Goal: Task Accomplishment & Management: Manage account settings

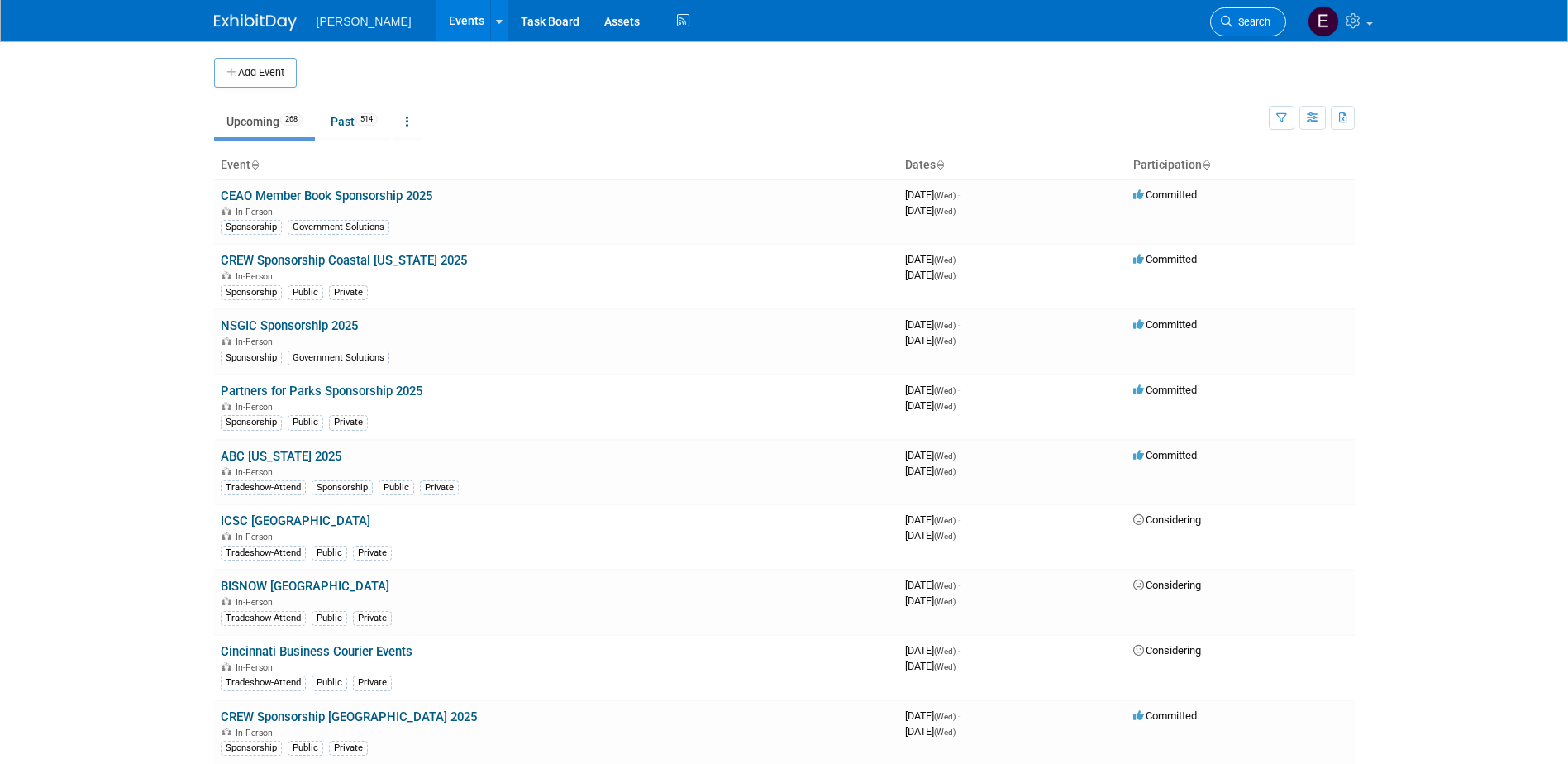
click at [1257, 26] on span "Search" at bounding box center [1251, 22] width 38 height 12
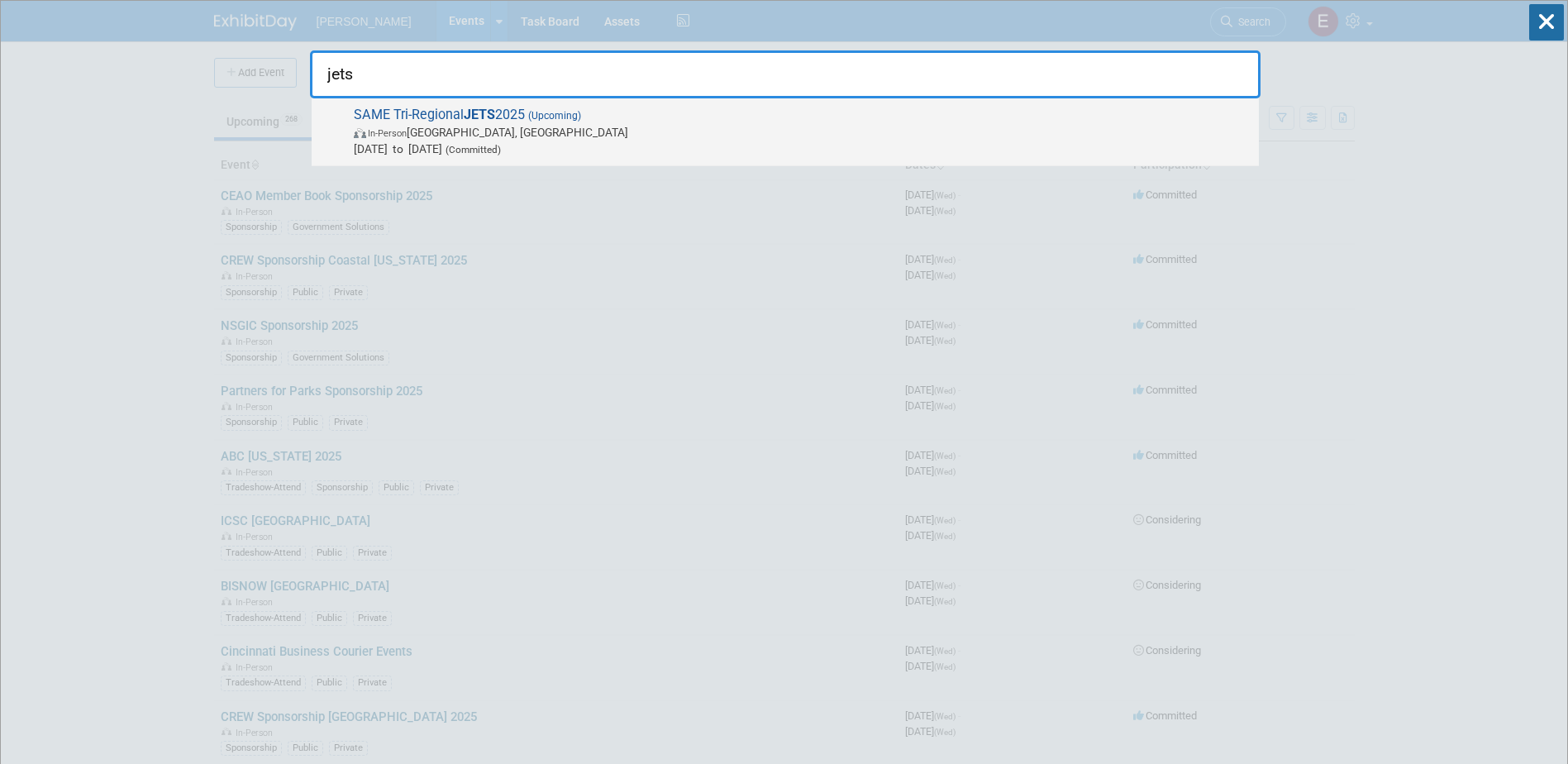
type input "jets"
click at [434, 119] on span "SAME Tri-Regional JETS 2025 (Upcoming) In-Person Jacksonville, FL Oct 21, 2025 …" at bounding box center [800, 132] width 902 height 50
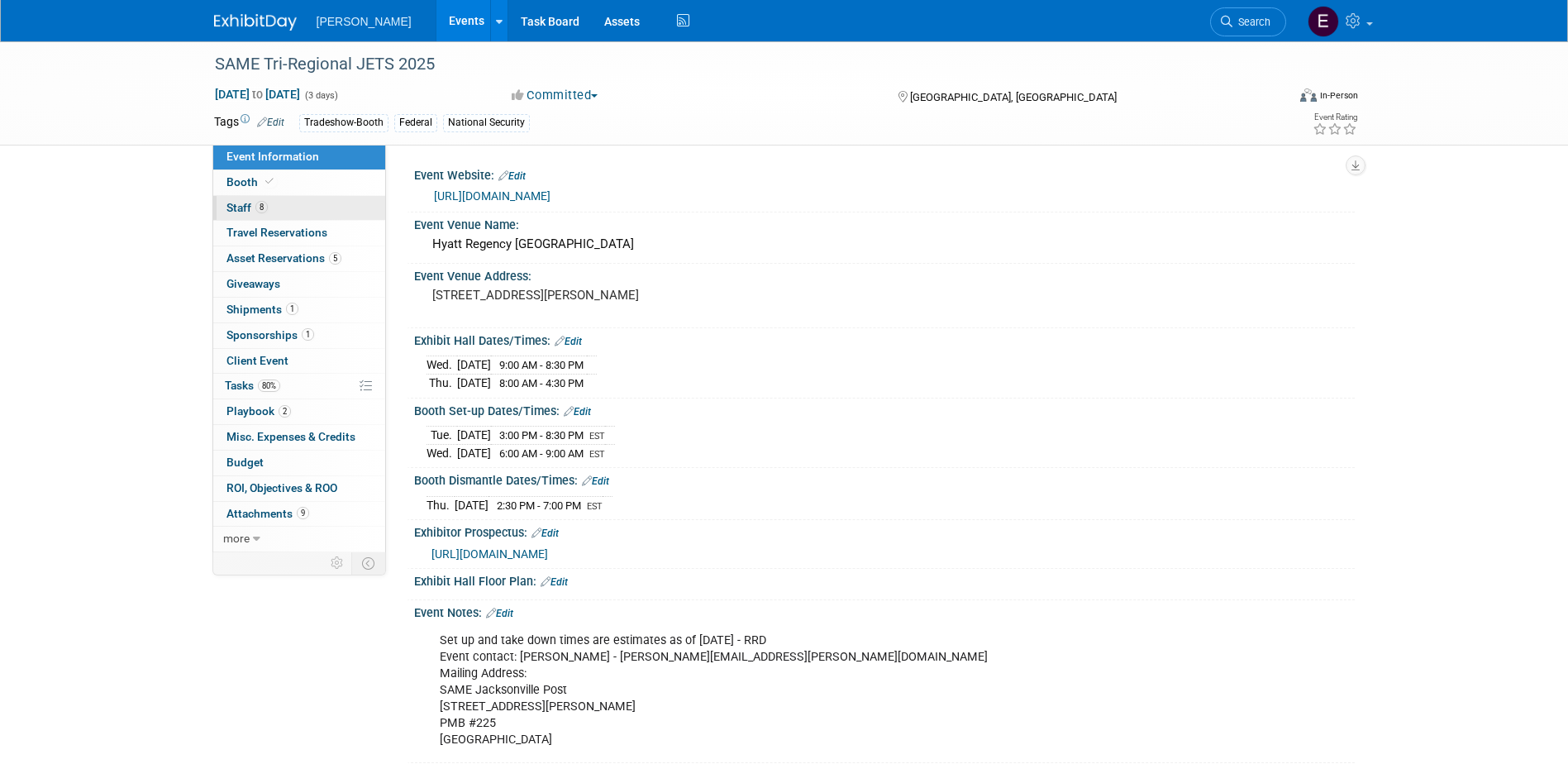
click at [295, 211] on link "8 Staff 8" at bounding box center [299, 208] width 172 height 25
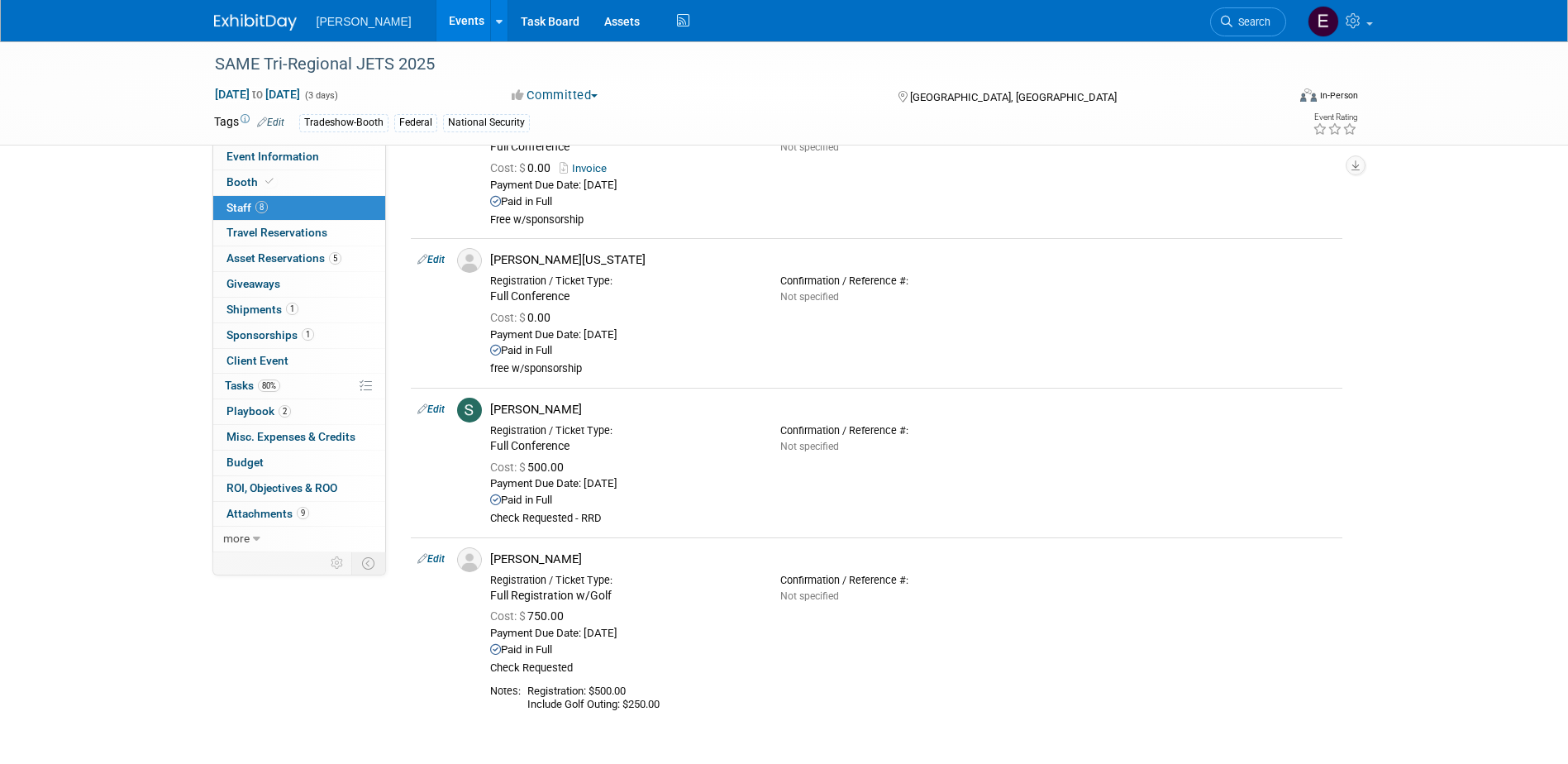
scroll to position [1069, 0]
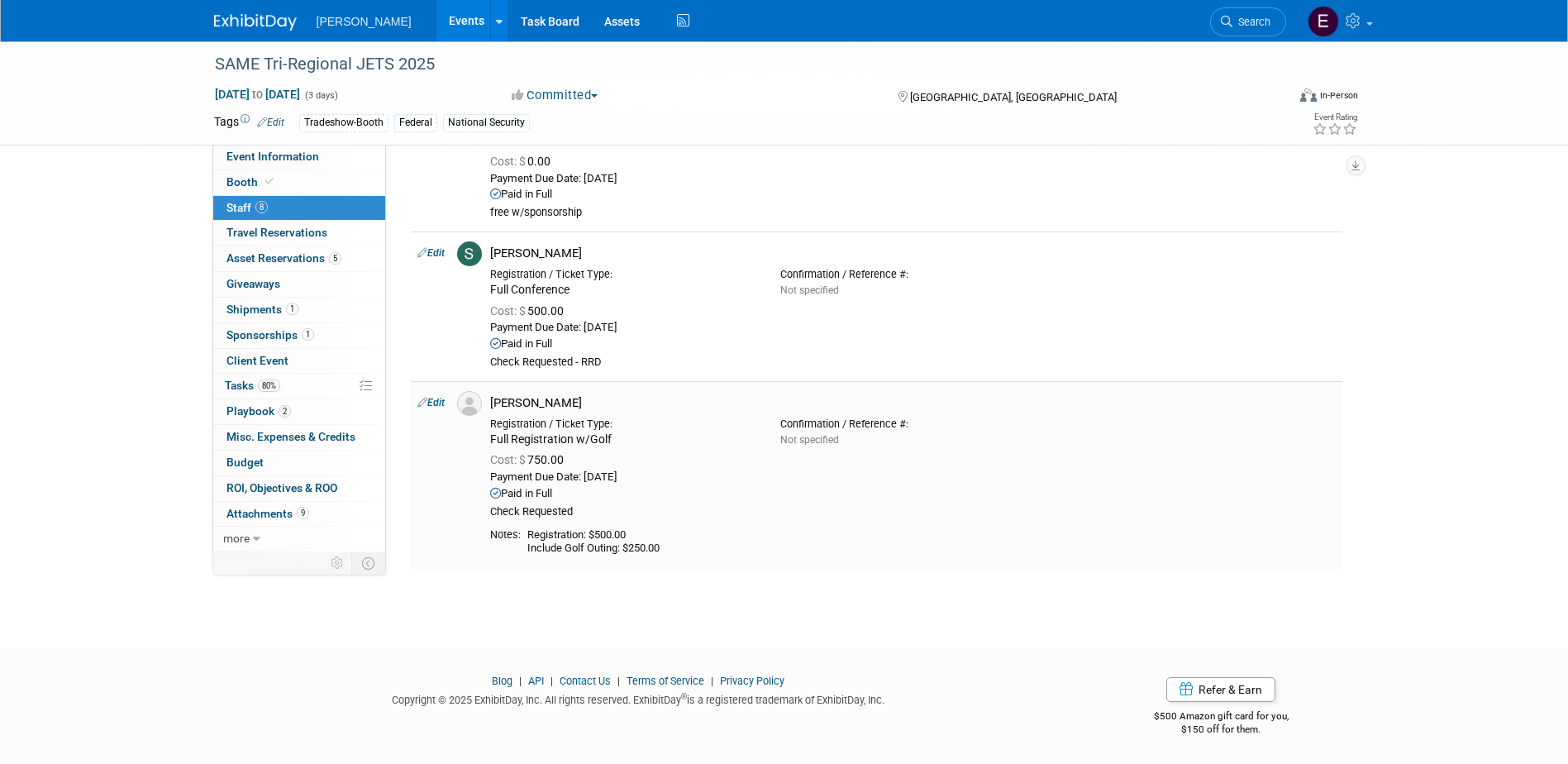
click at [1333, 480] on div "Payment Due Date: [DATE]" at bounding box center [913, 478] width 845 height 14
click at [280, 392] on link "80% Tasks 80%" at bounding box center [299, 386] width 172 height 25
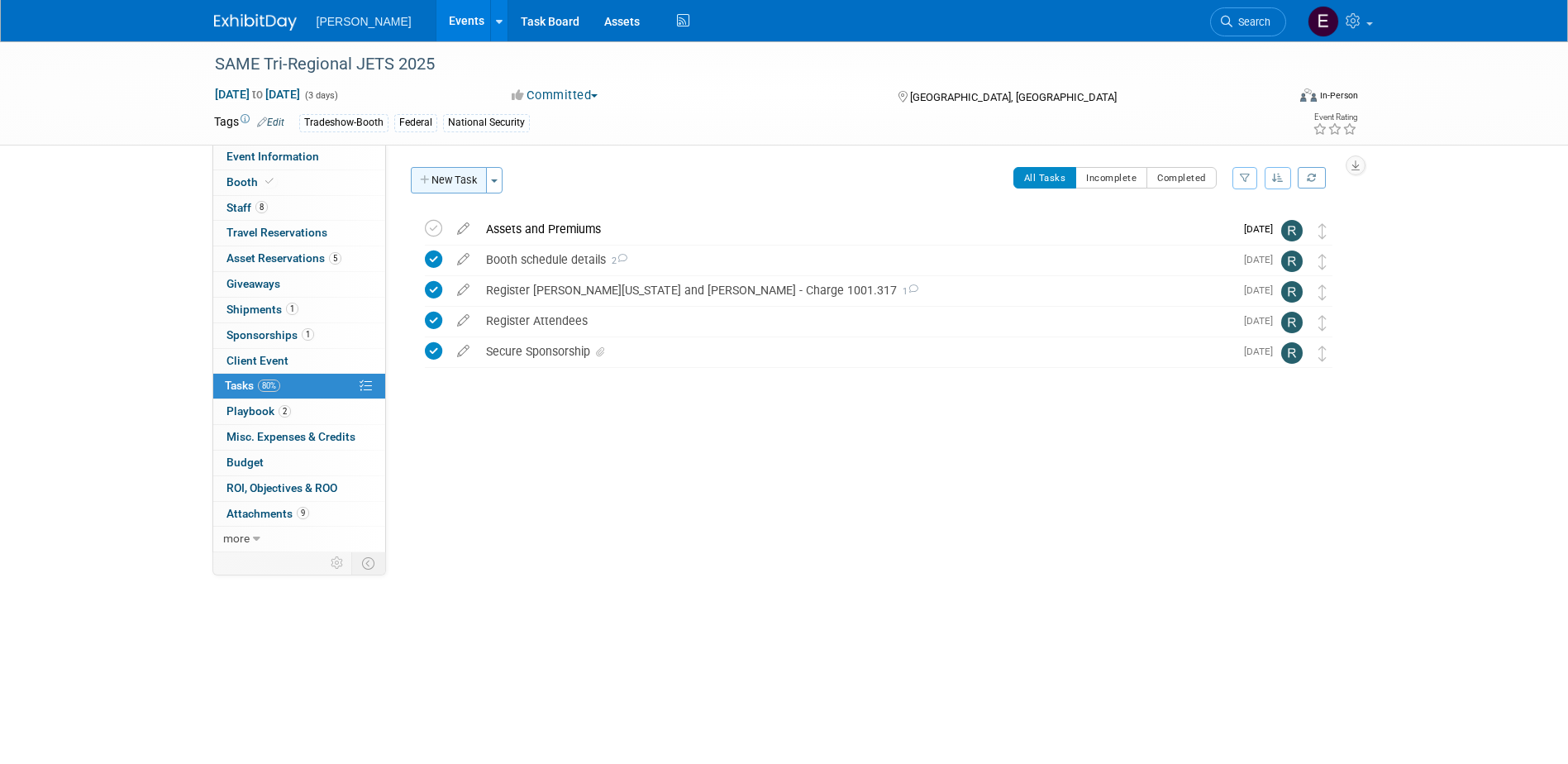
click at [463, 183] on button "New Task" at bounding box center [449, 180] width 76 height 27
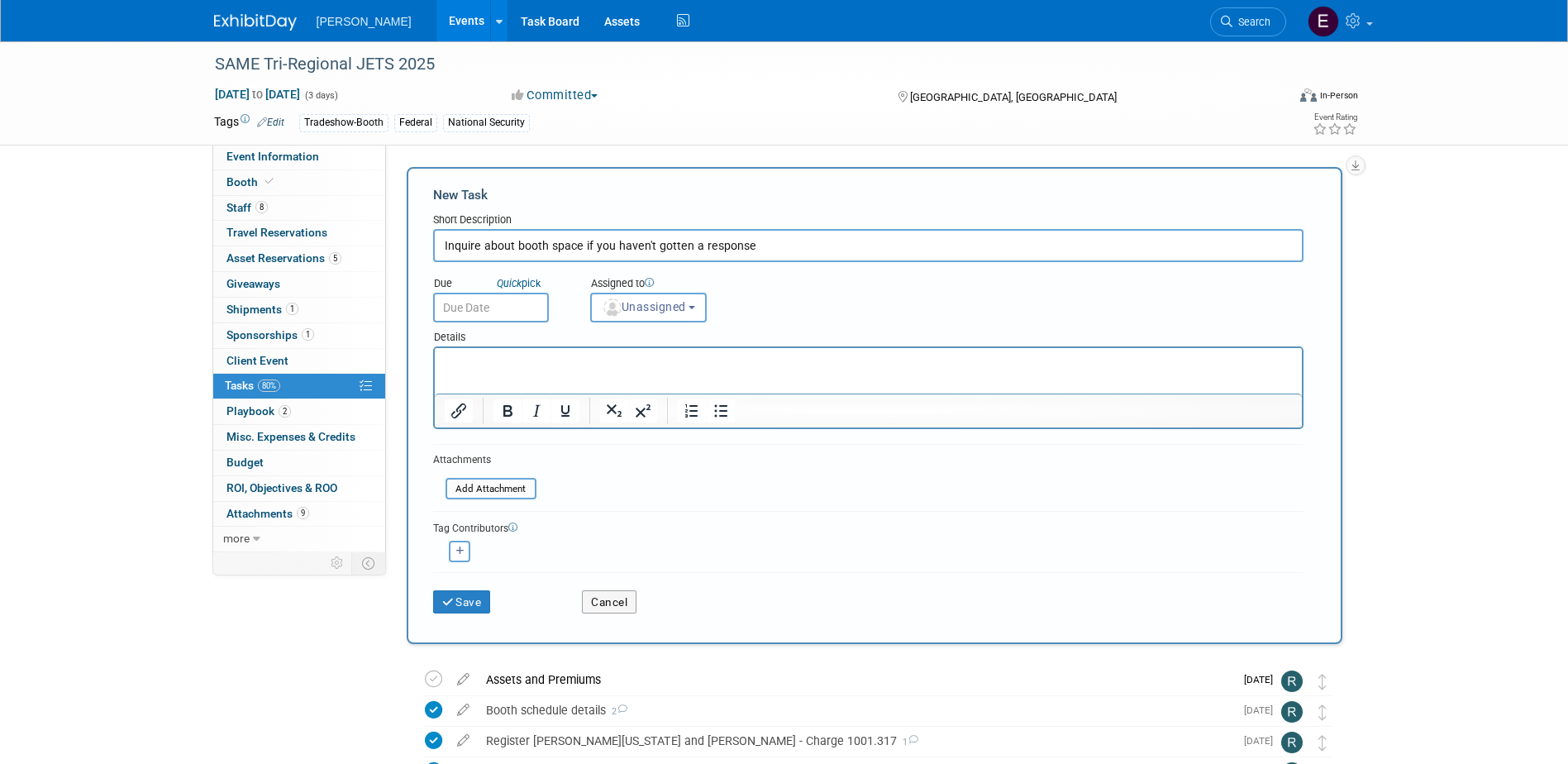
type input "Inquire about booth space if you haven't gotten a response"
click at [497, 310] on input "text" at bounding box center [492, 307] width 116 height 29
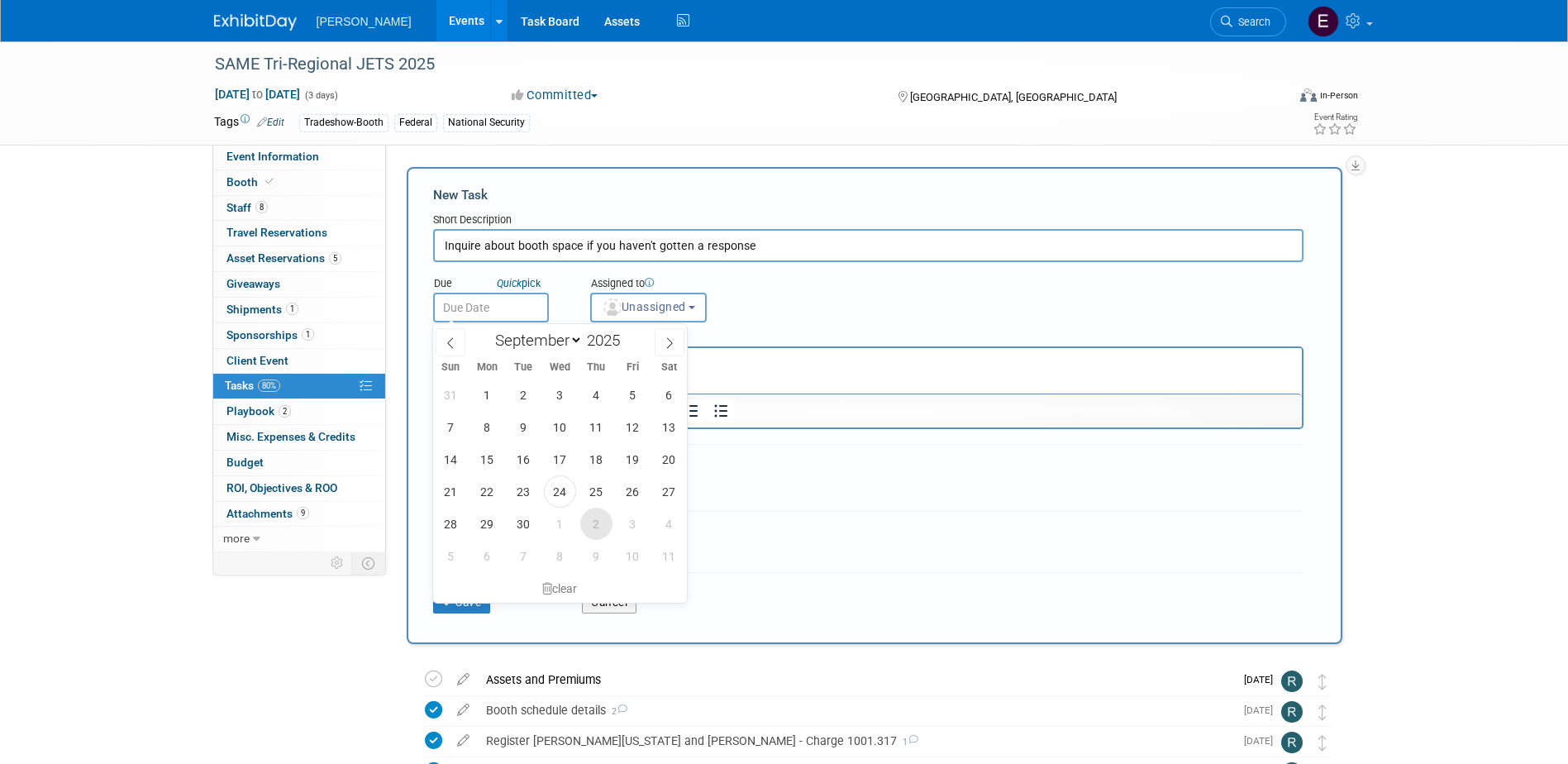
click at [604, 527] on span "2" at bounding box center [596, 523] width 32 height 32
type input "Oct 2, 2025"
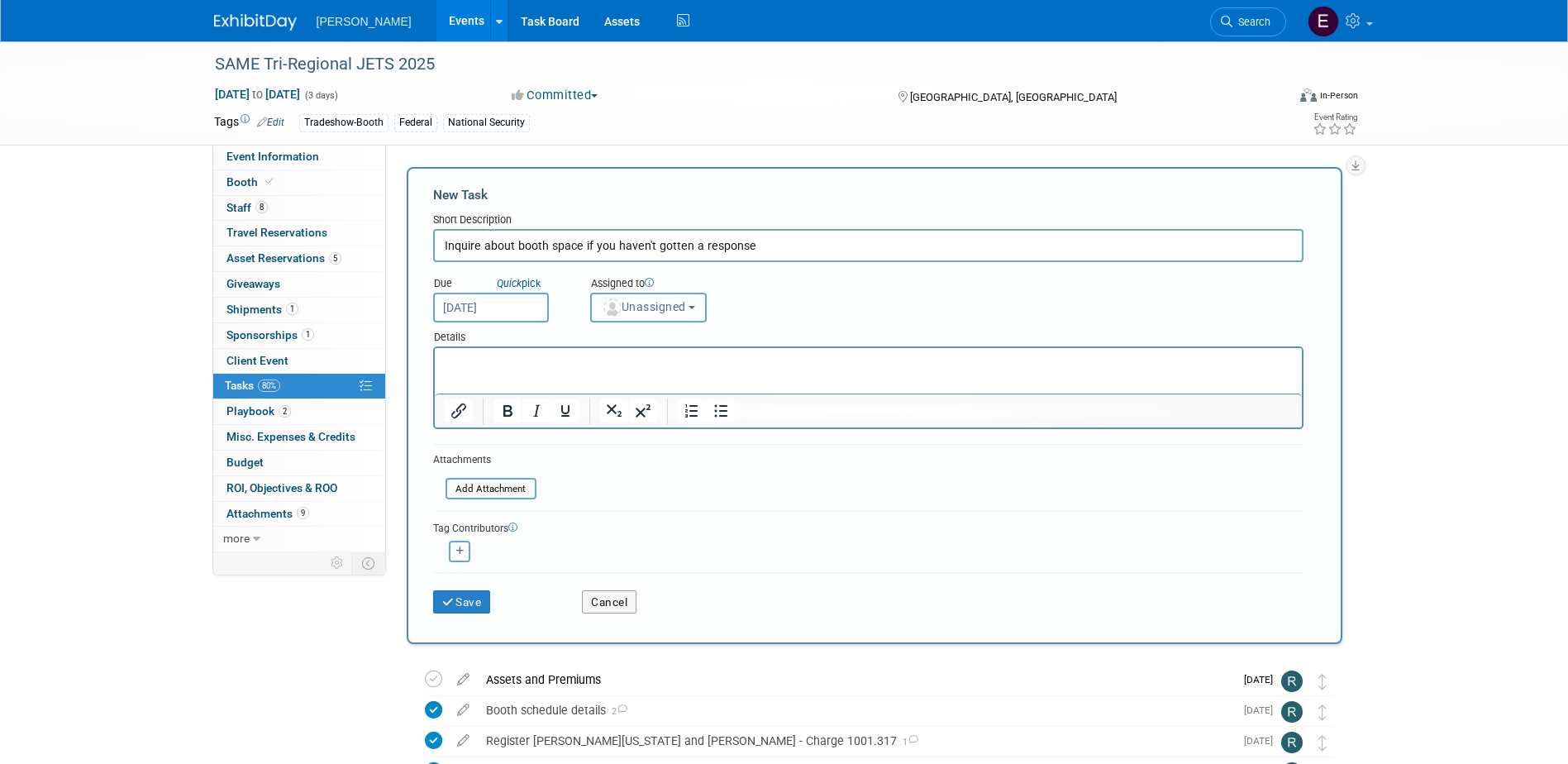
click at [686, 311] on span "Unassigned" at bounding box center [643, 306] width 84 height 13
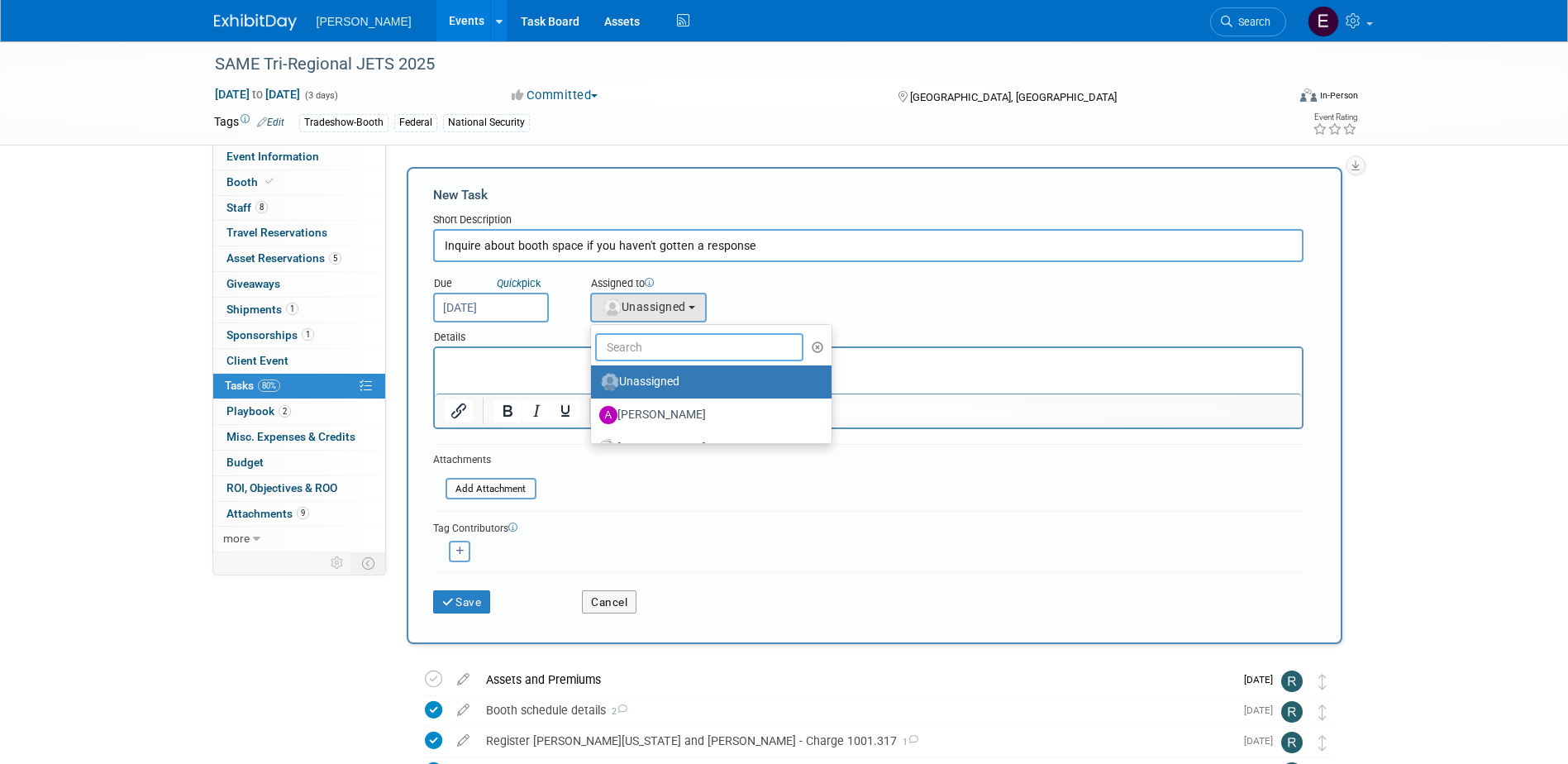
click at [682, 350] on input "text" at bounding box center [700, 347] width 209 height 28
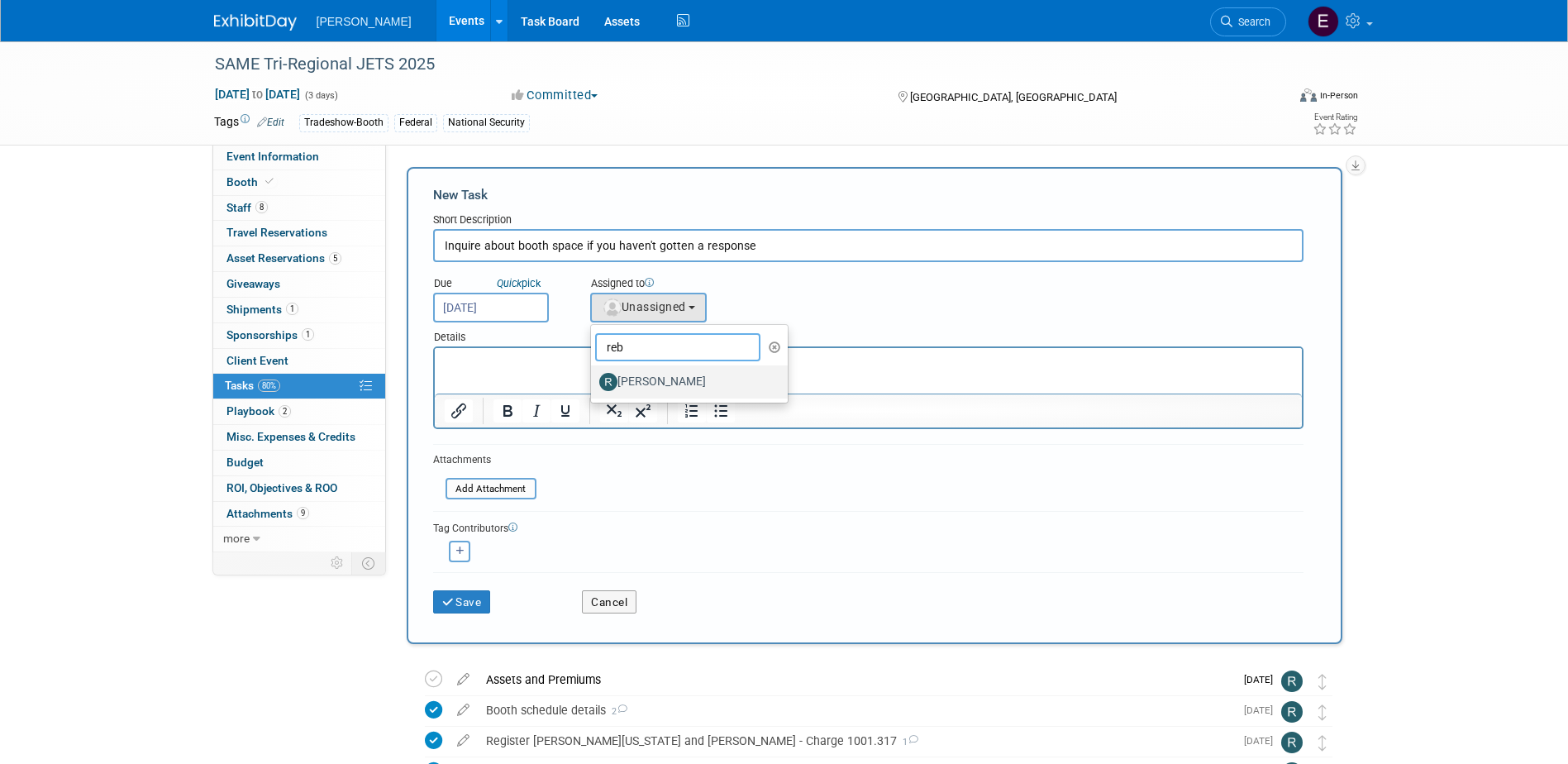
type input "reb"
drag, startPoint x: 680, startPoint y: 382, endPoint x: 246, endPoint y: 33, distance: 556.9
click at [680, 382] on label "[PERSON_NAME]" at bounding box center [686, 382] width 173 height 27
click at [594, 382] on input "[PERSON_NAME]" at bounding box center [588, 380] width 10 height 10
select select "844a177d-a181-44ff-a72a-5731d68e4351"
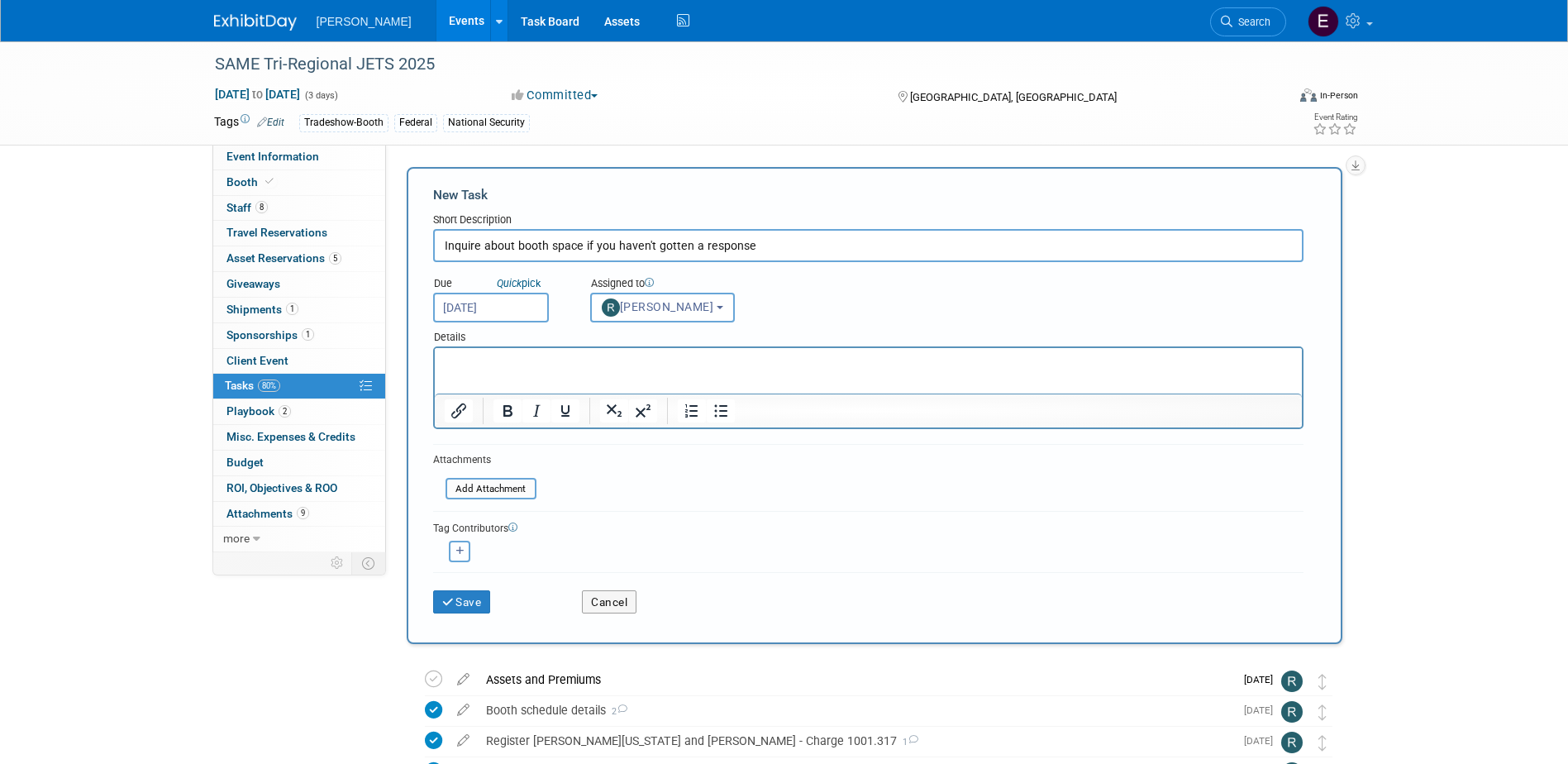
click at [468, 553] on button "button" at bounding box center [459, 551] width 22 height 22
select select
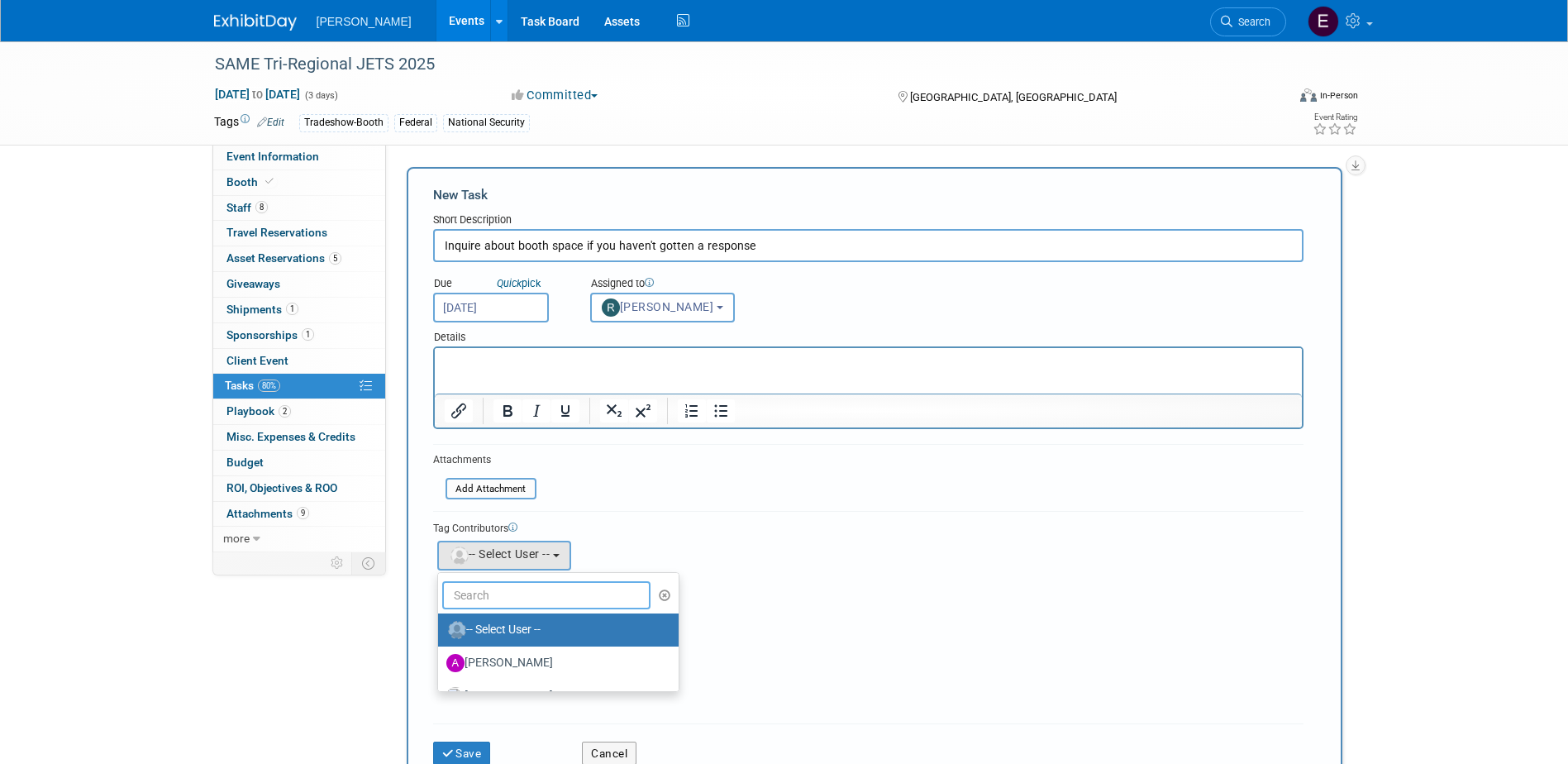
click at [523, 595] on input "text" at bounding box center [547, 595] width 209 height 28
click at [657, 498] on form "New Task Short Description Inquire about booth space if you haven't gotten a re…" at bounding box center [875, 481] width 883 height 590
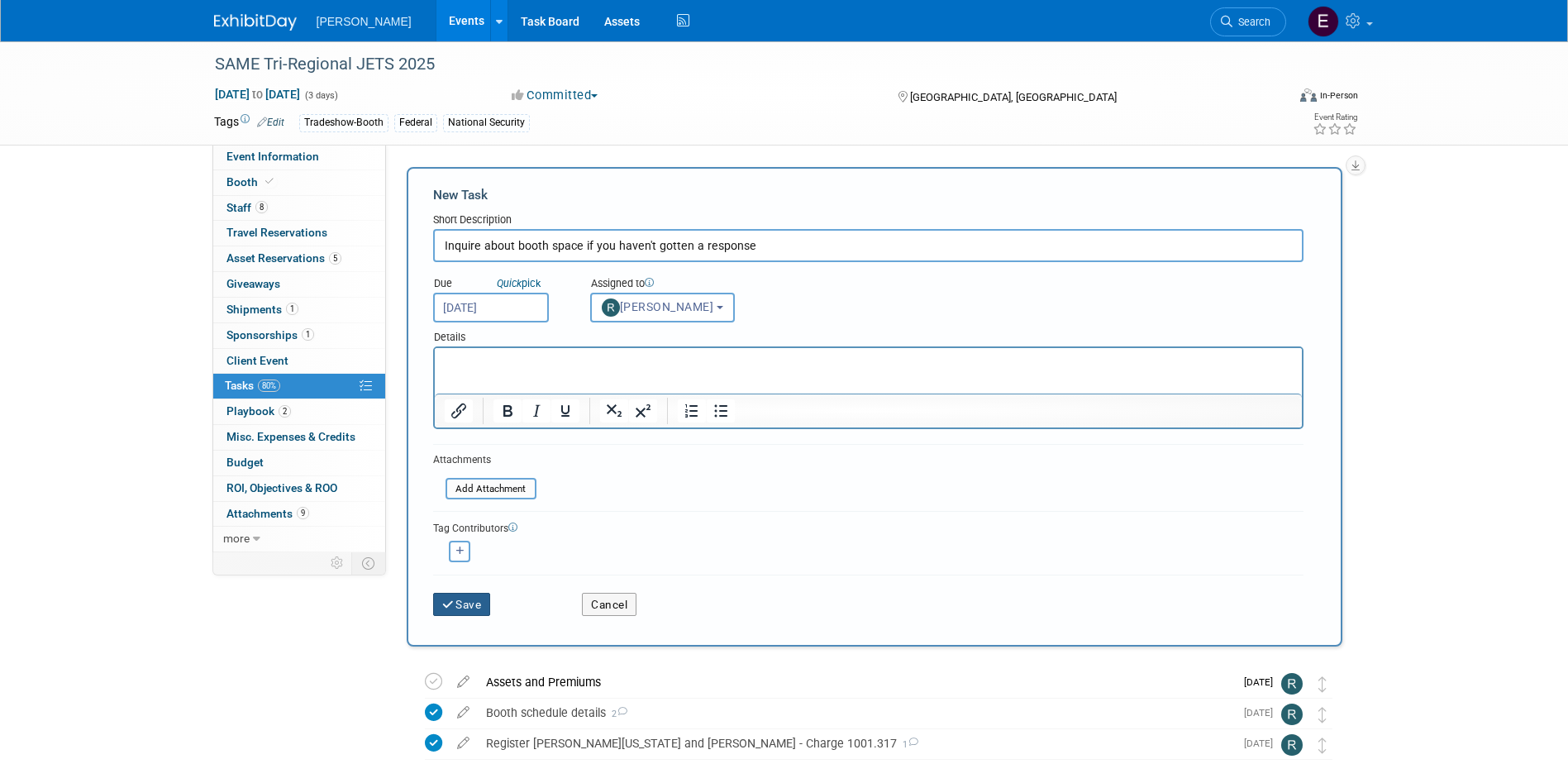
click at [463, 601] on button "Save" at bounding box center [462, 604] width 58 height 23
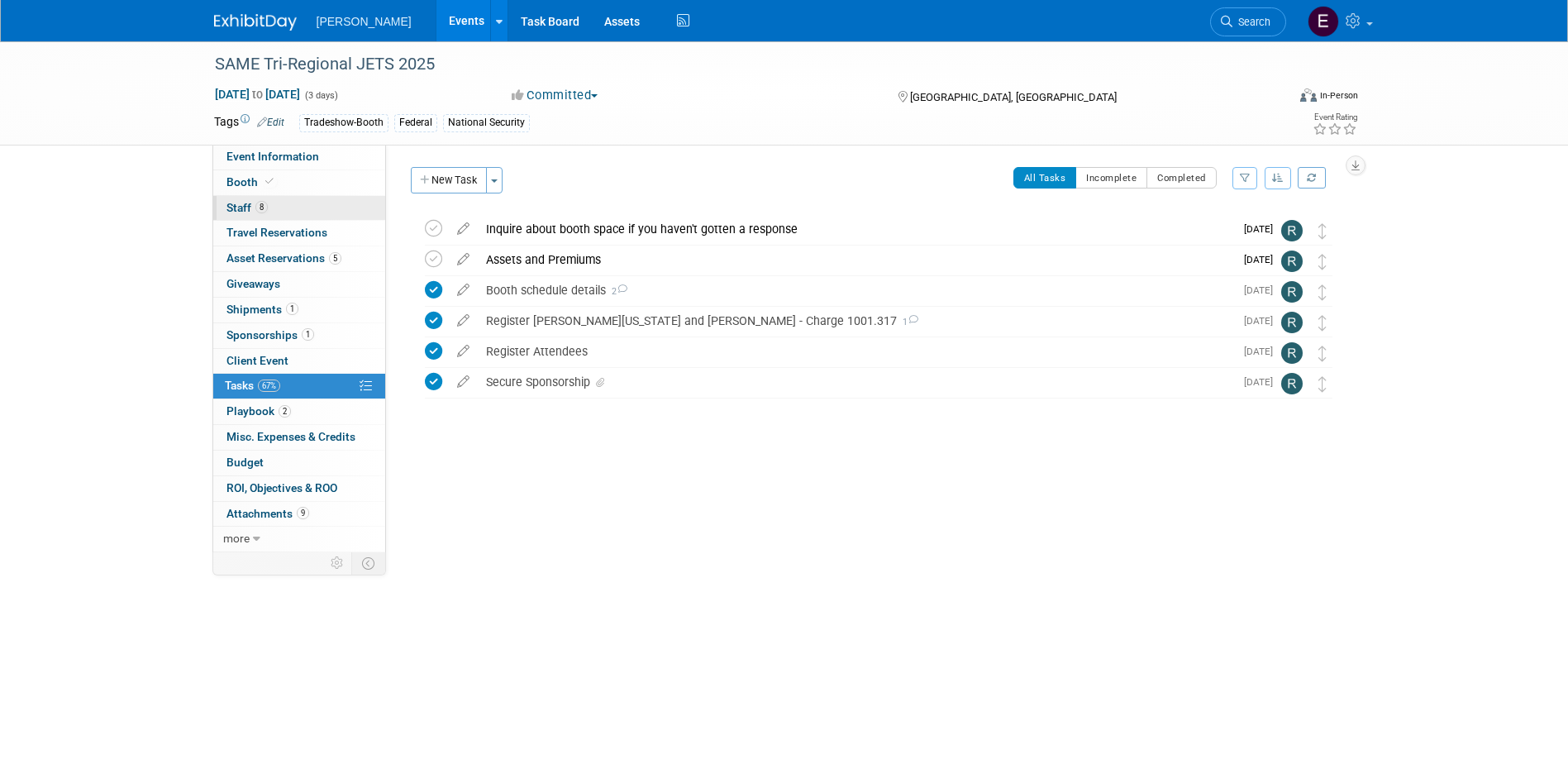
click at [311, 211] on link "8 Staff 8" at bounding box center [299, 208] width 172 height 25
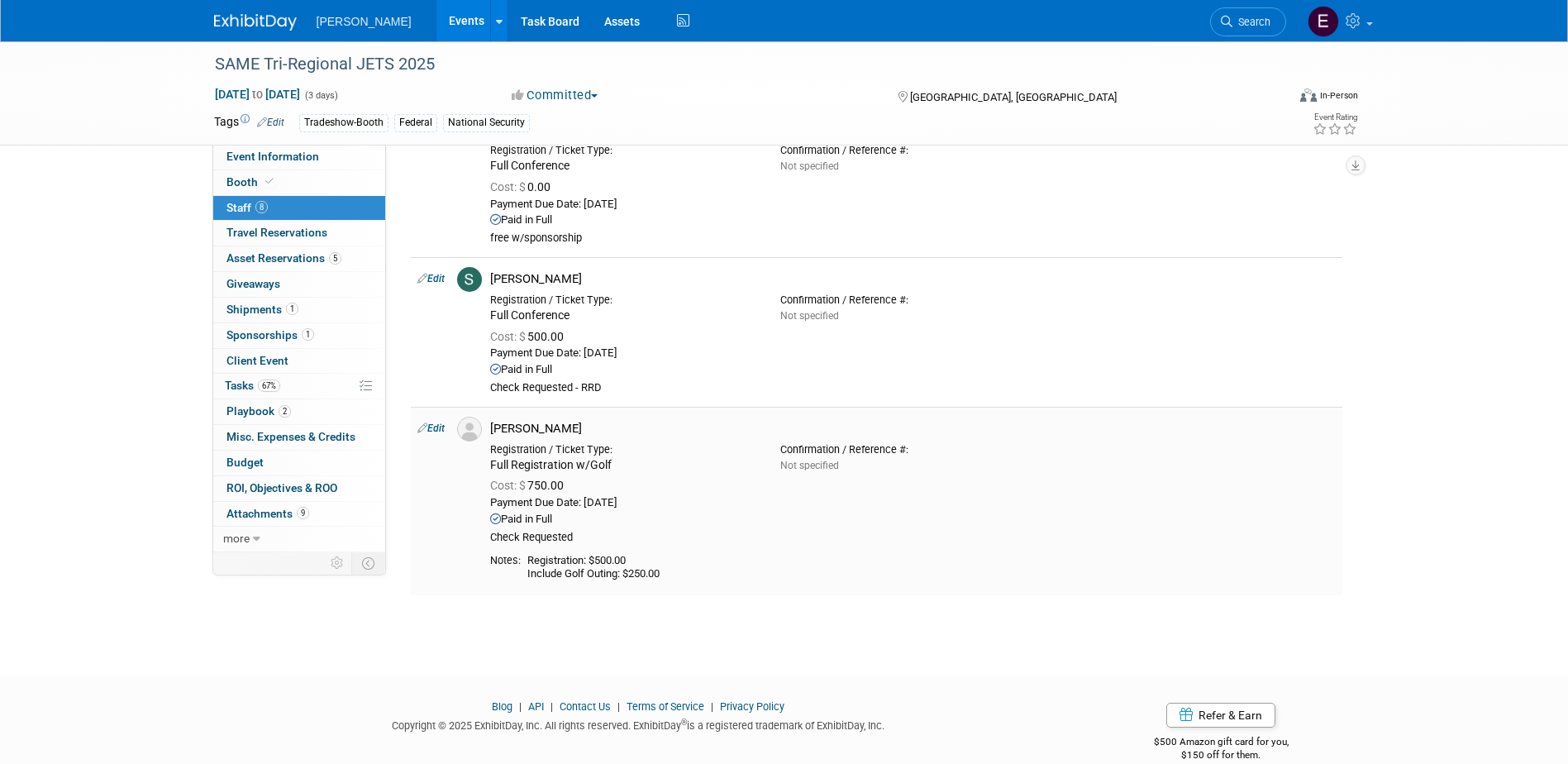
scroll to position [1069, 0]
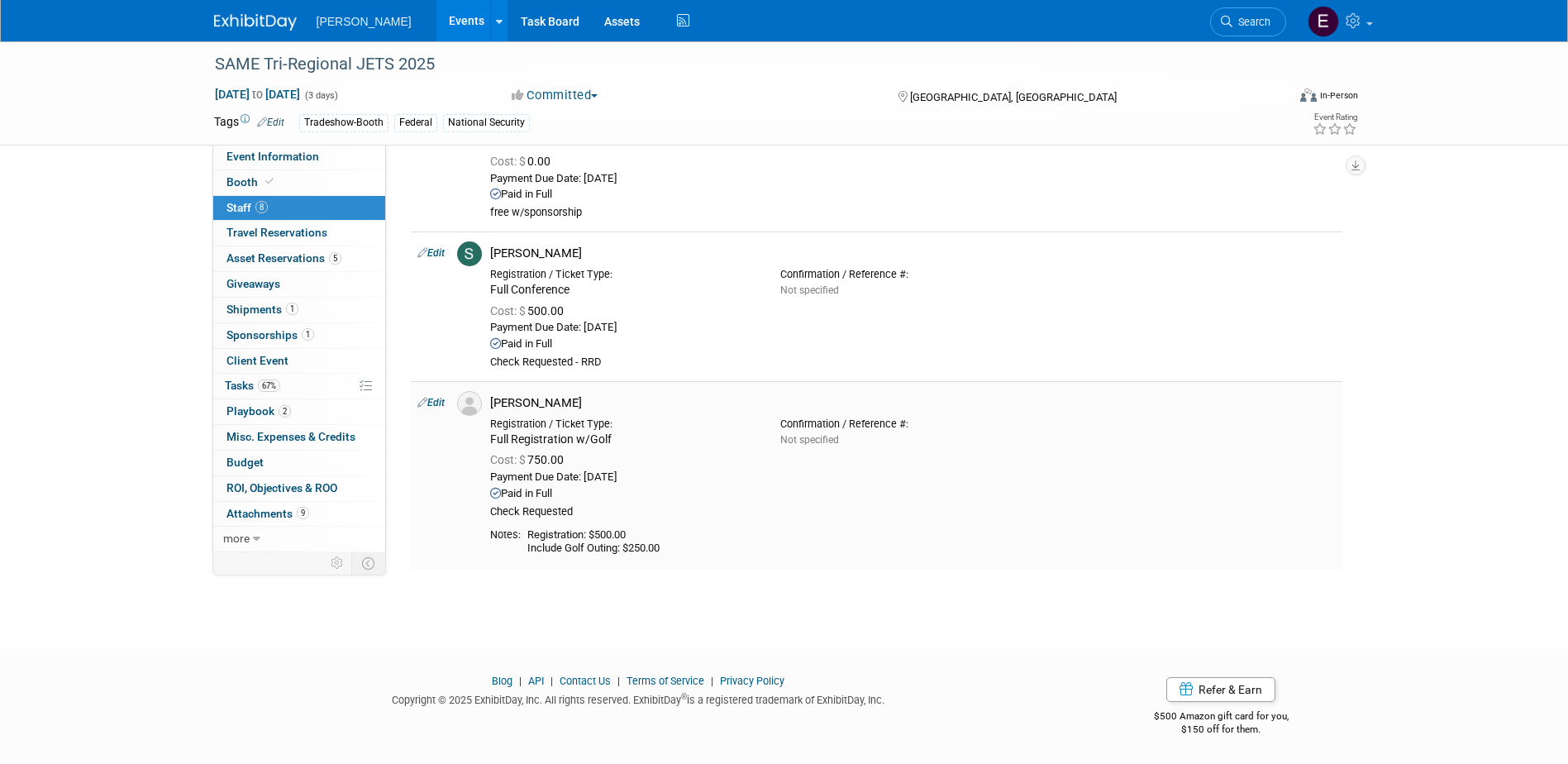
click at [429, 395] on td "Edit" at bounding box center [431, 475] width 40 height 189
click at [431, 404] on link "Edit" at bounding box center [431, 402] width 28 height 11
select select "f3fcef65-40d5-4404-844b-2751b273a07f"
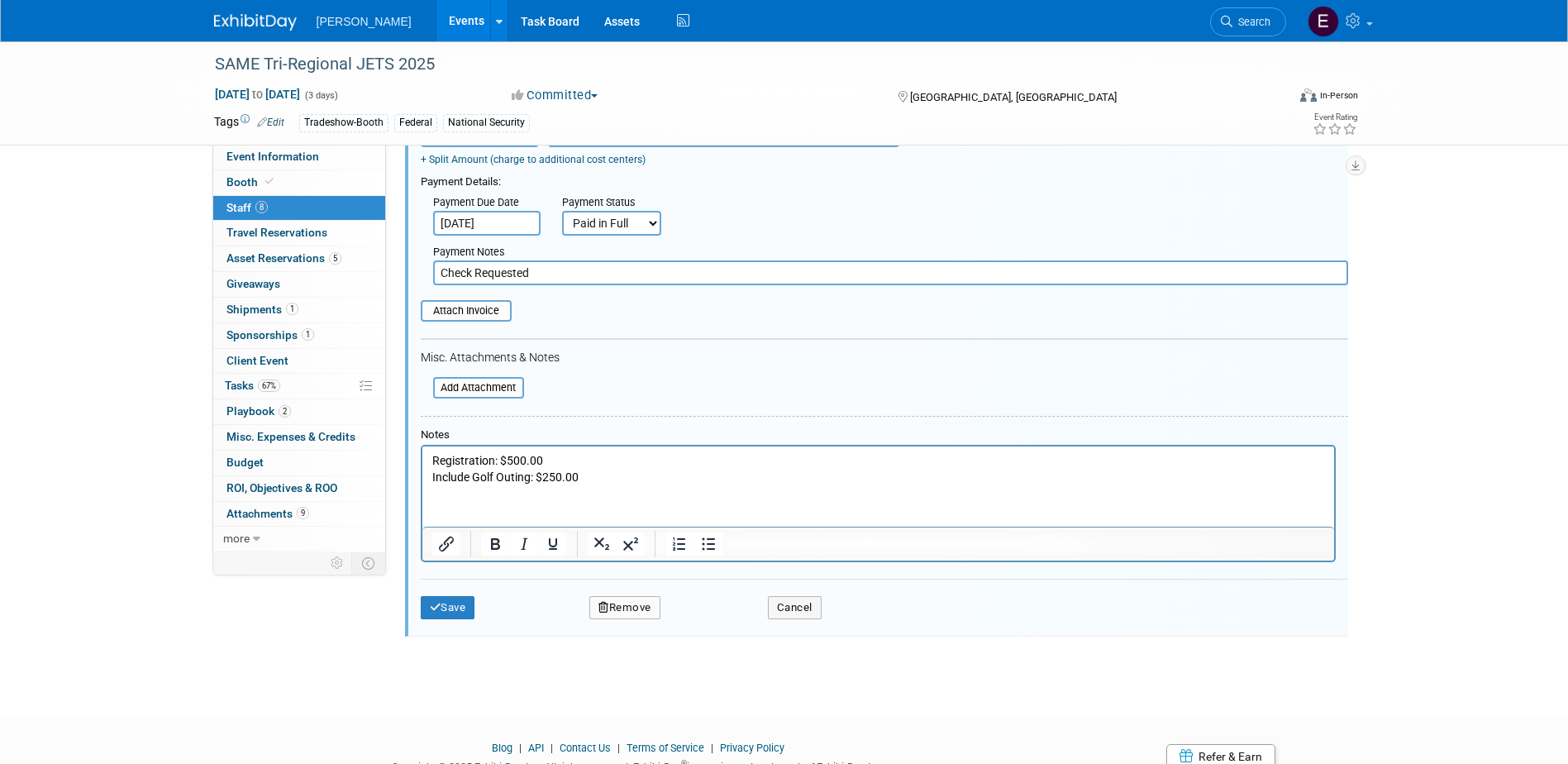
scroll to position [1666, 0]
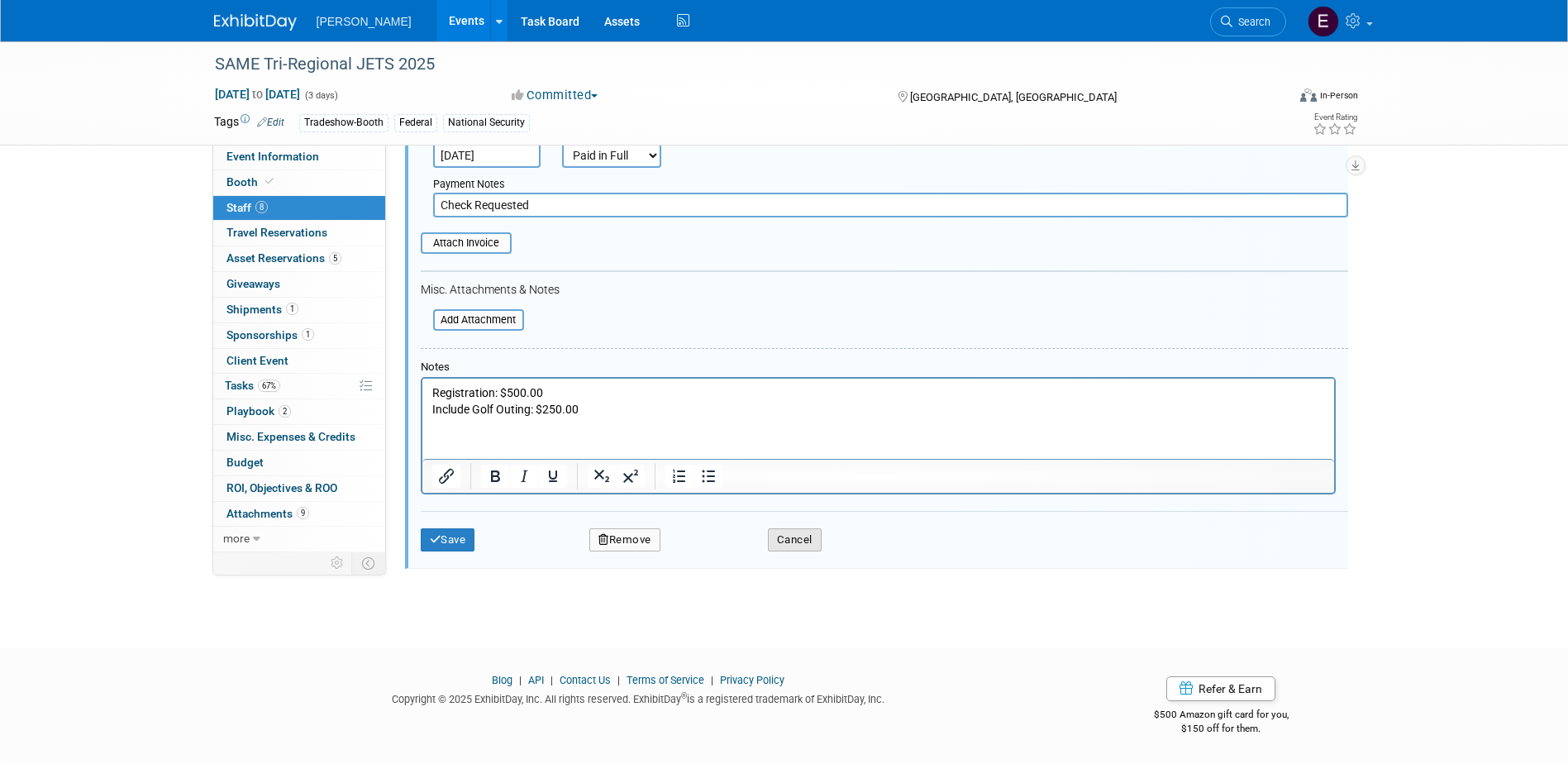
click at [794, 545] on button "Cancel" at bounding box center [794, 539] width 54 height 23
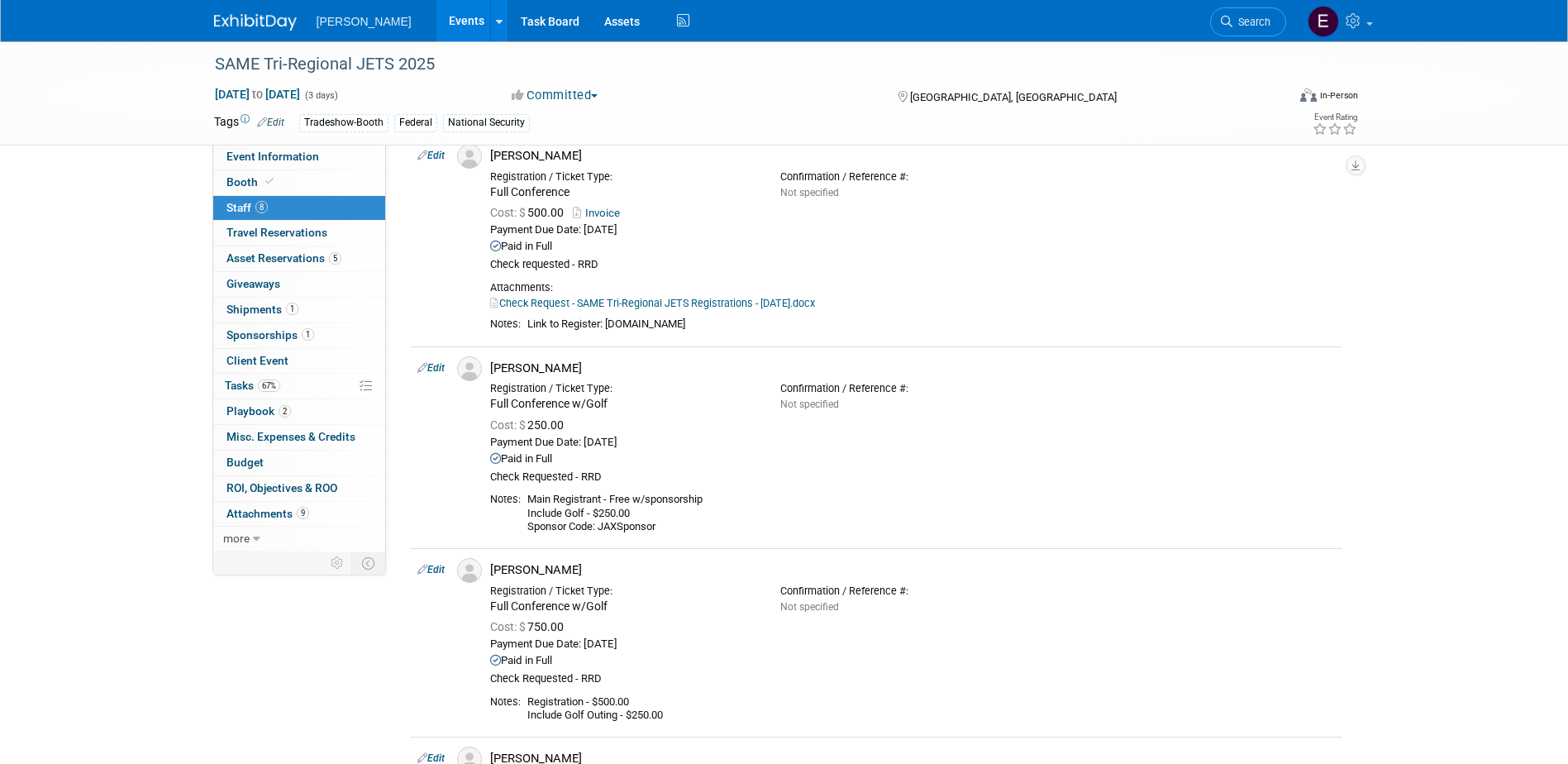
scroll to position [0, 0]
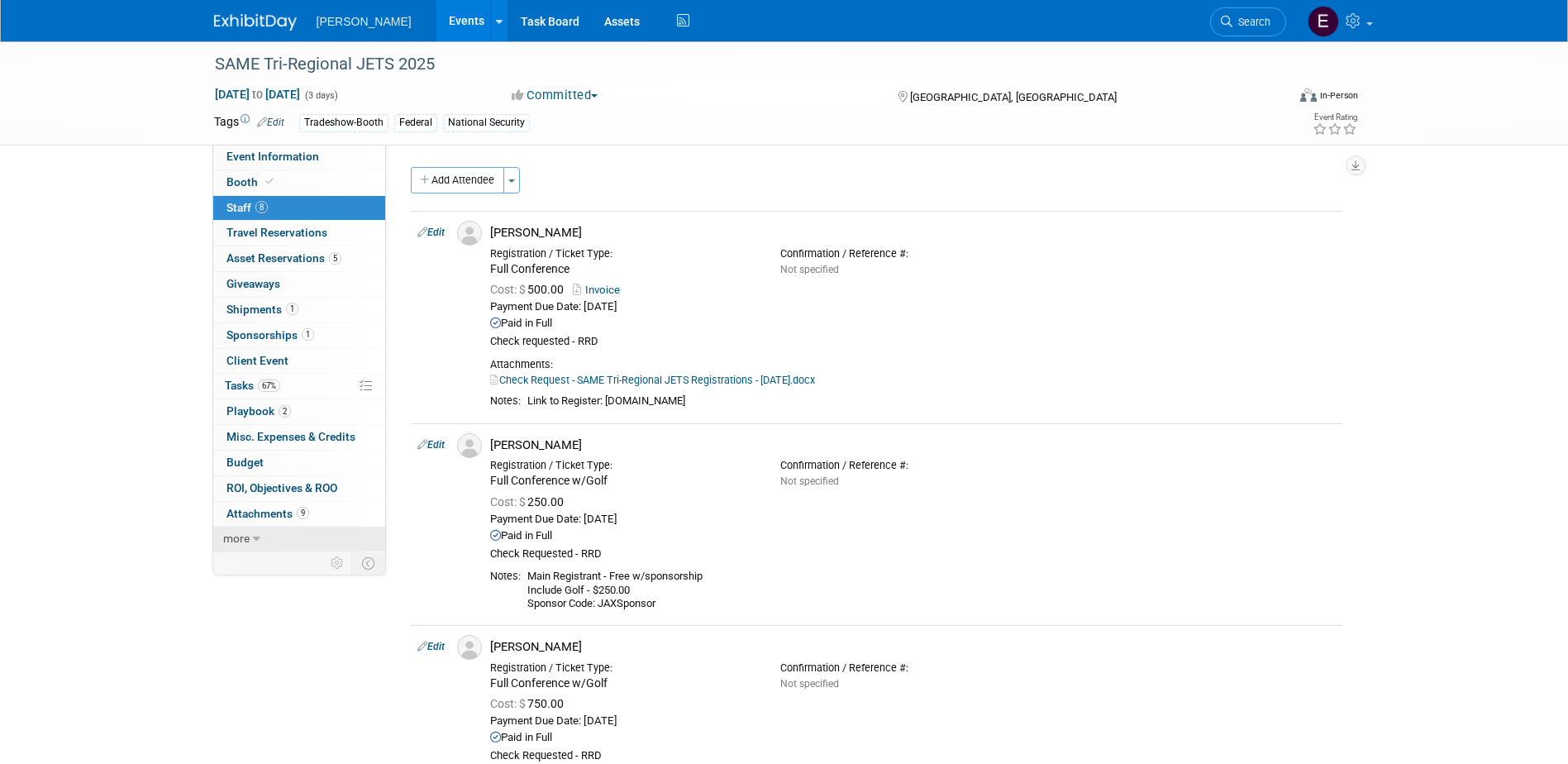
click at [266, 542] on link "more" at bounding box center [299, 539] width 172 height 25
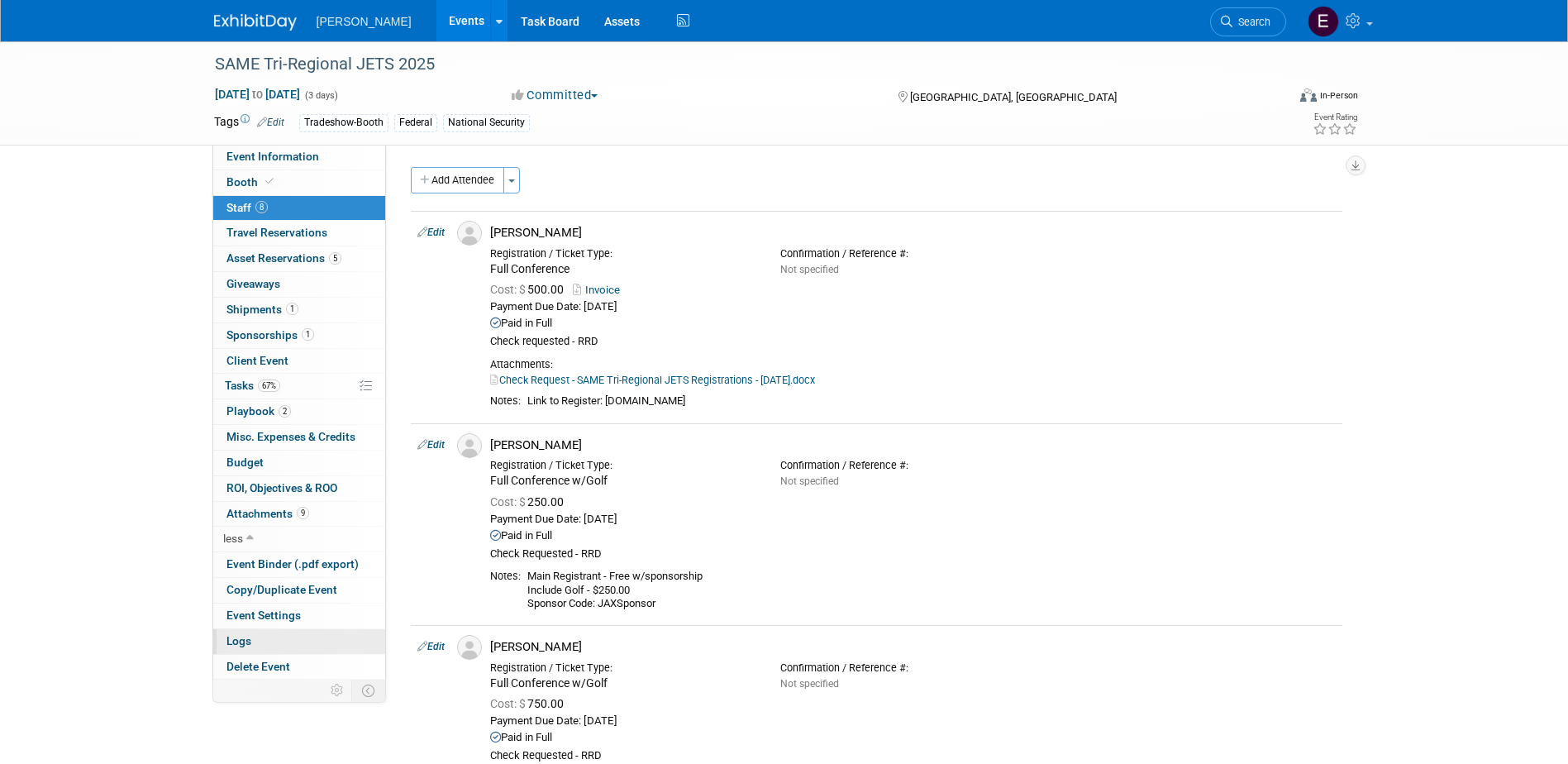
click at [275, 639] on link "Logs" at bounding box center [299, 641] width 172 height 25
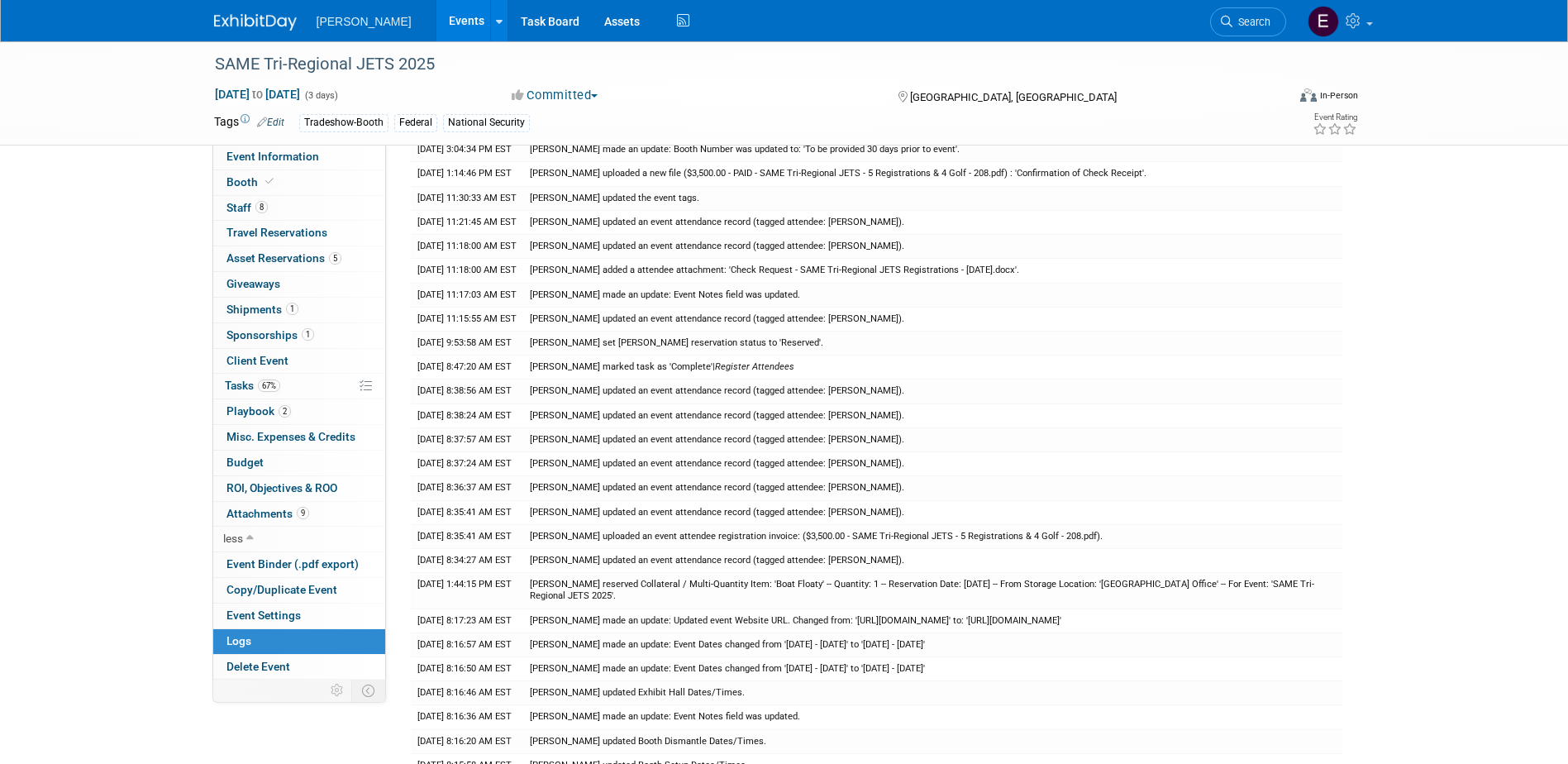
scroll to position [1075, 0]
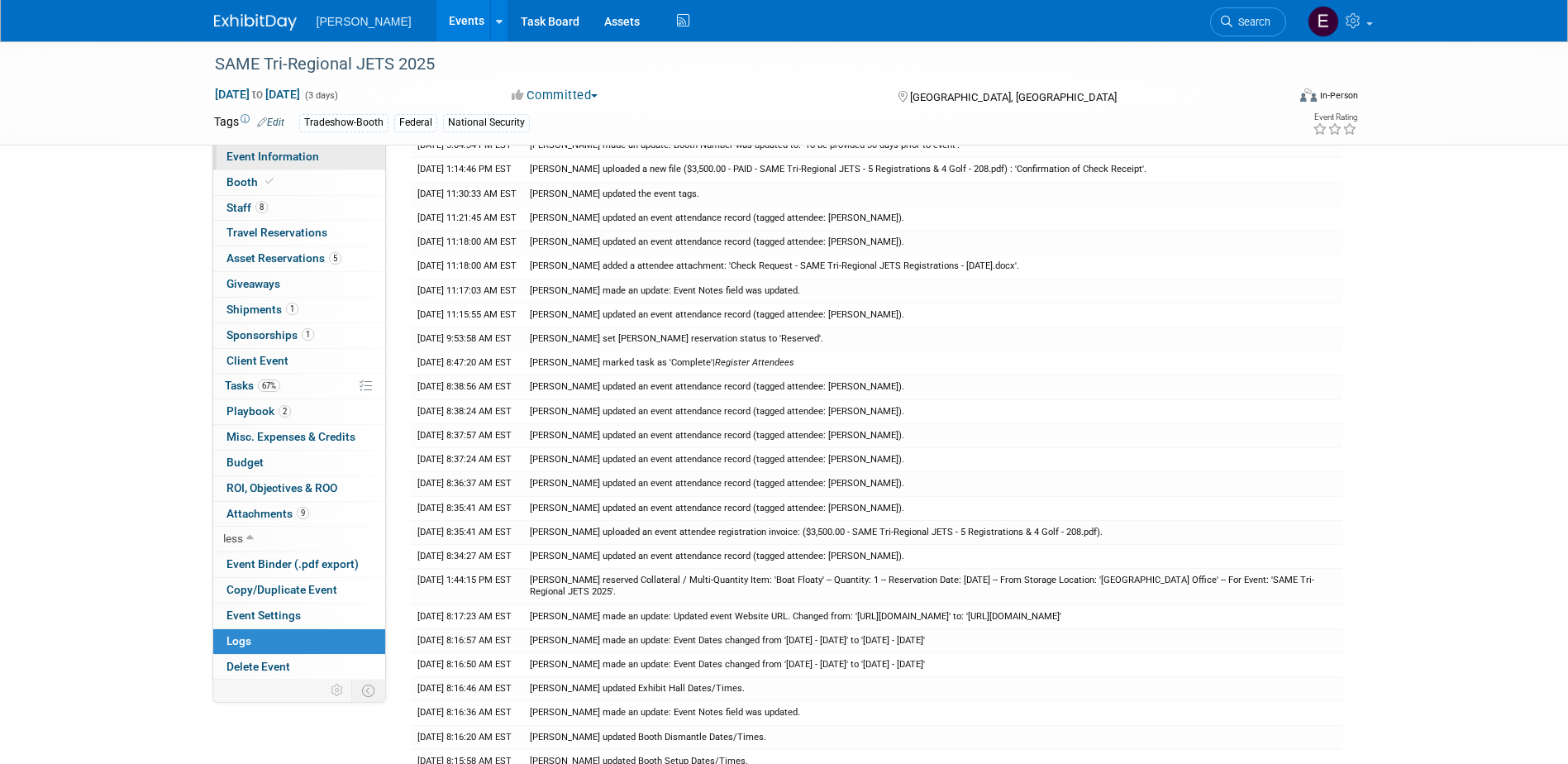
click at [263, 164] on link "Event Information" at bounding box center [299, 157] width 172 height 25
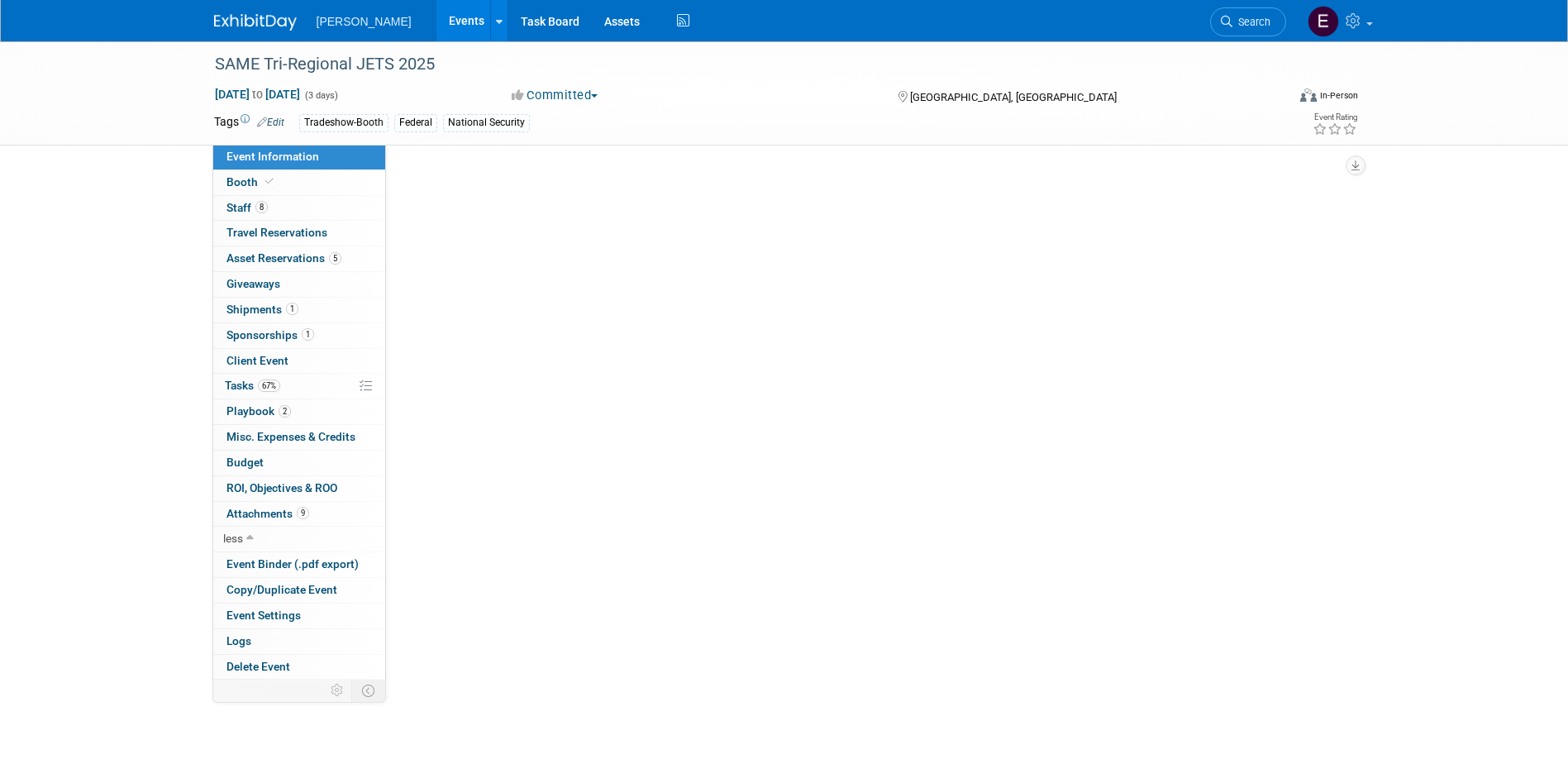
scroll to position [0, 0]
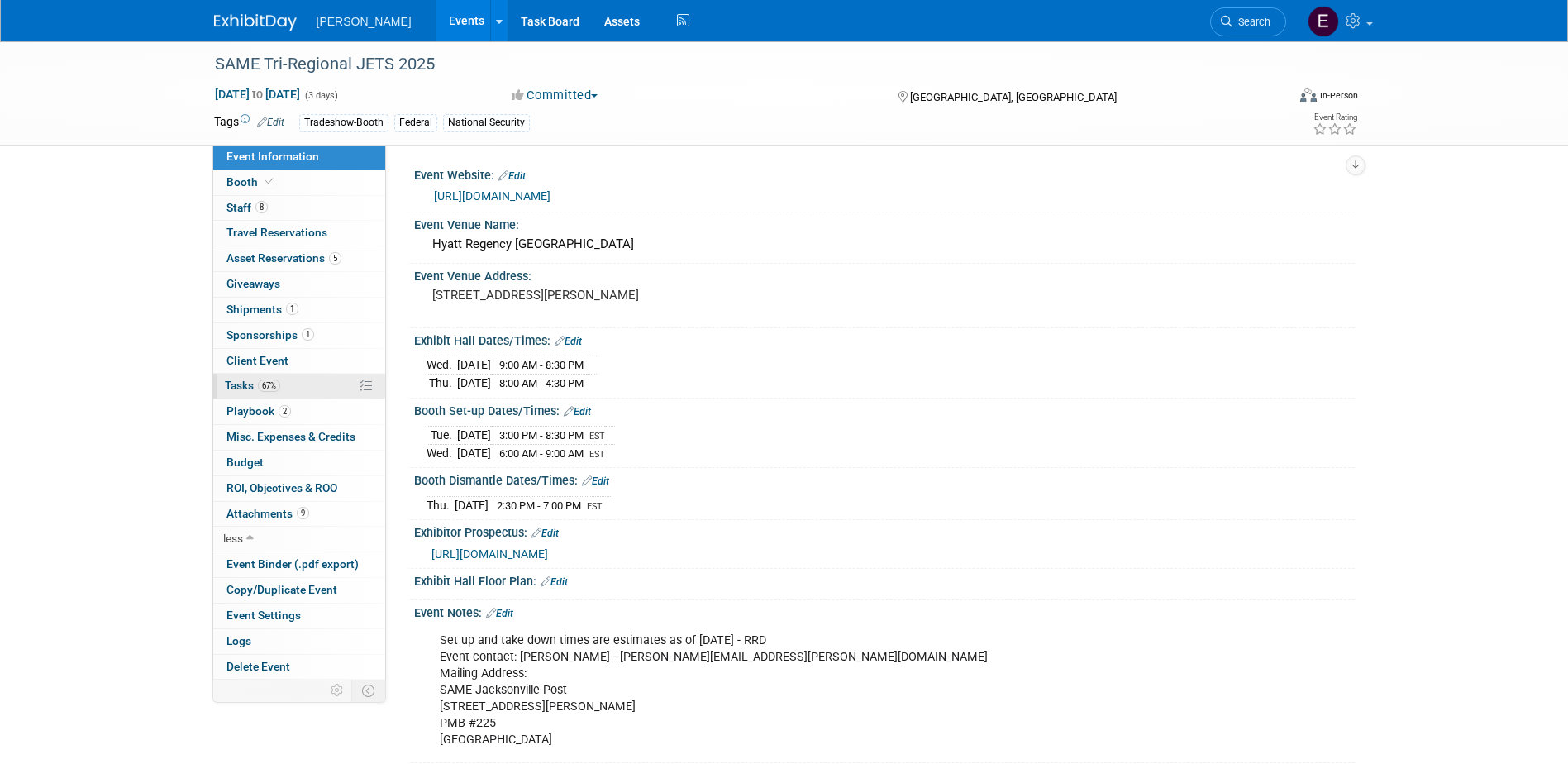
click at [263, 386] on span "67%" at bounding box center [269, 385] width 22 height 12
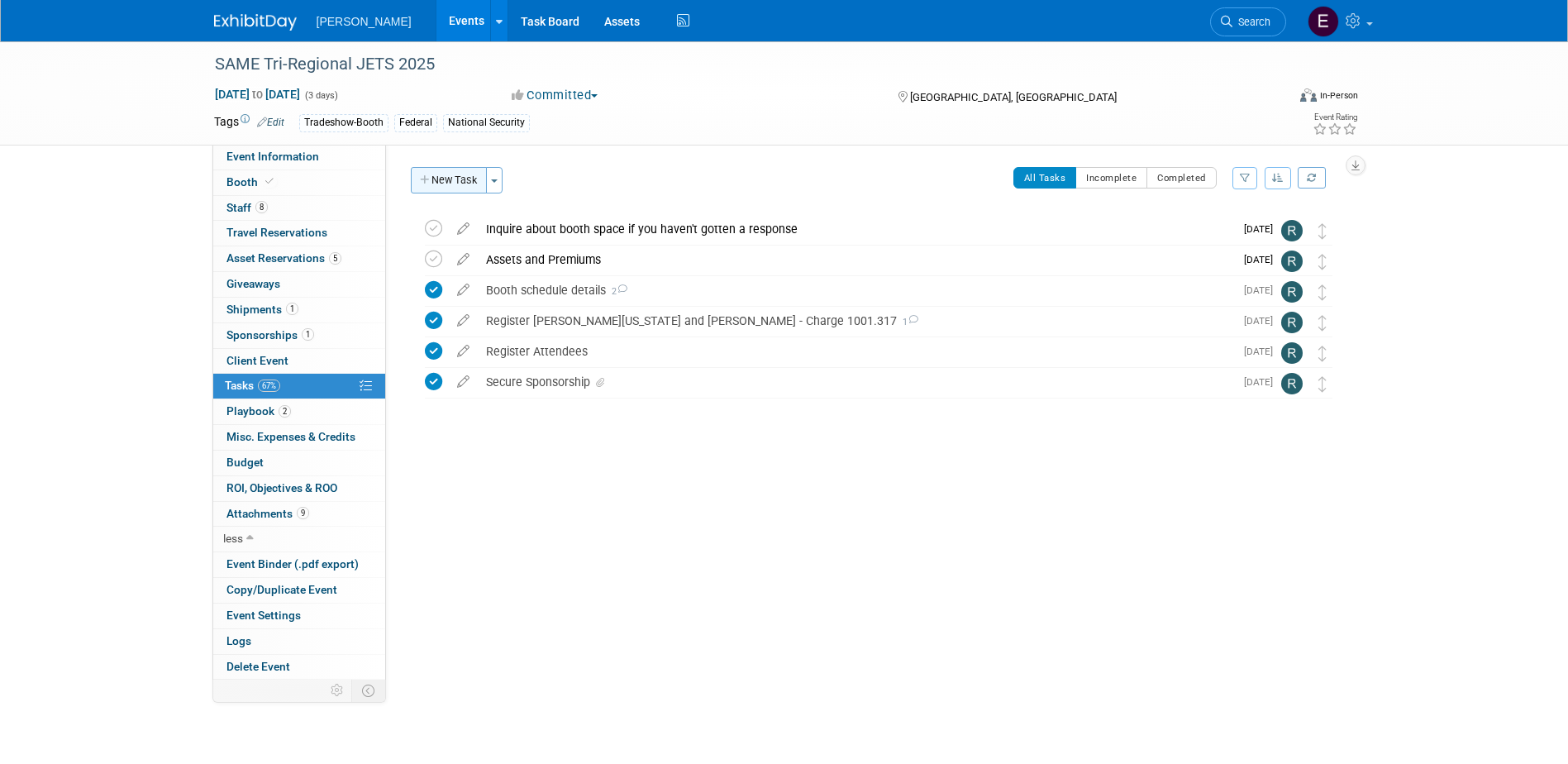
click at [443, 175] on button "New Task" at bounding box center [449, 180] width 76 height 27
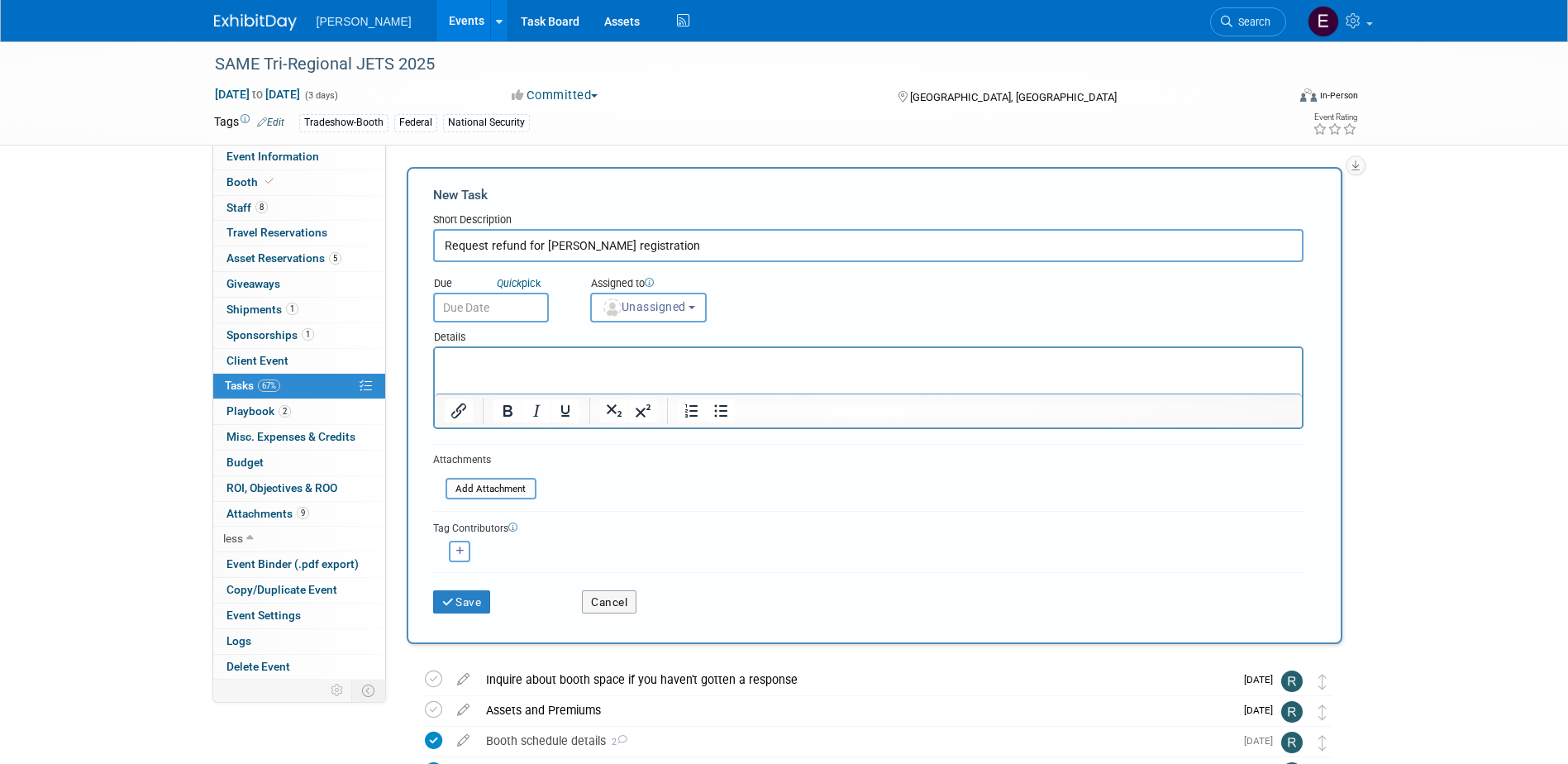
type input "Request refund for Shawn Moore's registration"
click at [484, 299] on input "text" at bounding box center [492, 307] width 116 height 29
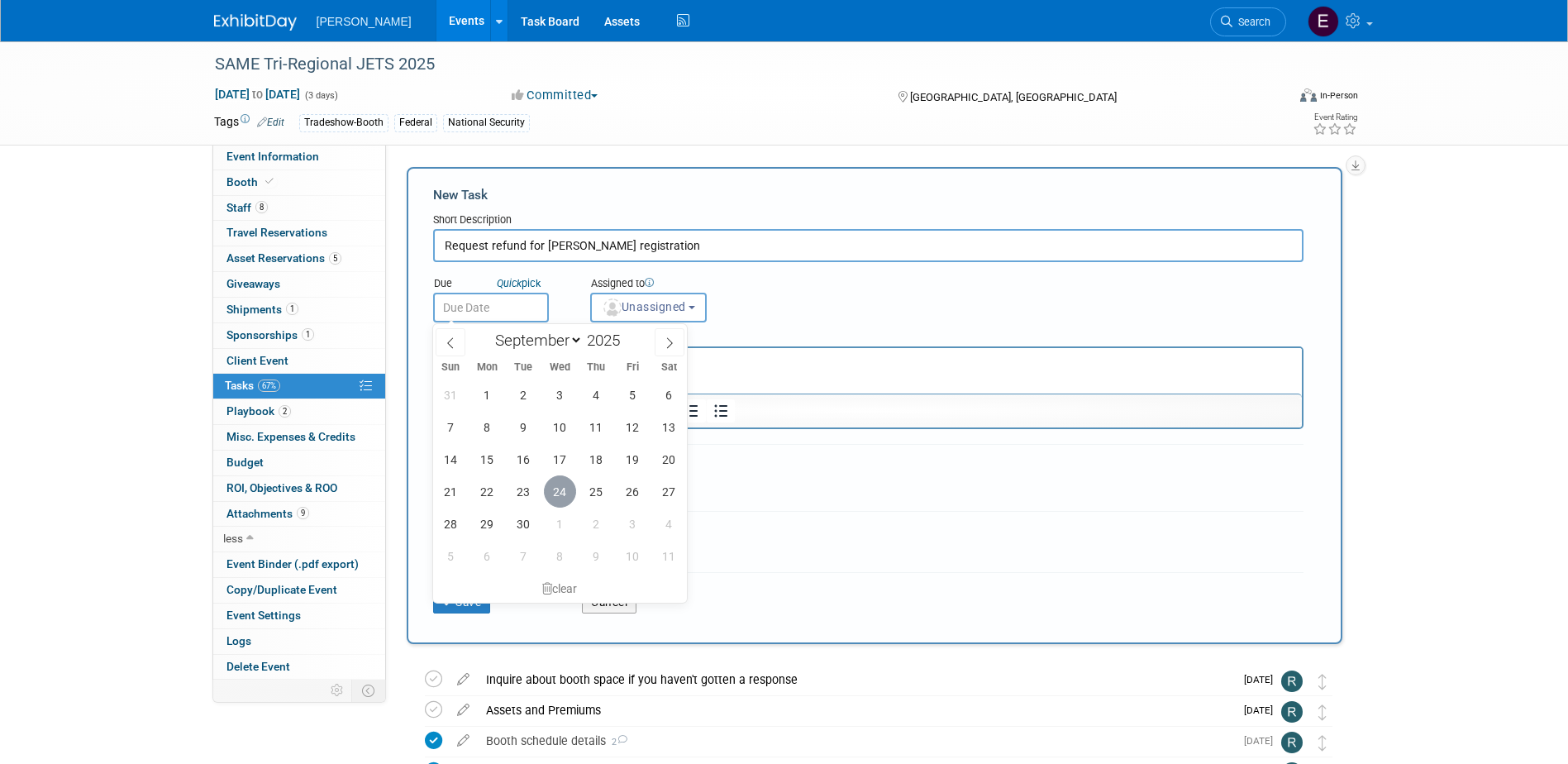
click at [569, 498] on span "24" at bounding box center [560, 491] width 32 height 32
type input "Sep 24, 2025"
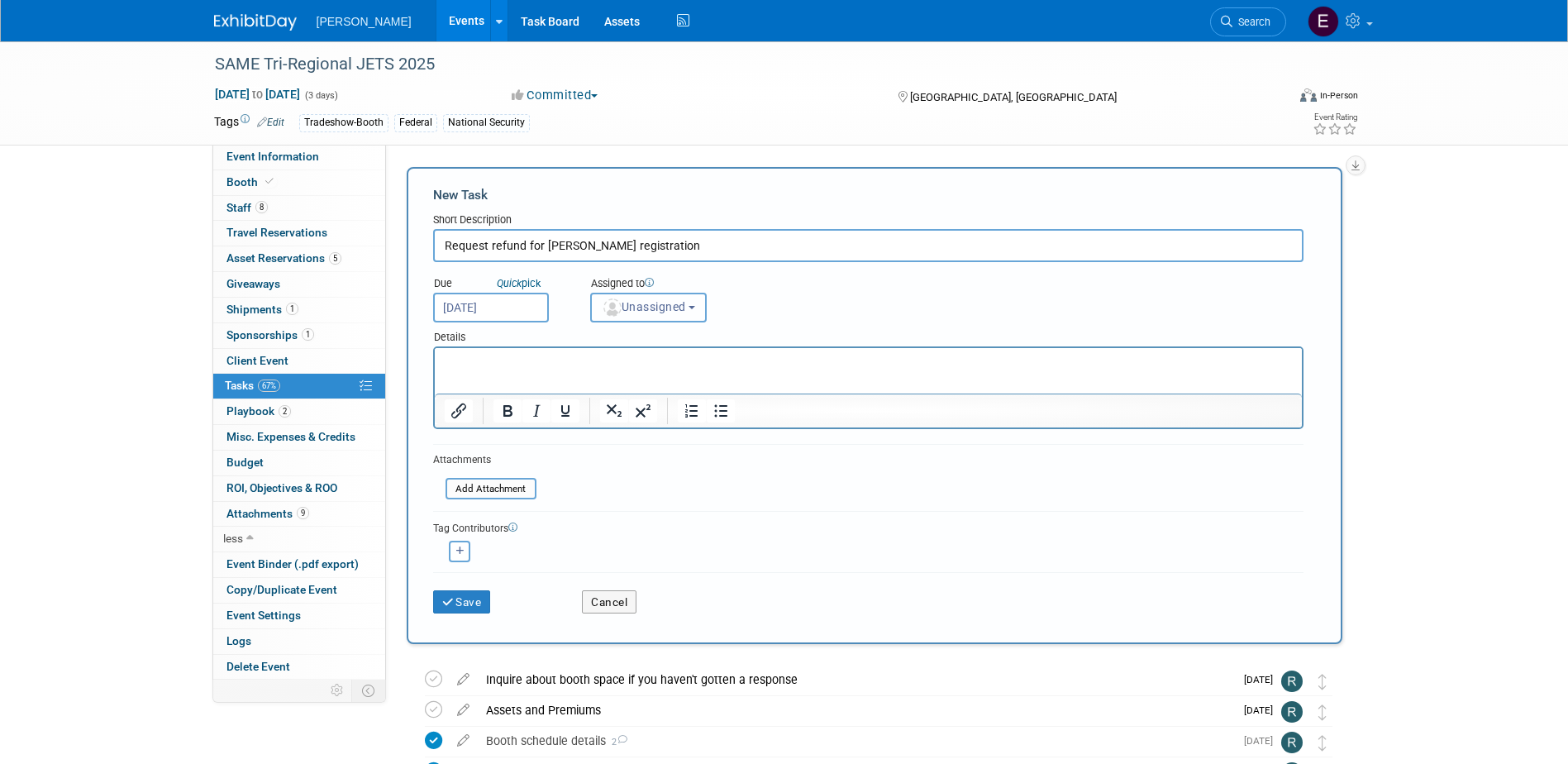
click at [646, 312] on span "Unassigned" at bounding box center [643, 306] width 84 height 13
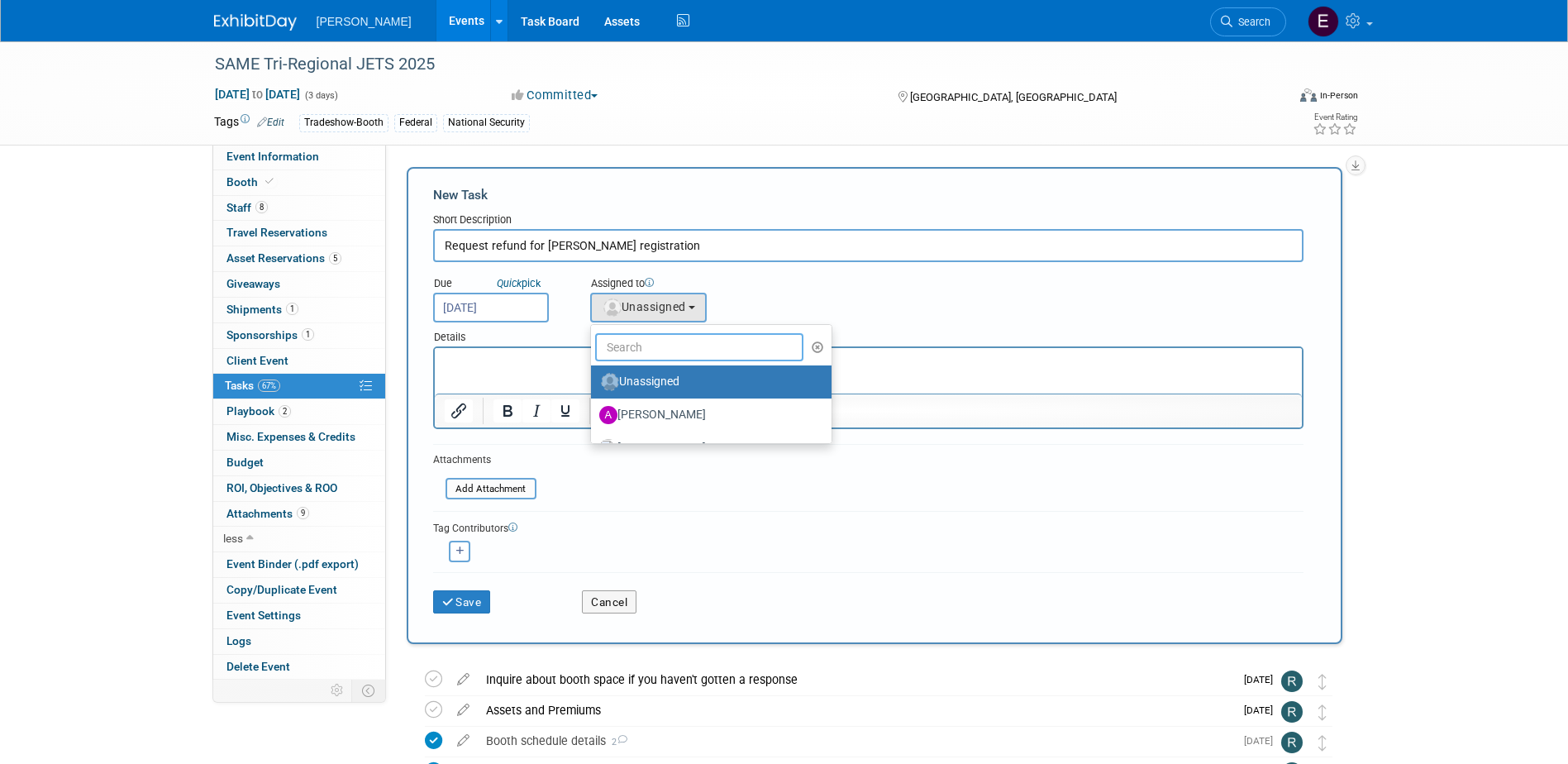
click at [647, 347] on input "text" at bounding box center [700, 347] width 209 height 28
type input "reb"
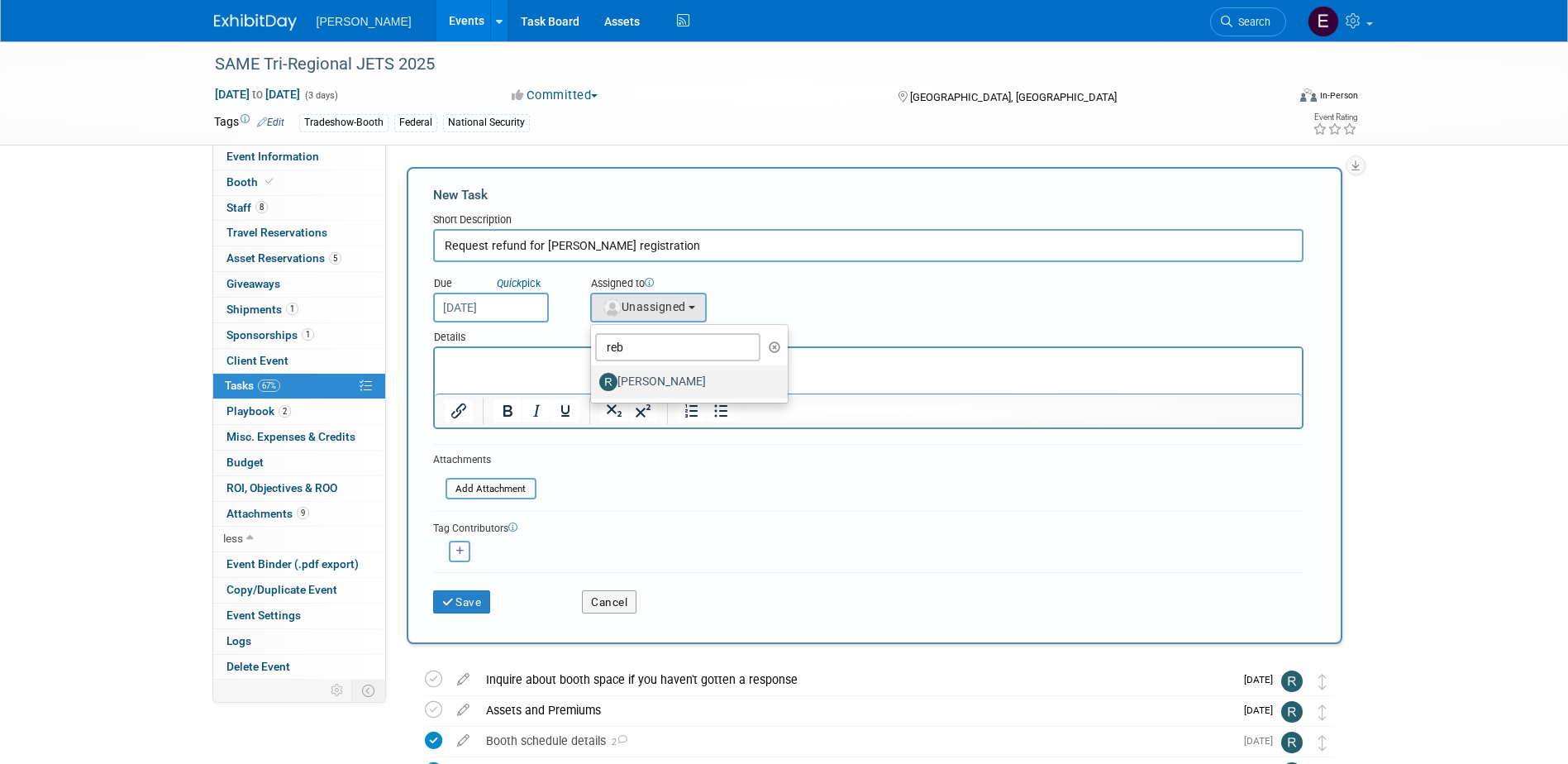
click at [650, 381] on label "[PERSON_NAME]" at bounding box center [686, 382] width 173 height 27
click at [594, 381] on input "[PERSON_NAME]" at bounding box center [588, 380] width 10 height 10
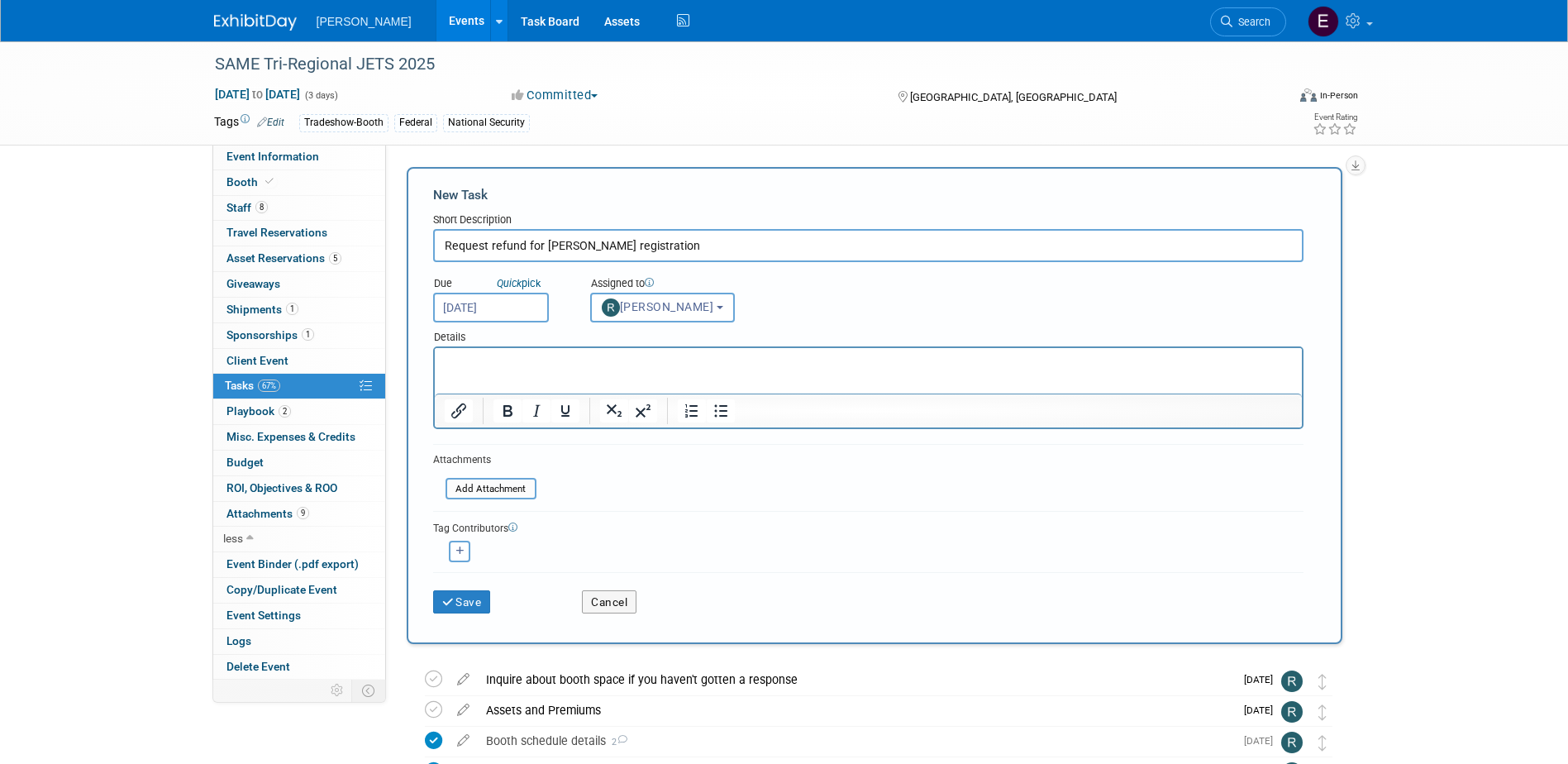
select select "844a177d-a181-44ff-a72a-5731d68e4351"
click at [472, 596] on button "Save" at bounding box center [462, 601] width 58 height 23
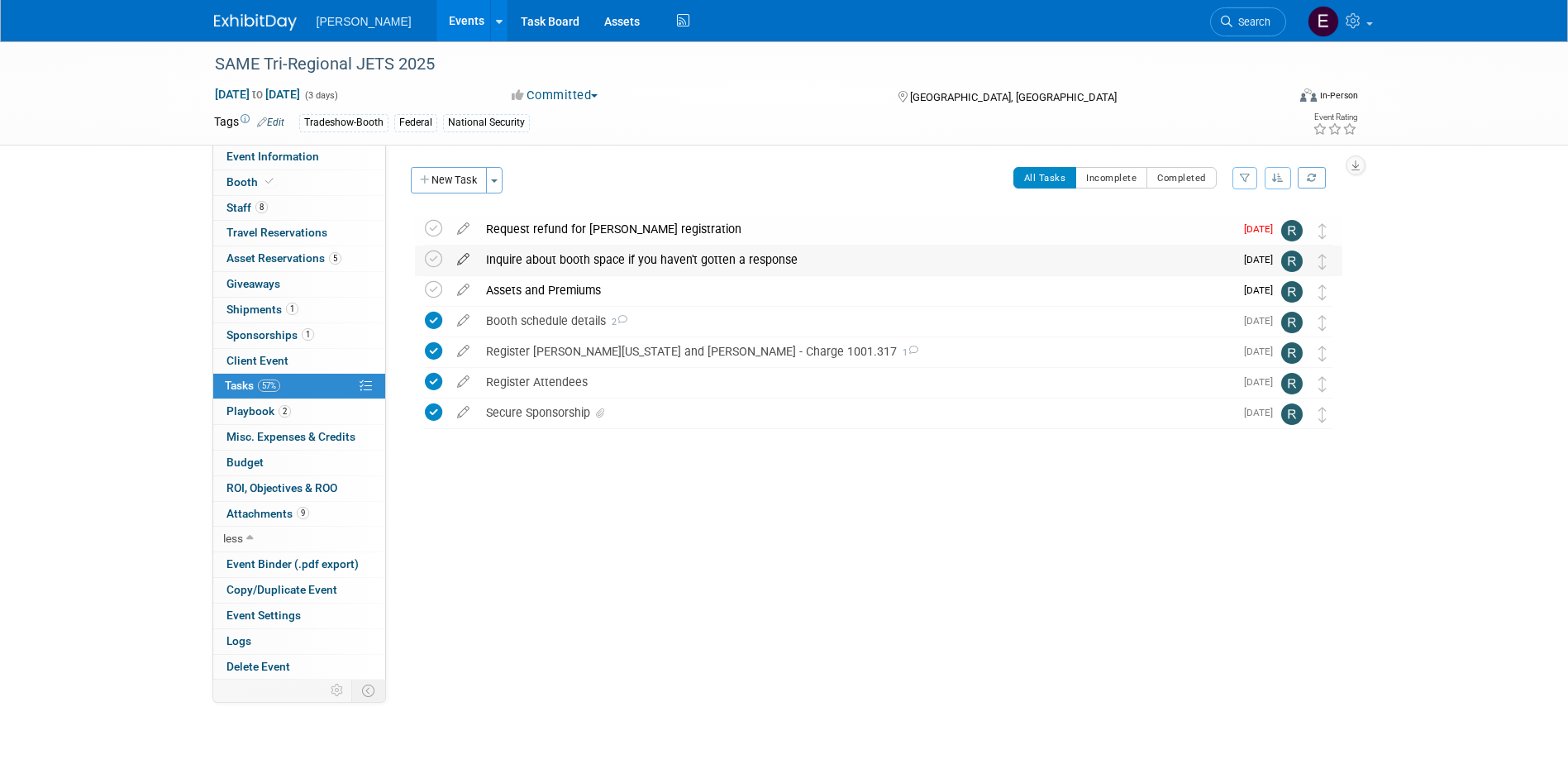
click at [464, 257] on icon at bounding box center [463, 256] width 29 height 21
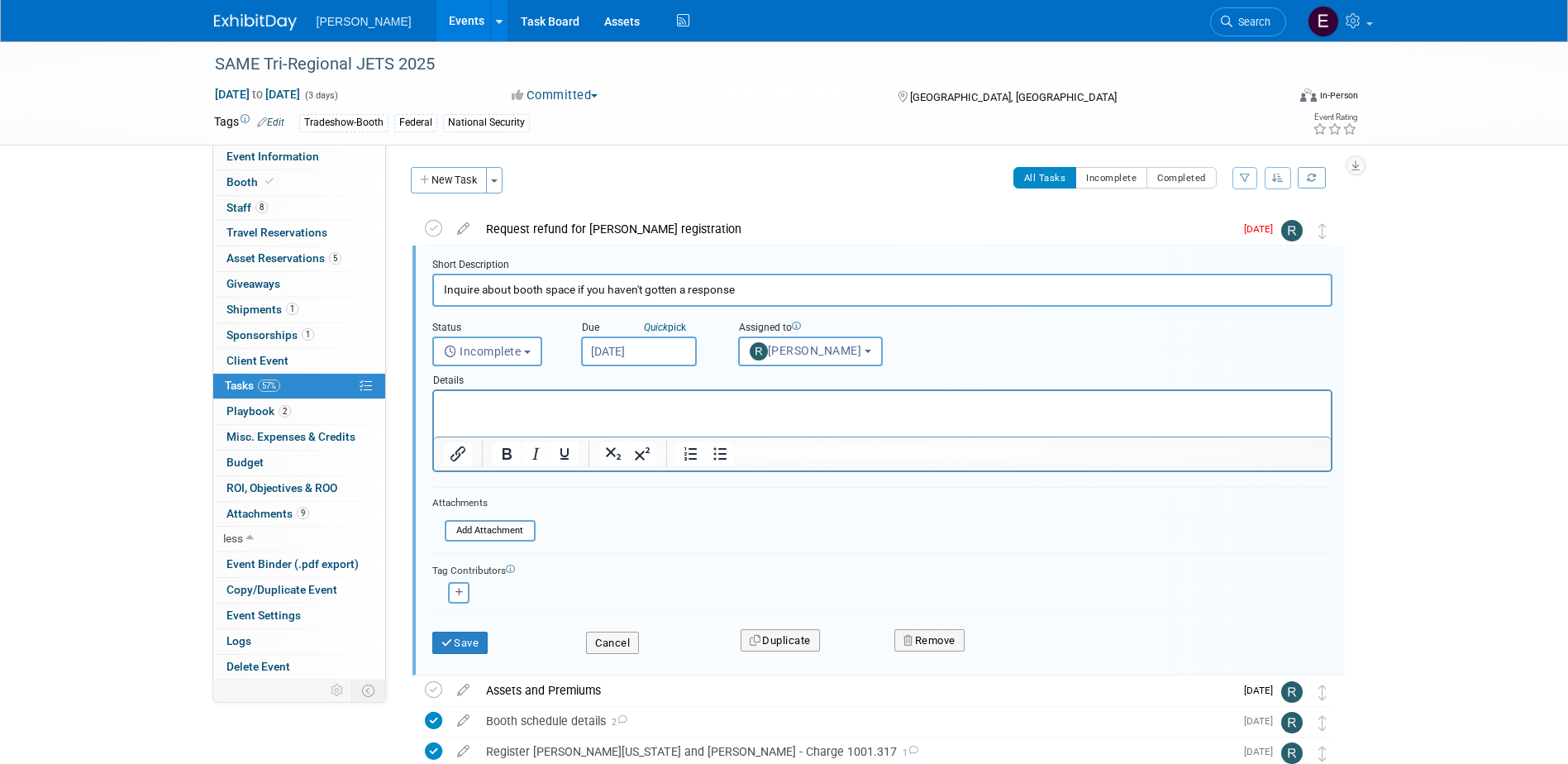
scroll to position [3, 0]
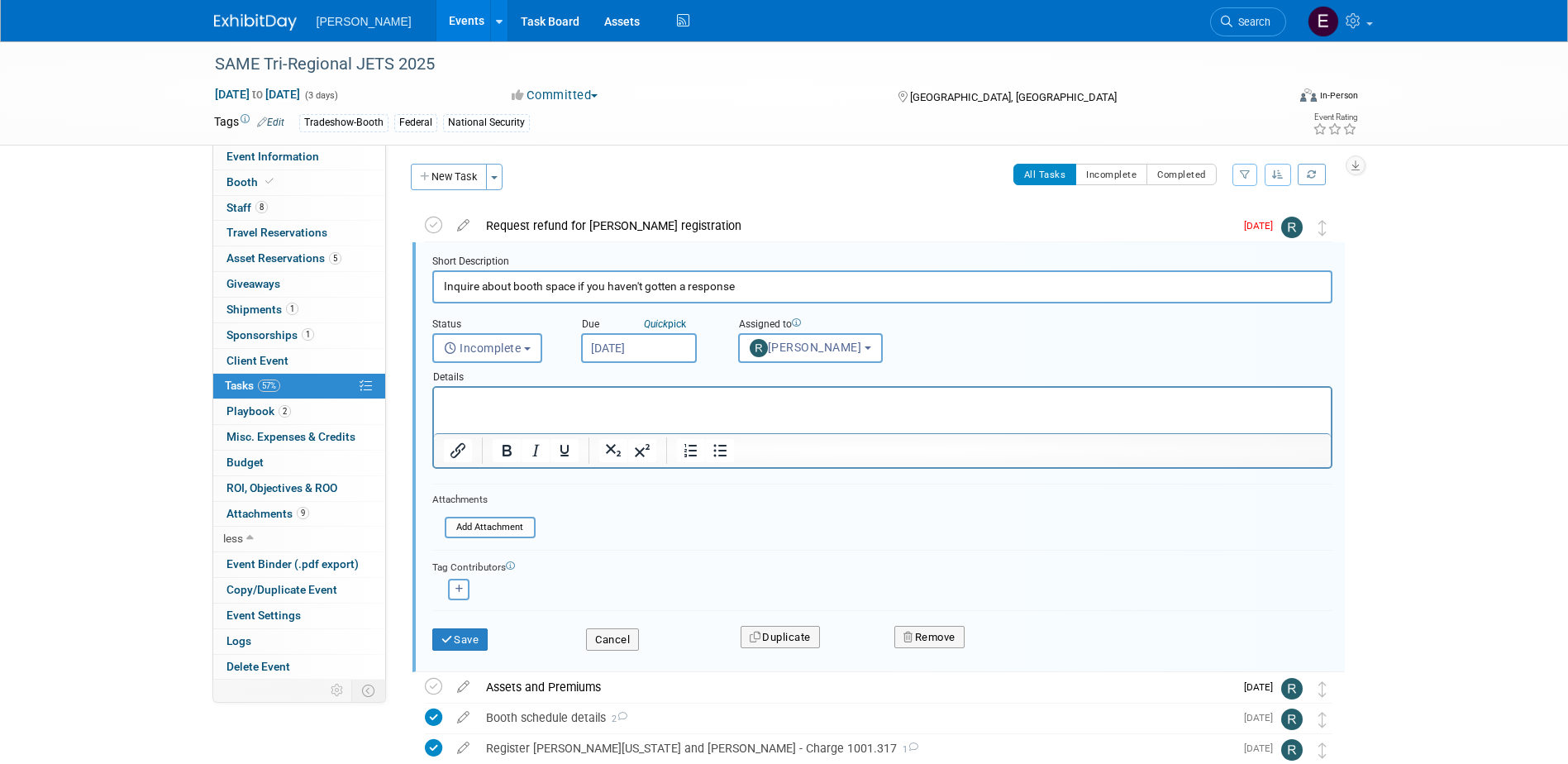
drag, startPoint x: 640, startPoint y: 292, endPoint x: 480, endPoint y: 292, distance: 160.0
click at [480, 292] on input "Inquire about booth space if you haven't gotten a response" at bounding box center [883, 286] width 900 height 32
click at [626, 633] on button "Cancel" at bounding box center [612, 639] width 53 height 23
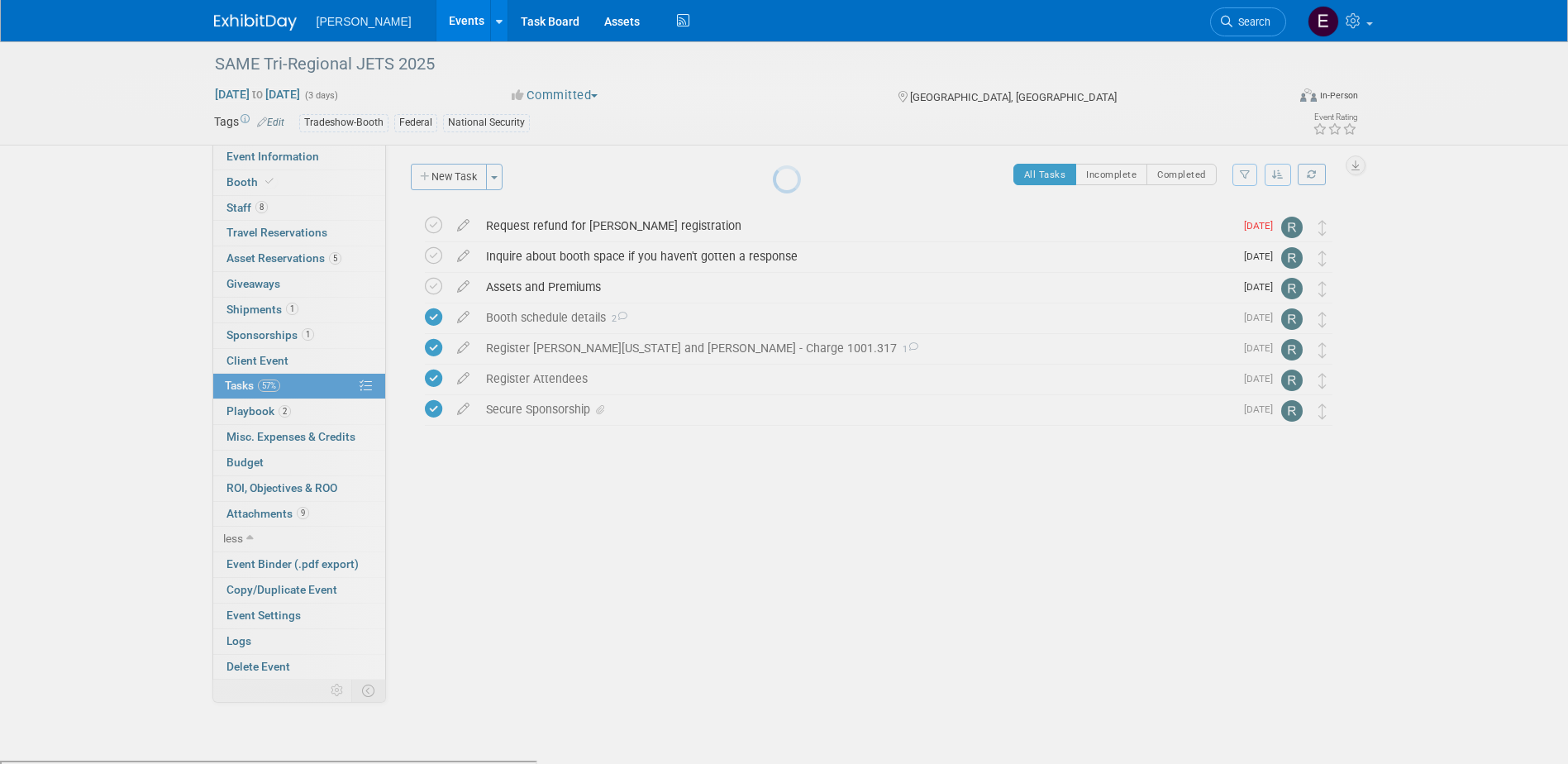
scroll to position [0, 0]
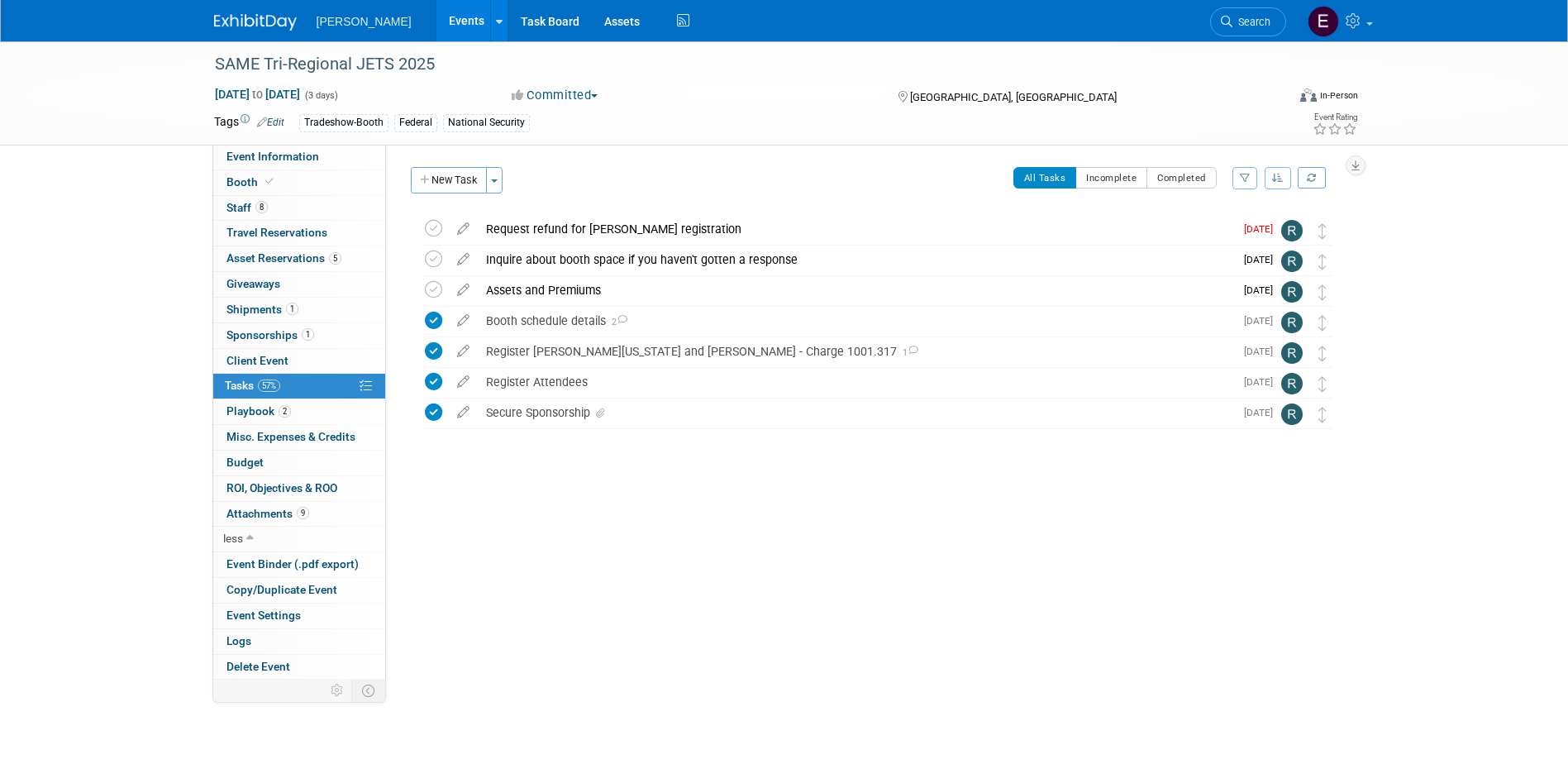
click at [436, 14] on link "Events" at bounding box center [466, 21] width 61 height 42
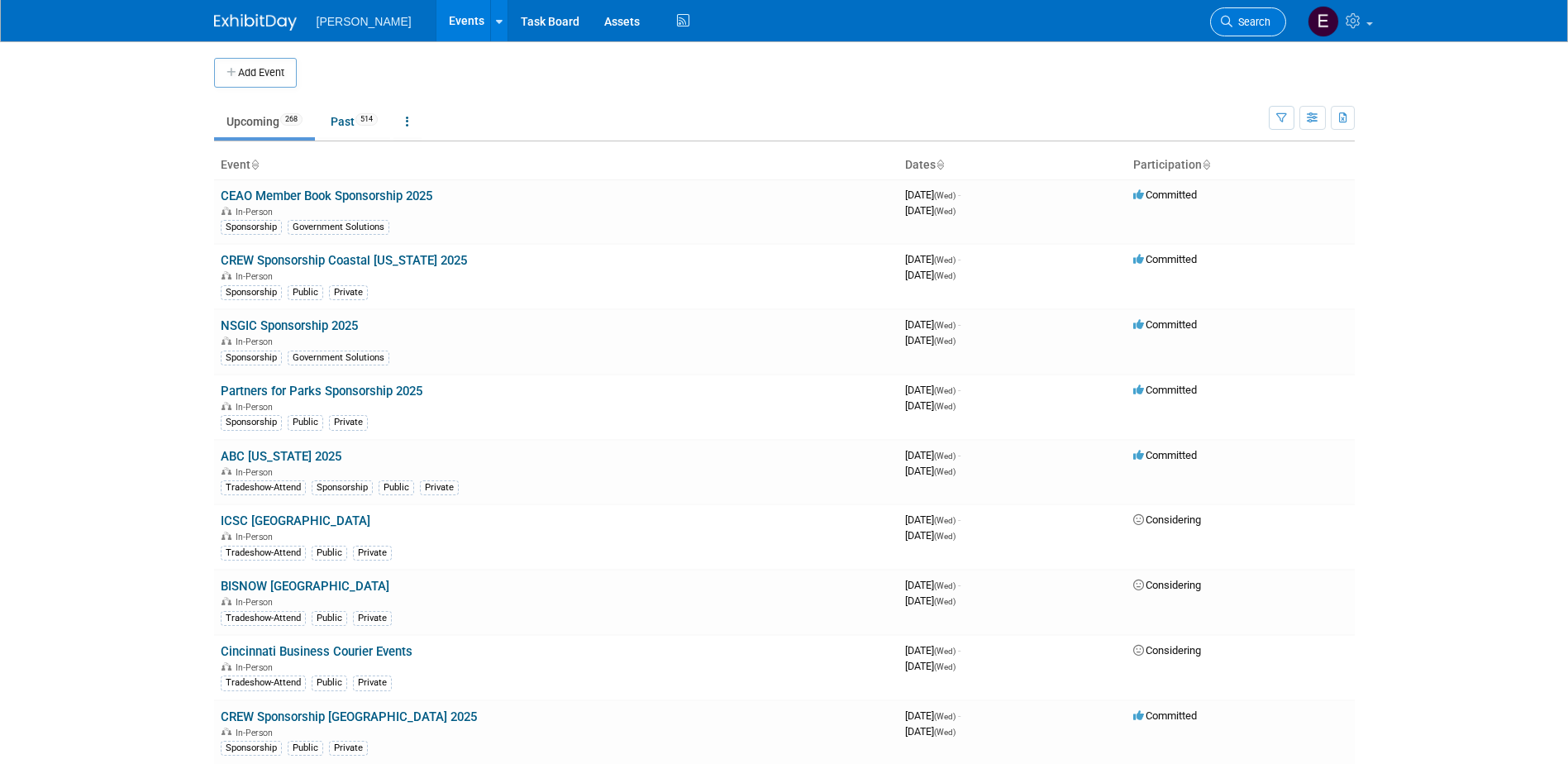
click at [1250, 25] on span "Search" at bounding box center [1251, 22] width 38 height 12
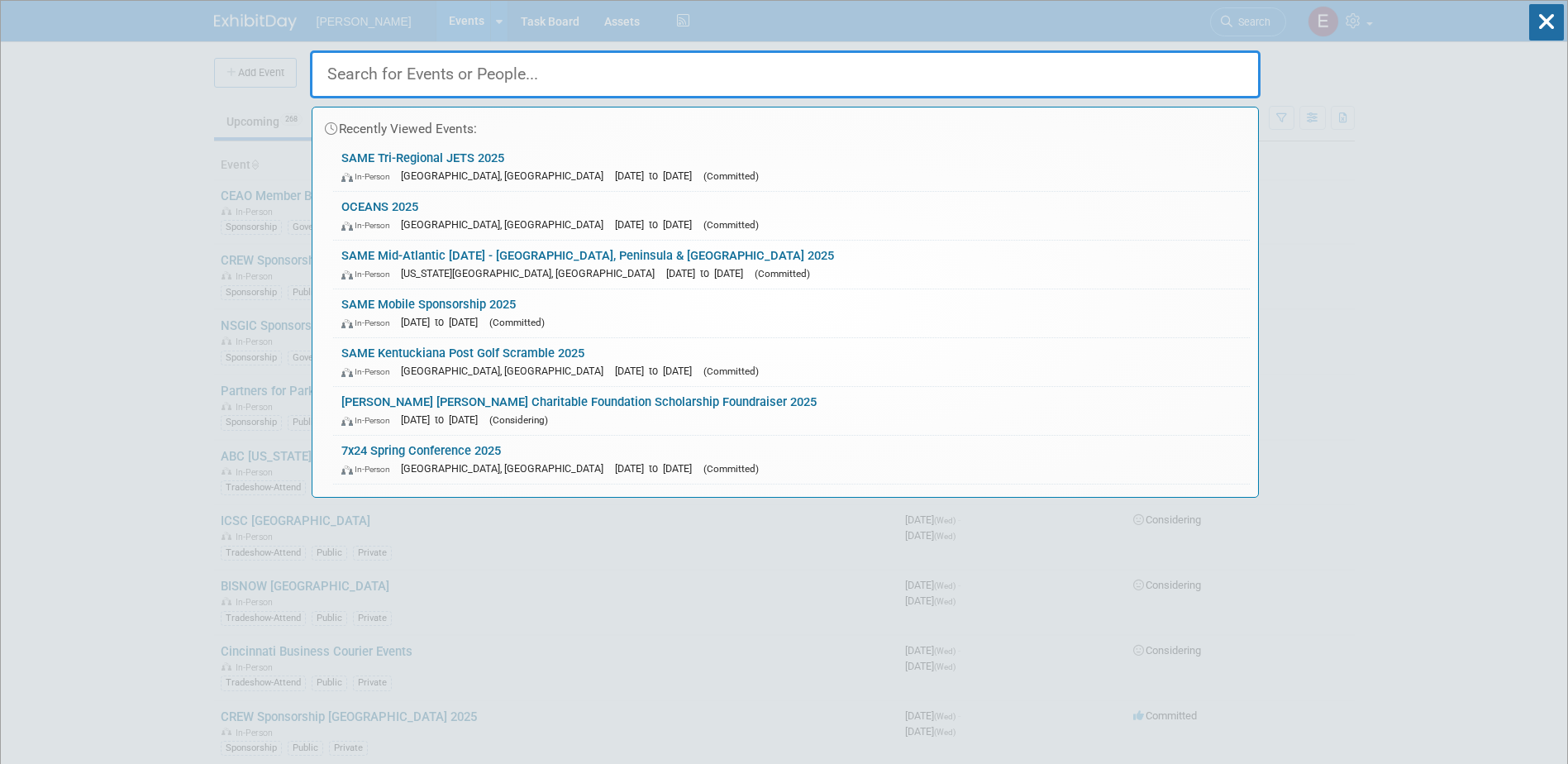
type input "j"
drag, startPoint x: 385, startPoint y: 144, endPoint x: 393, endPoint y: 150, distance: 10.0
click at [386, 144] on link "SAME Tri-Regional JETS 2025 In-Person Jacksonville, FL Oct 21, 2025 to Oct 23, …" at bounding box center [791, 166] width 916 height 48
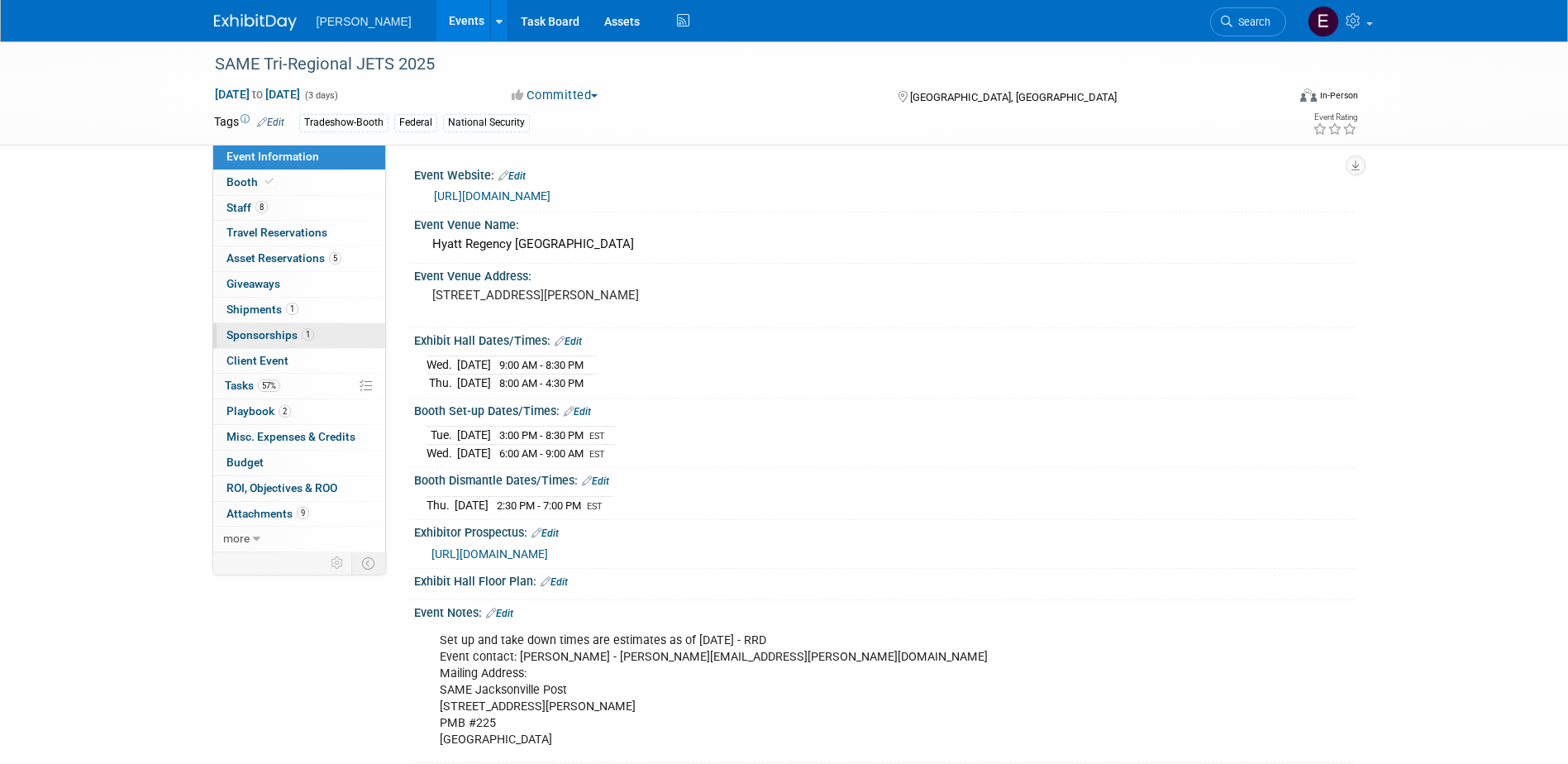
click at [307, 334] on span "1" at bounding box center [308, 334] width 12 height 12
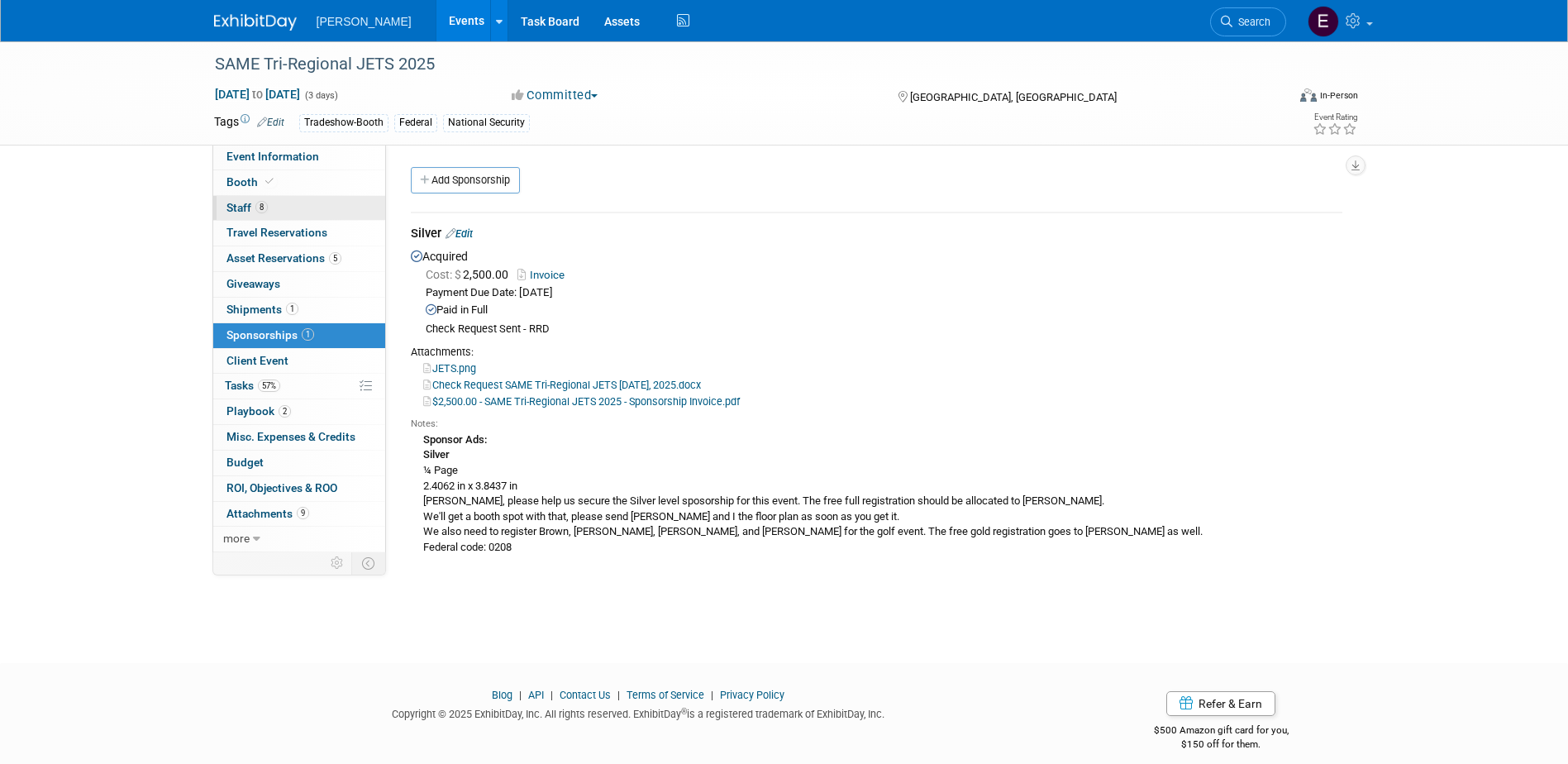
click at [246, 207] on span "Staff 8" at bounding box center [247, 207] width 42 height 13
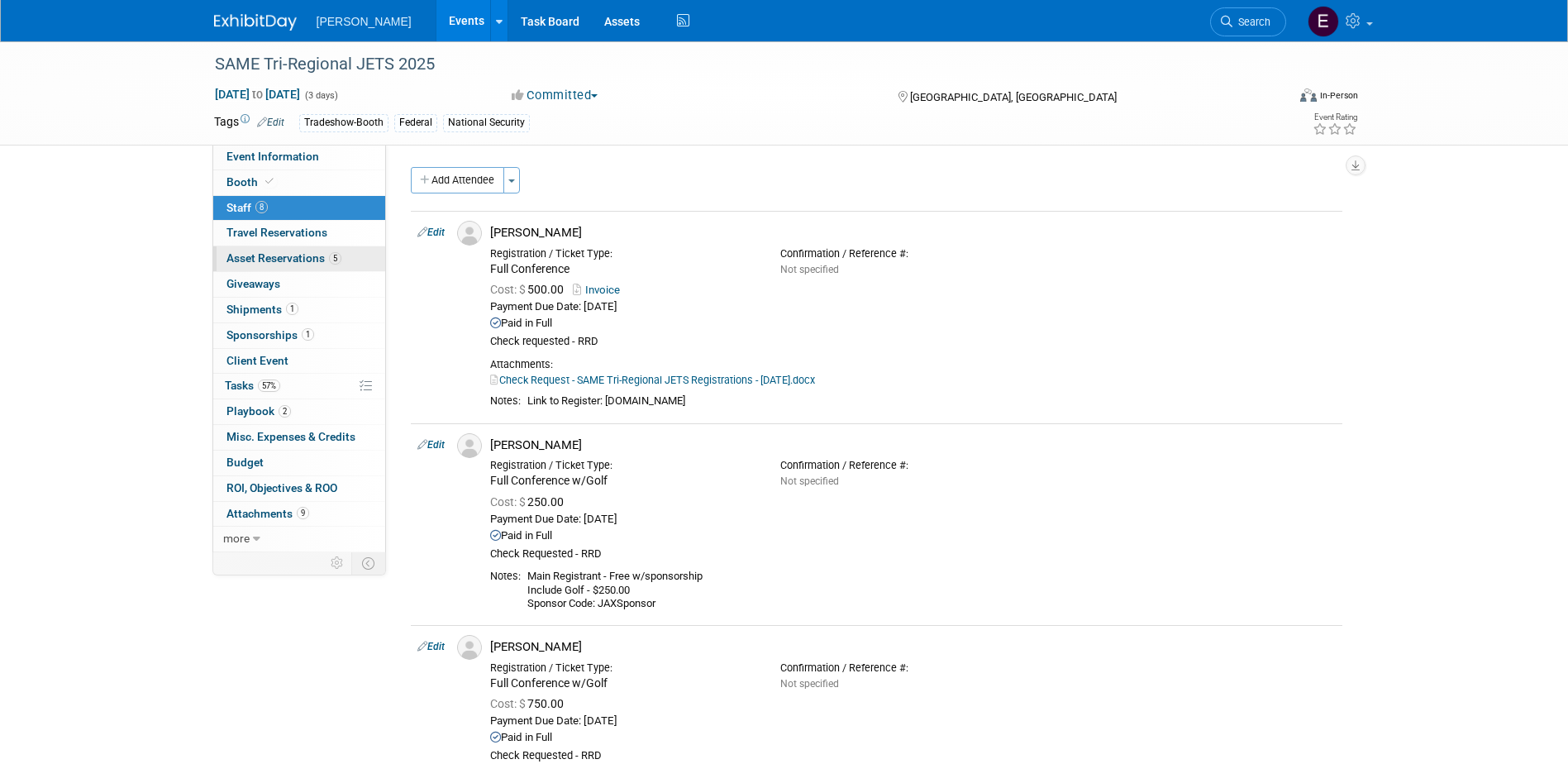
click at [253, 254] on span "Asset Reservations 5" at bounding box center [284, 257] width 115 height 13
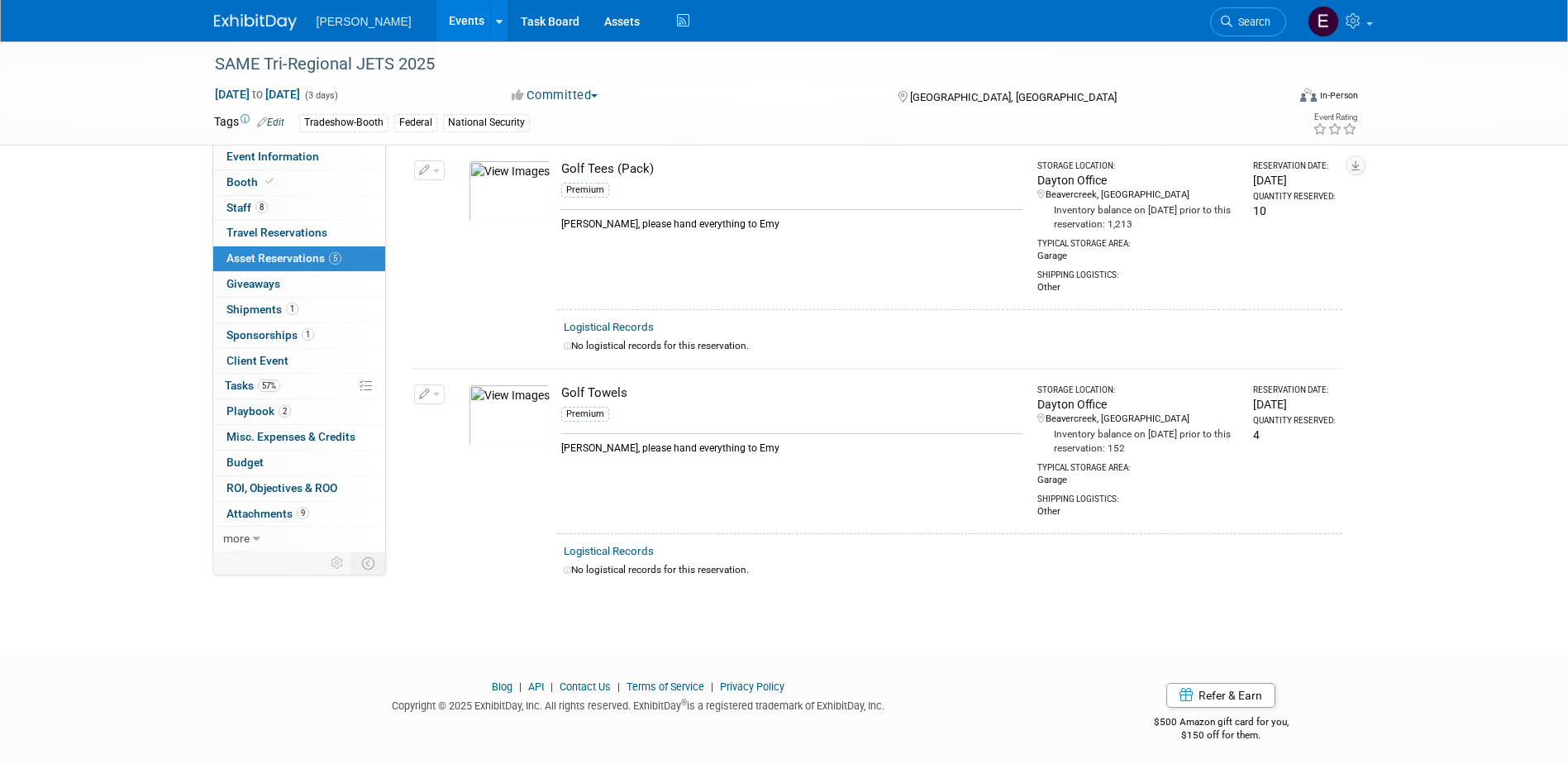
scroll to position [711, 0]
click at [268, 509] on span "Attachments 9" at bounding box center [268, 513] width 83 height 13
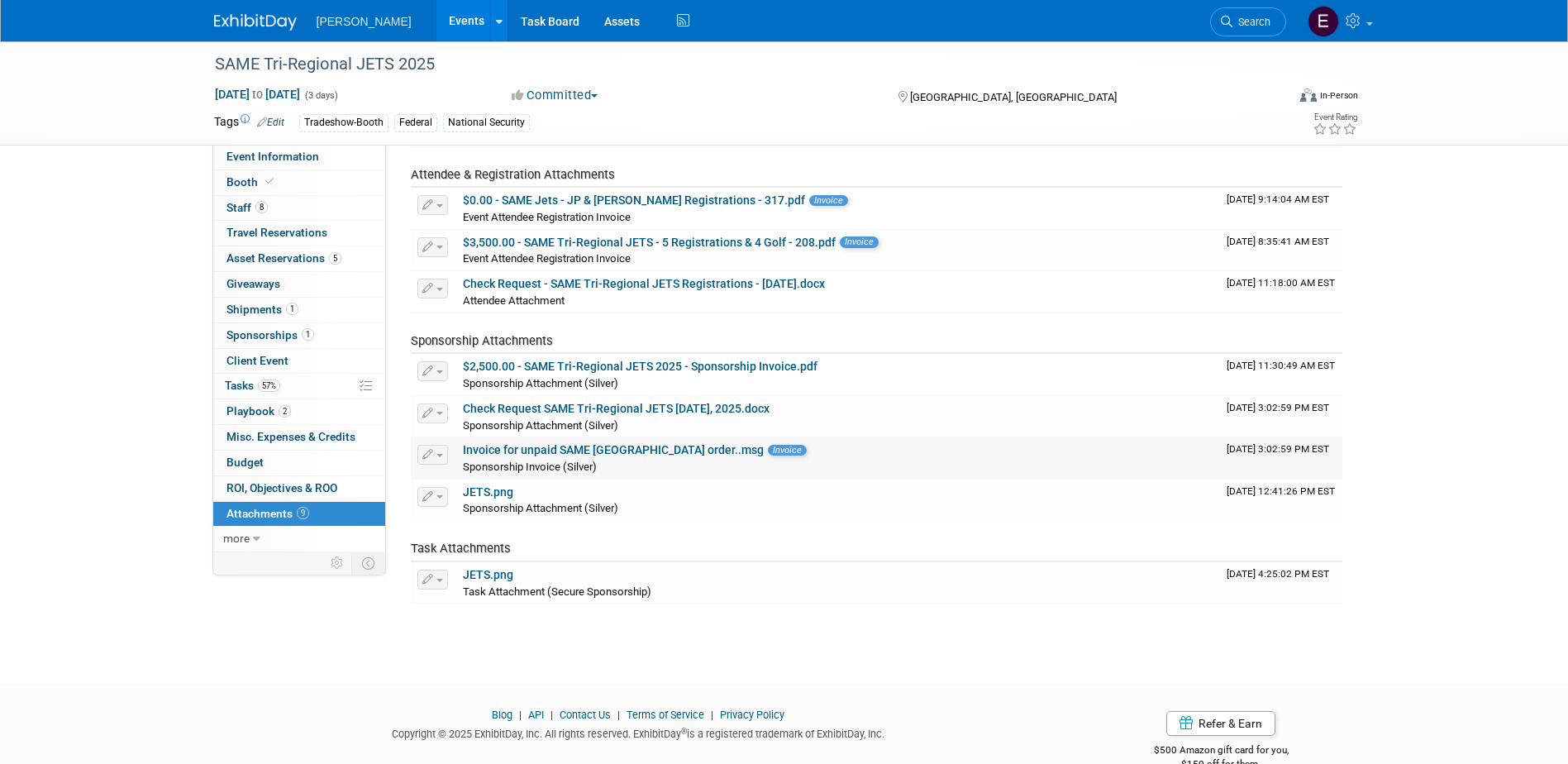
scroll to position [175, 0]
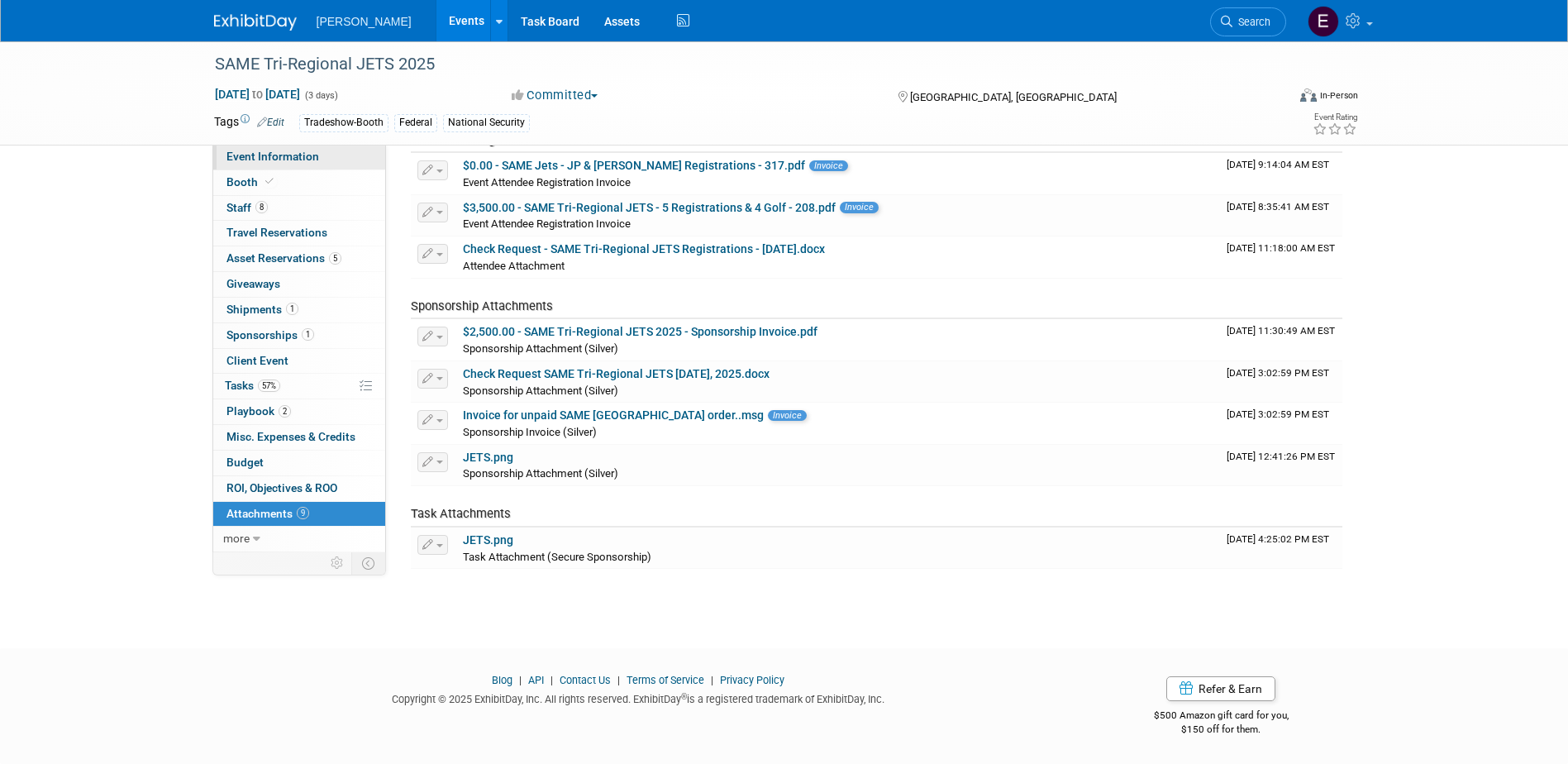
click at [260, 149] on link "Event Information" at bounding box center [299, 157] width 172 height 25
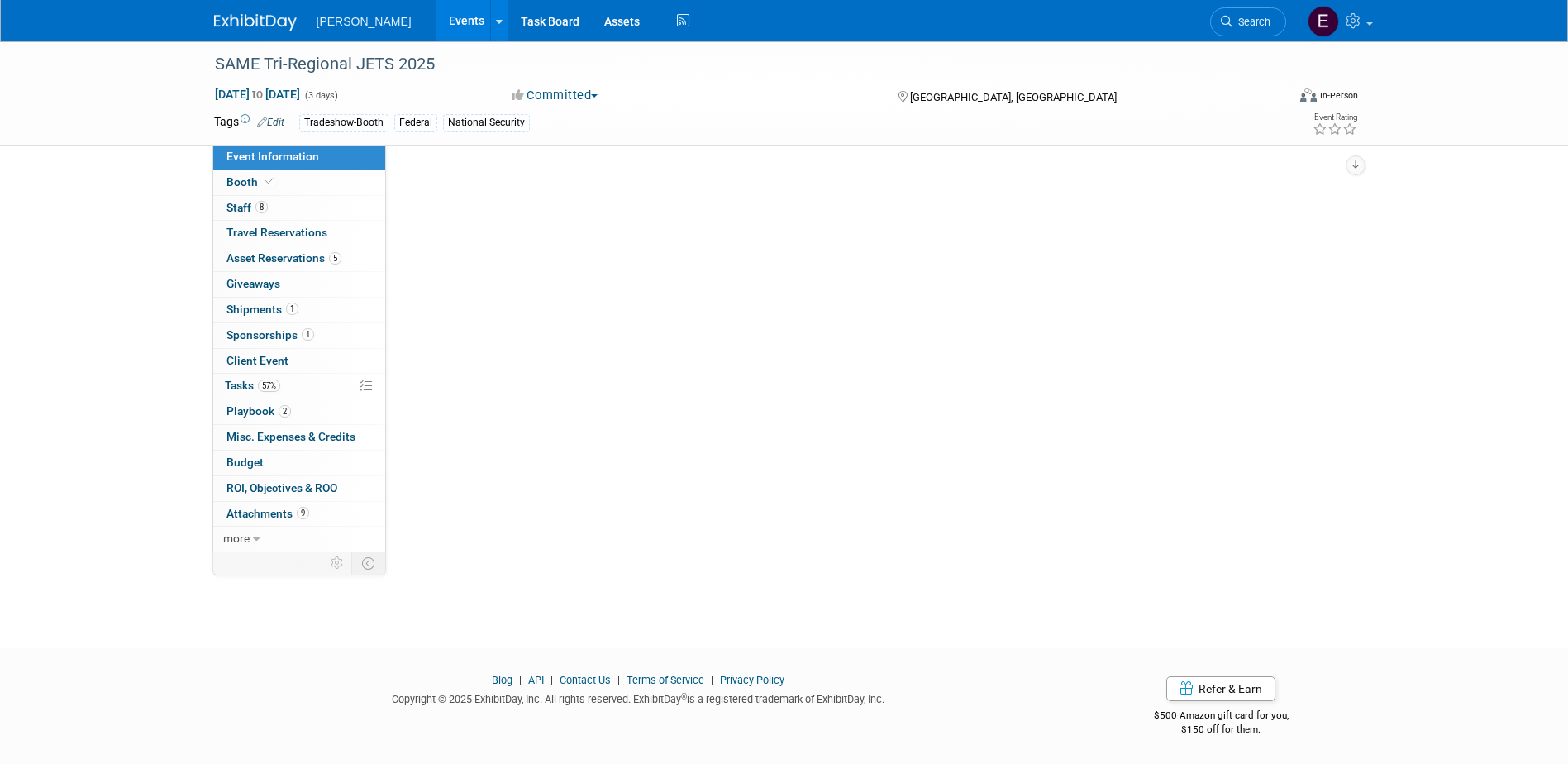
scroll to position [0, 0]
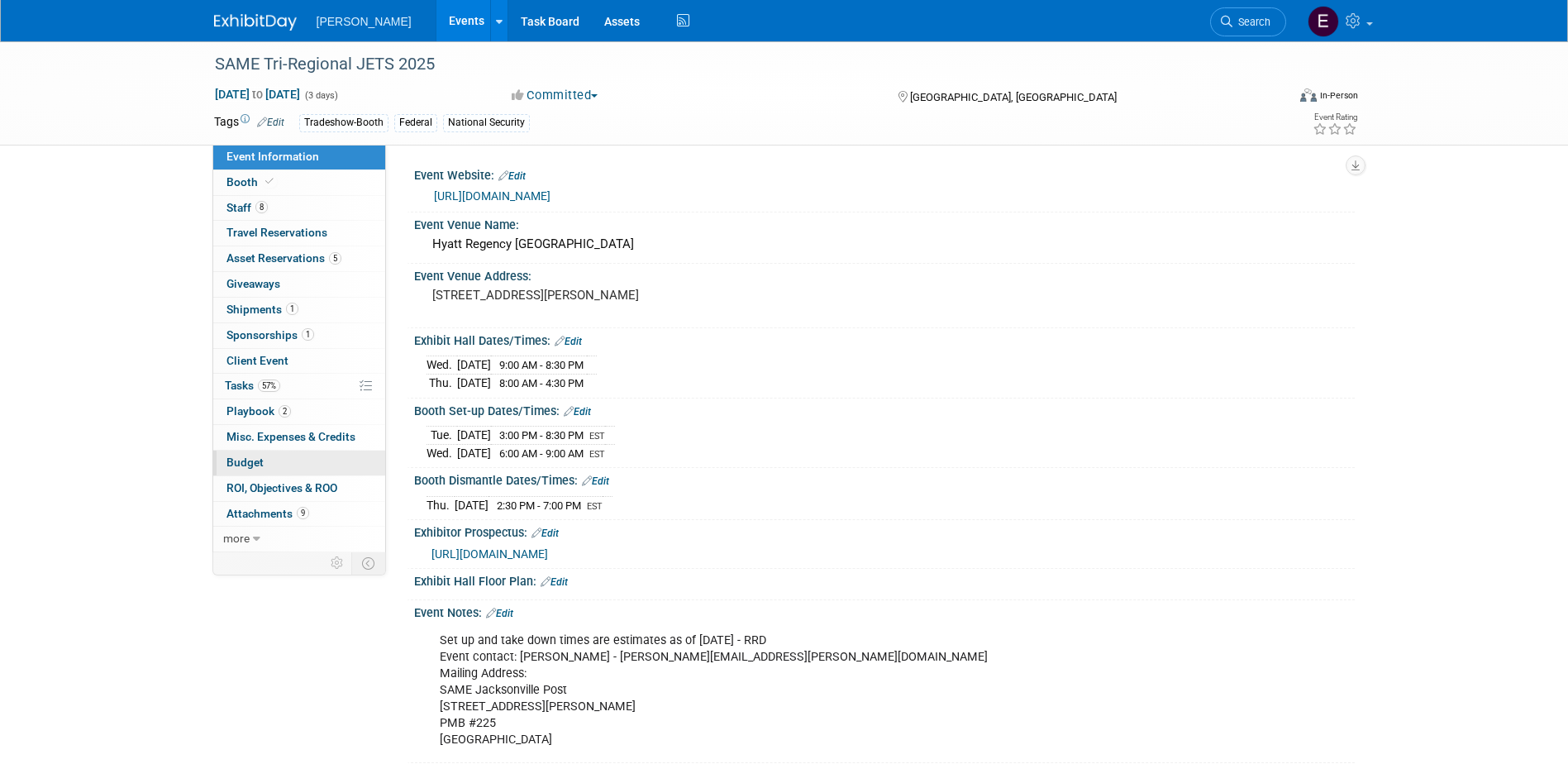
click at [279, 459] on link "Budget" at bounding box center [299, 463] width 172 height 25
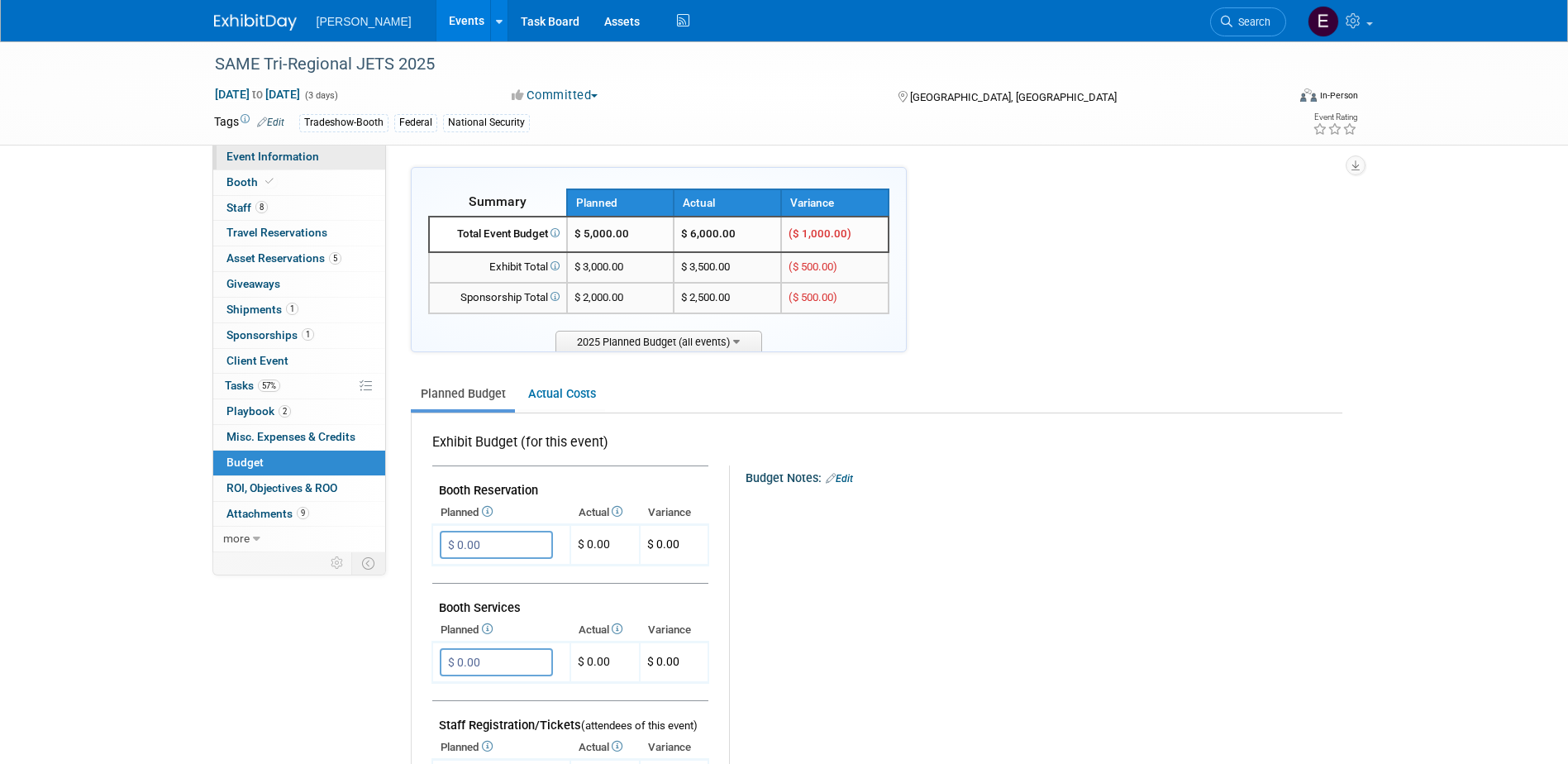
click at [322, 157] on link "Event Information" at bounding box center [299, 157] width 172 height 25
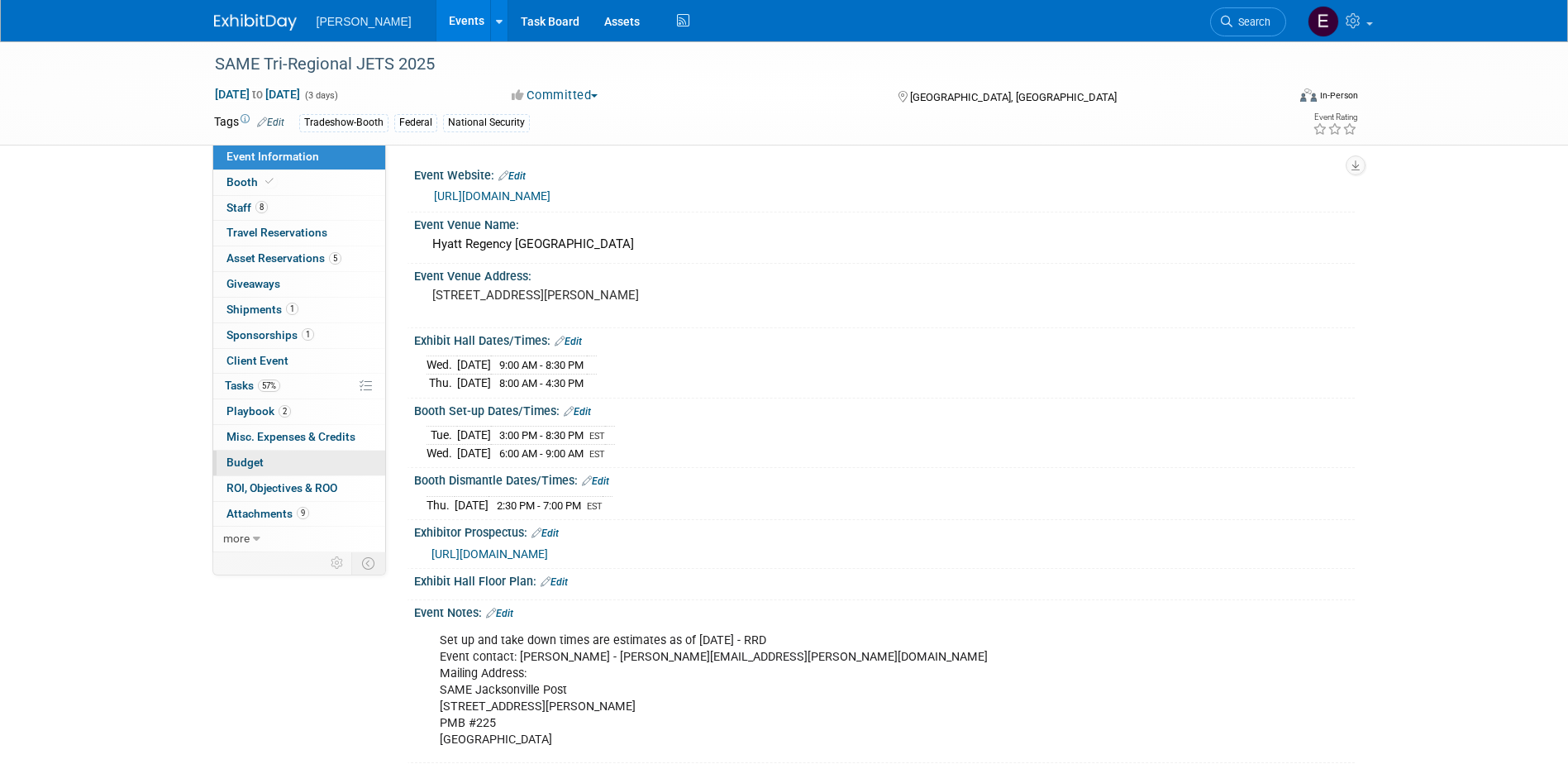
click at [293, 466] on link "Budget" at bounding box center [299, 463] width 172 height 25
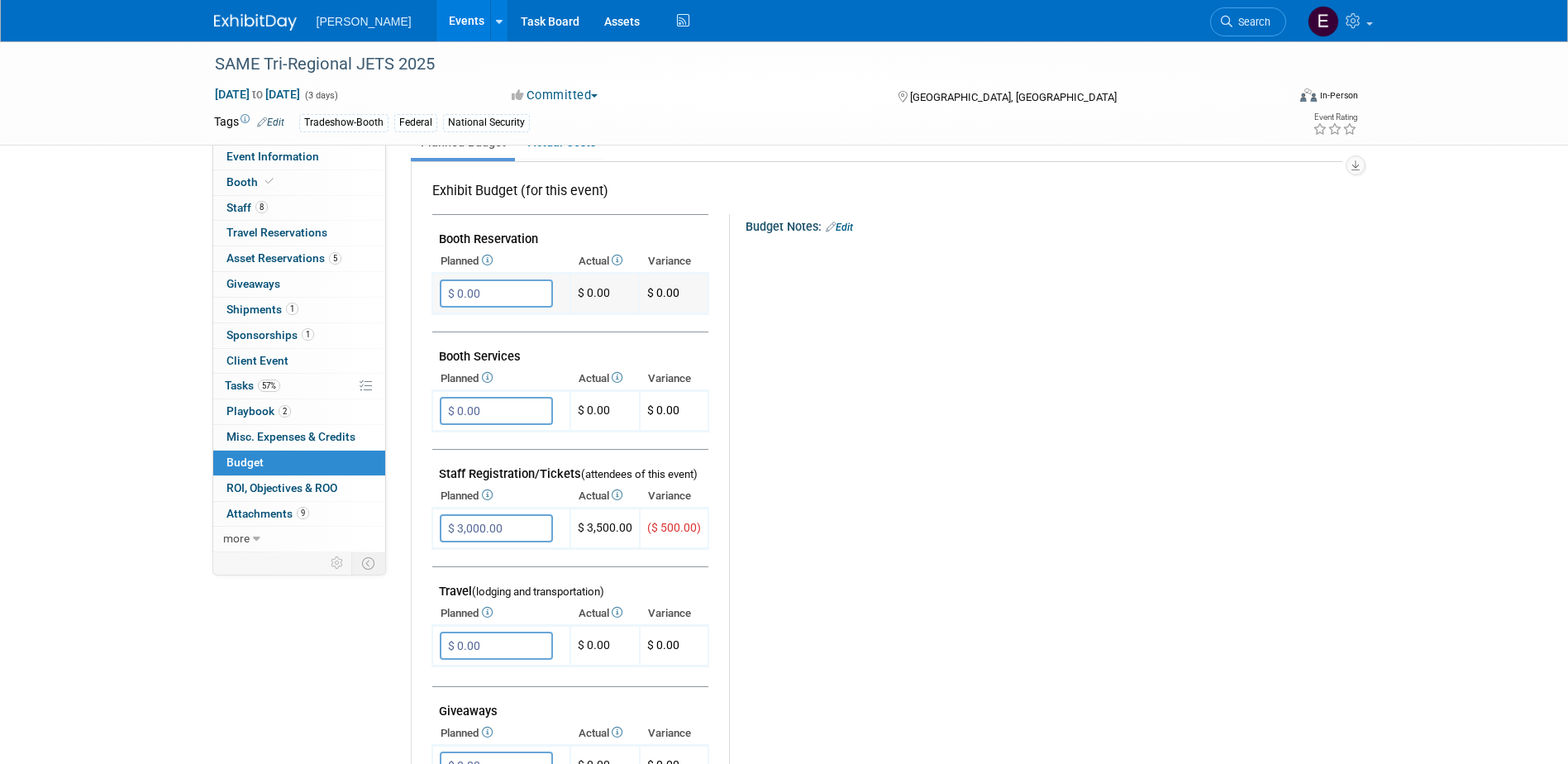
scroll to position [248, 0]
click at [562, 147] on link "Actual Costs" at bounding box center [562, 145] width 87 height 30
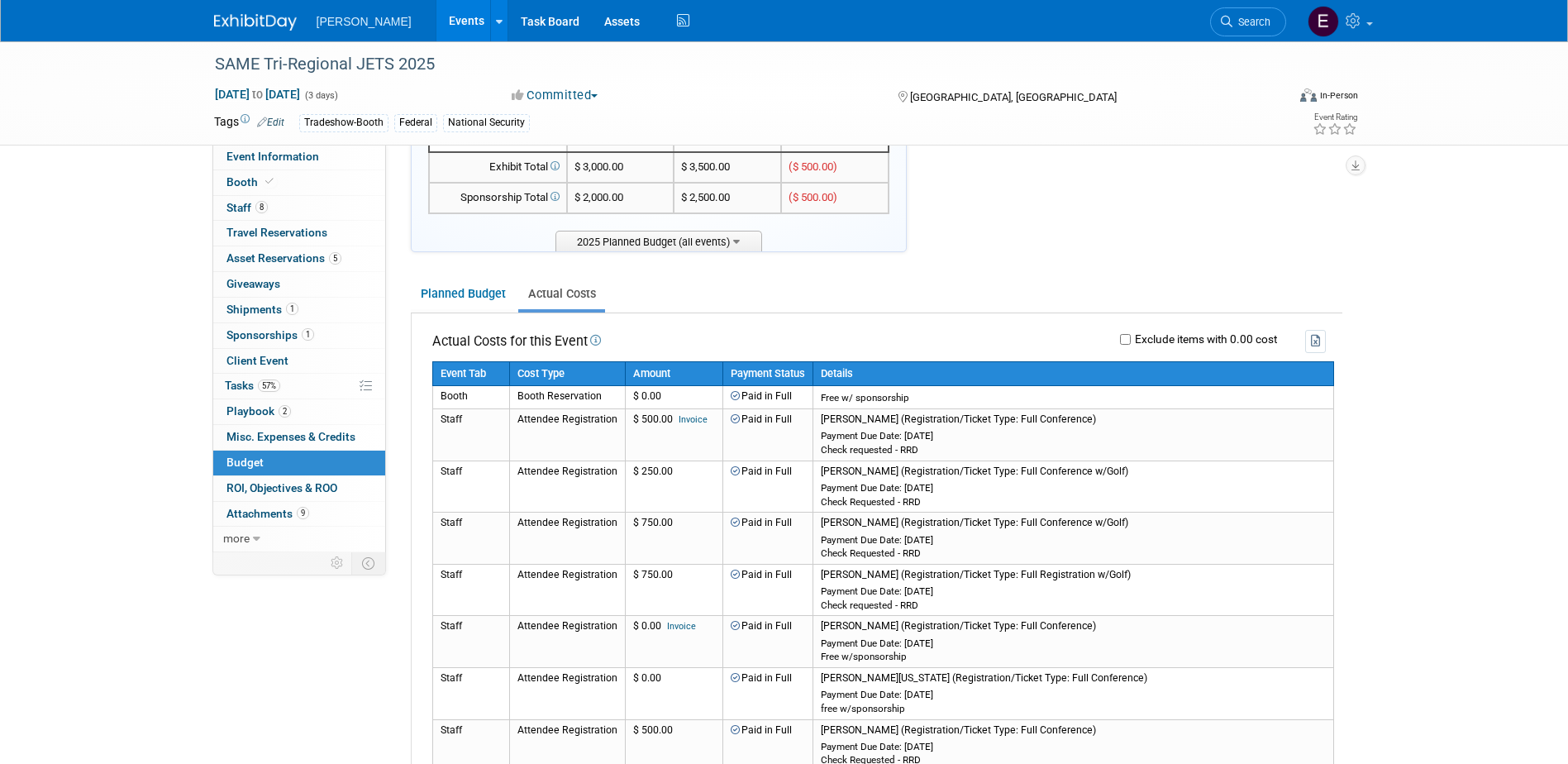
scroll to position [83, 0]
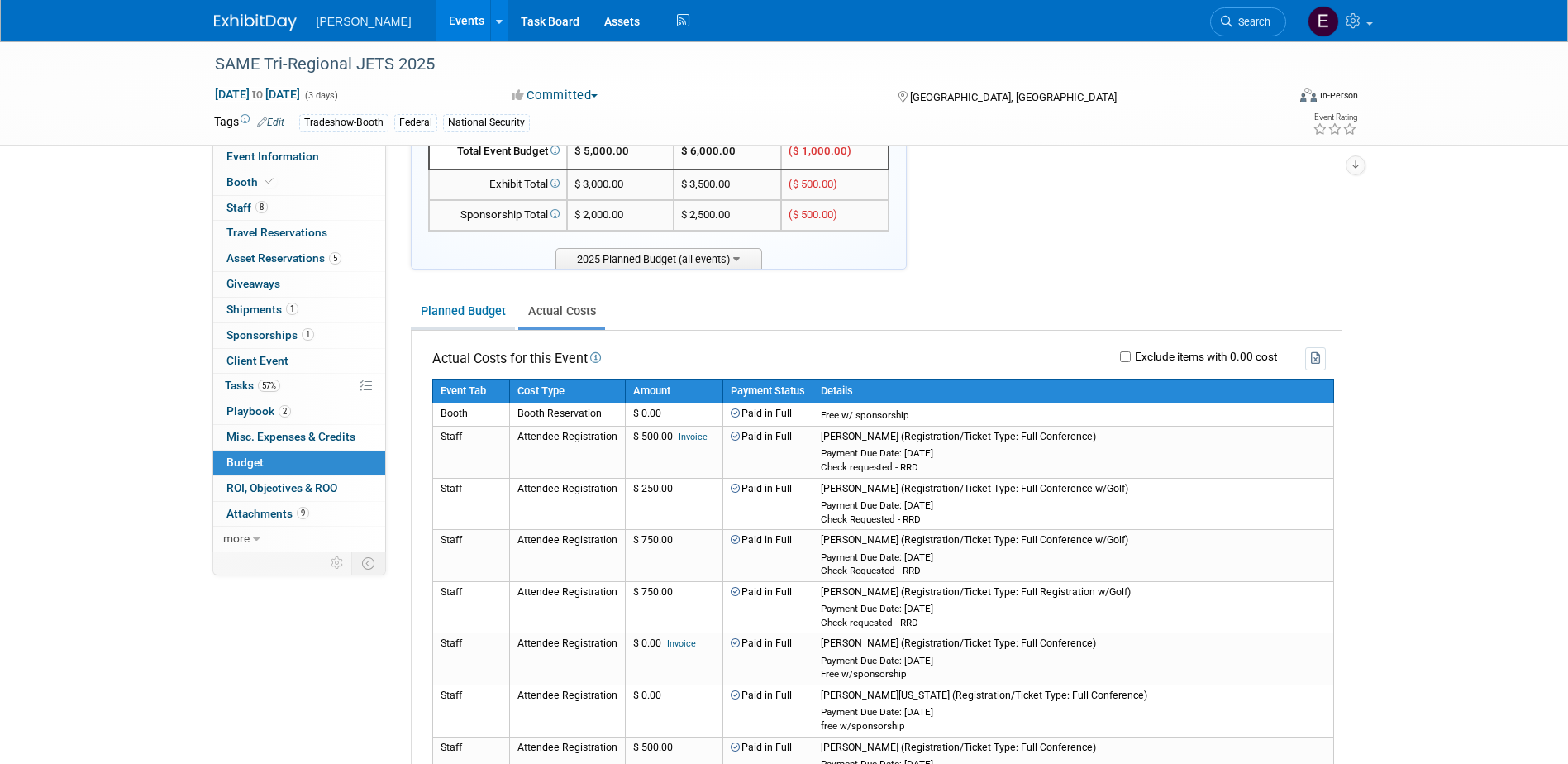
click at [472, 307] on link "Planned Budget" at bounding box center [463, 311] width 104 height 30
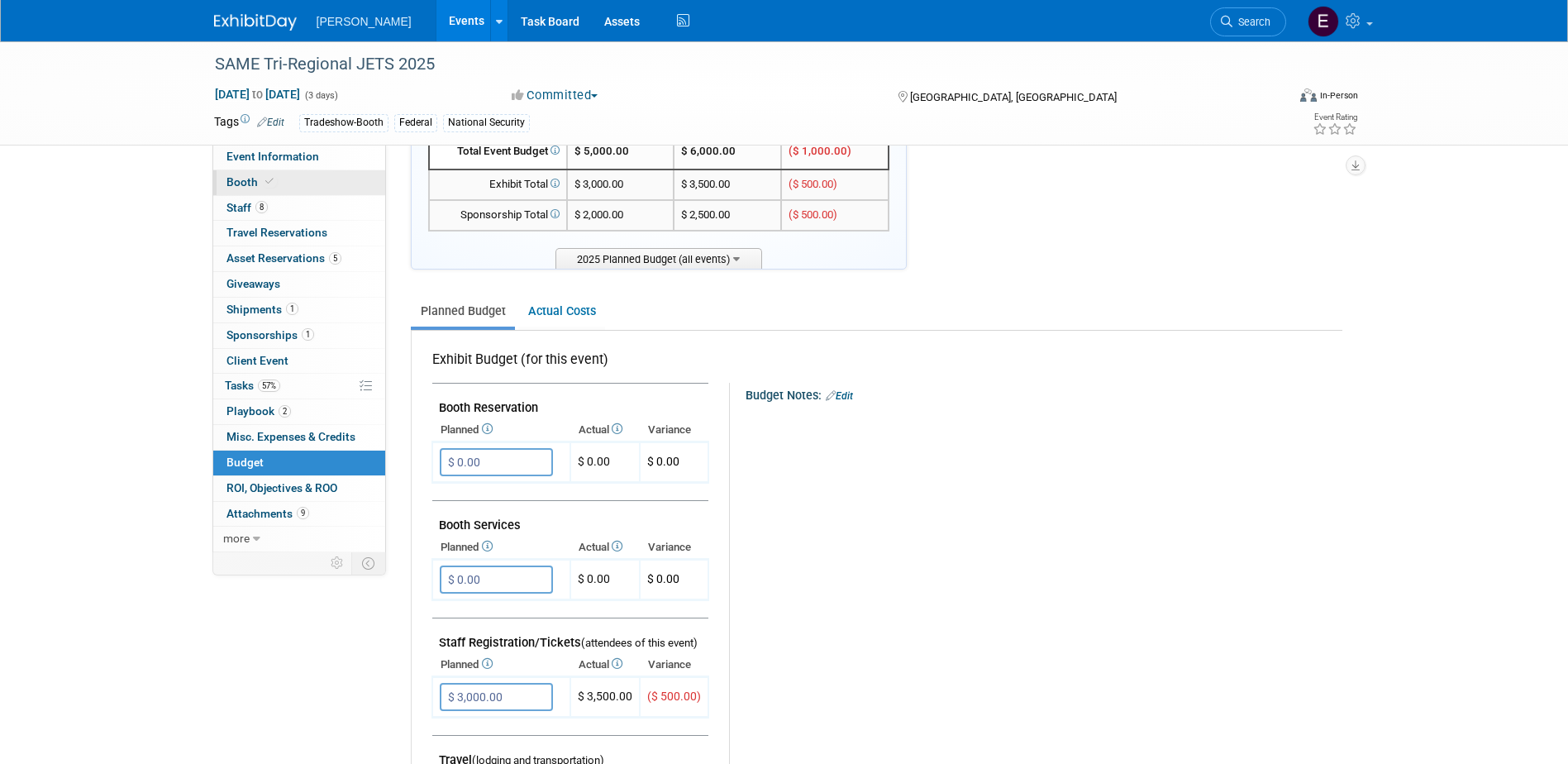
click at [295, 181] on link "Booth" at bounding box center [299, 183] width 172 height 25
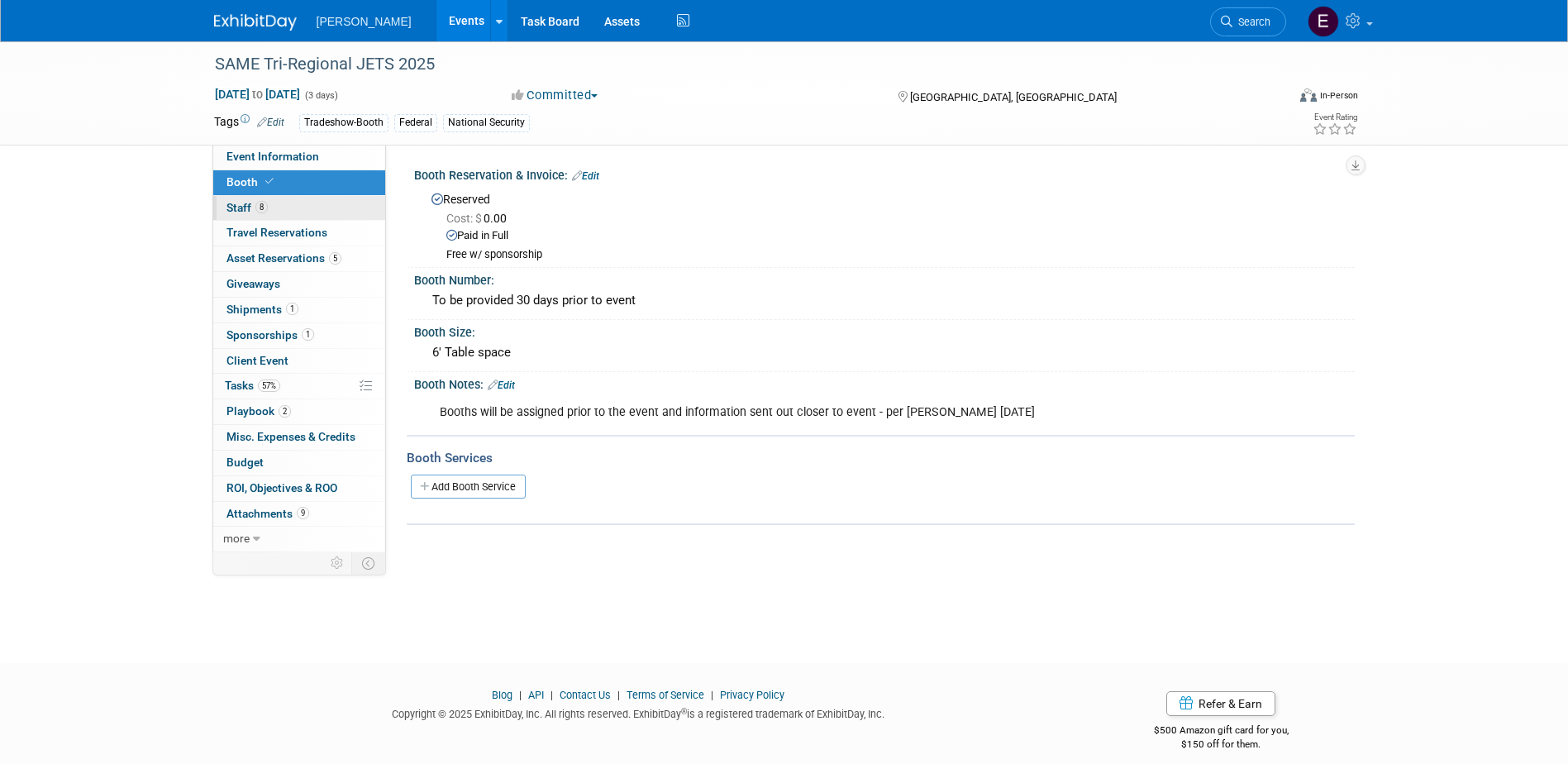
click at [305, 213] on link "8 Staff 8" at bounding box center [299, 208] width 172 height 25
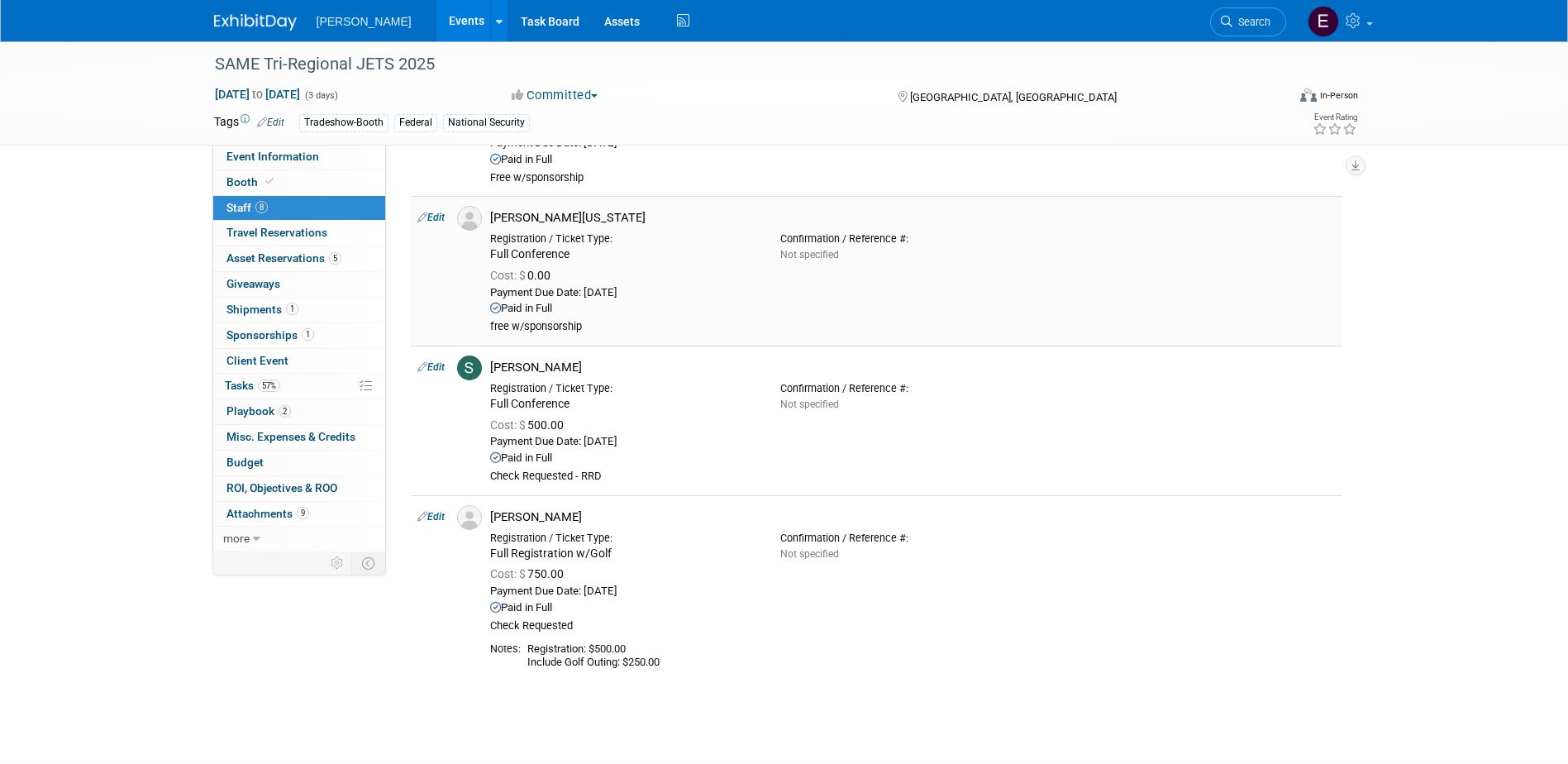
scroll to position [992, 0]
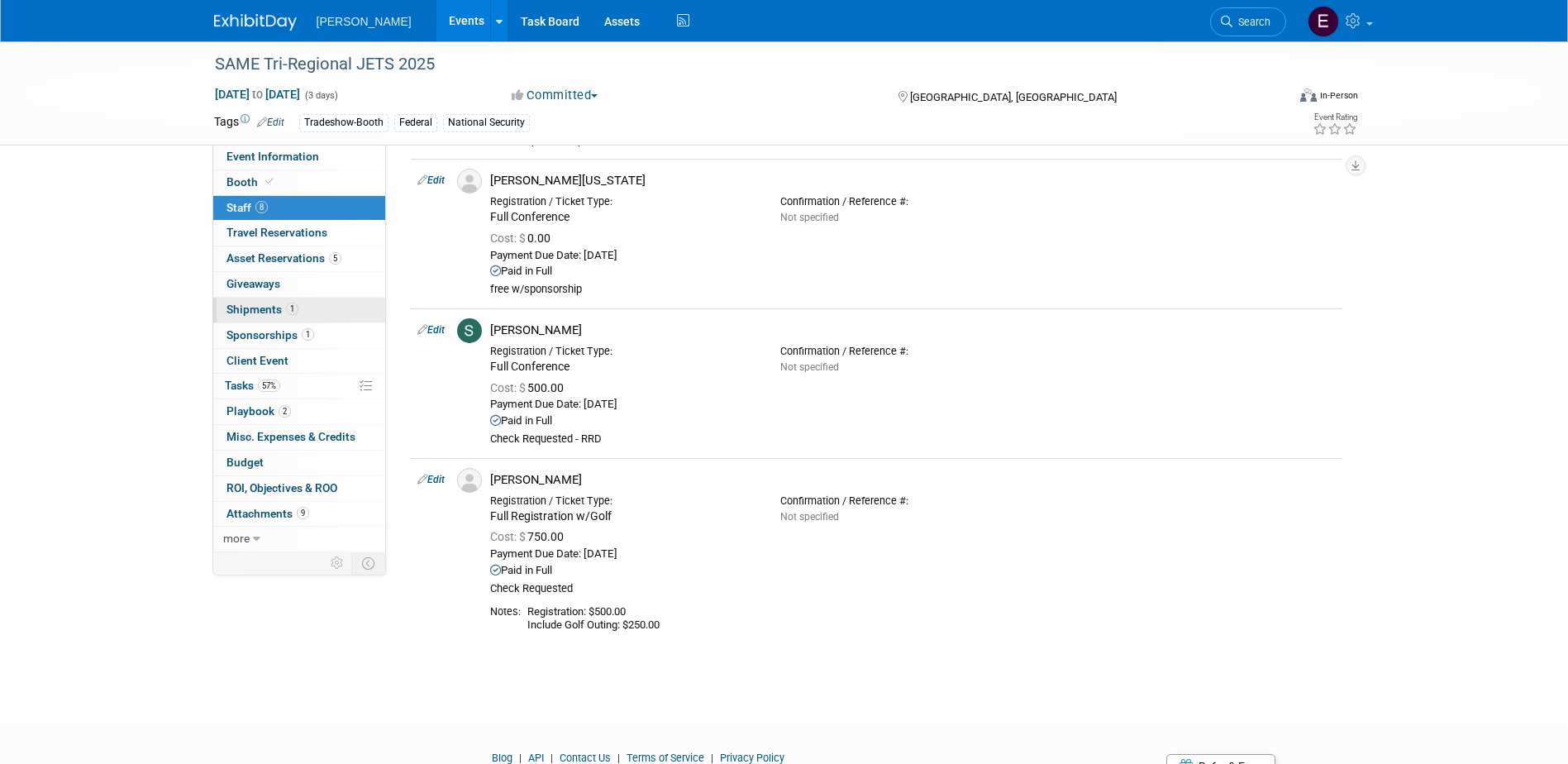
click at [1243, 15] on link "Search" at bounding box center [1249, 22] width 76 height 29
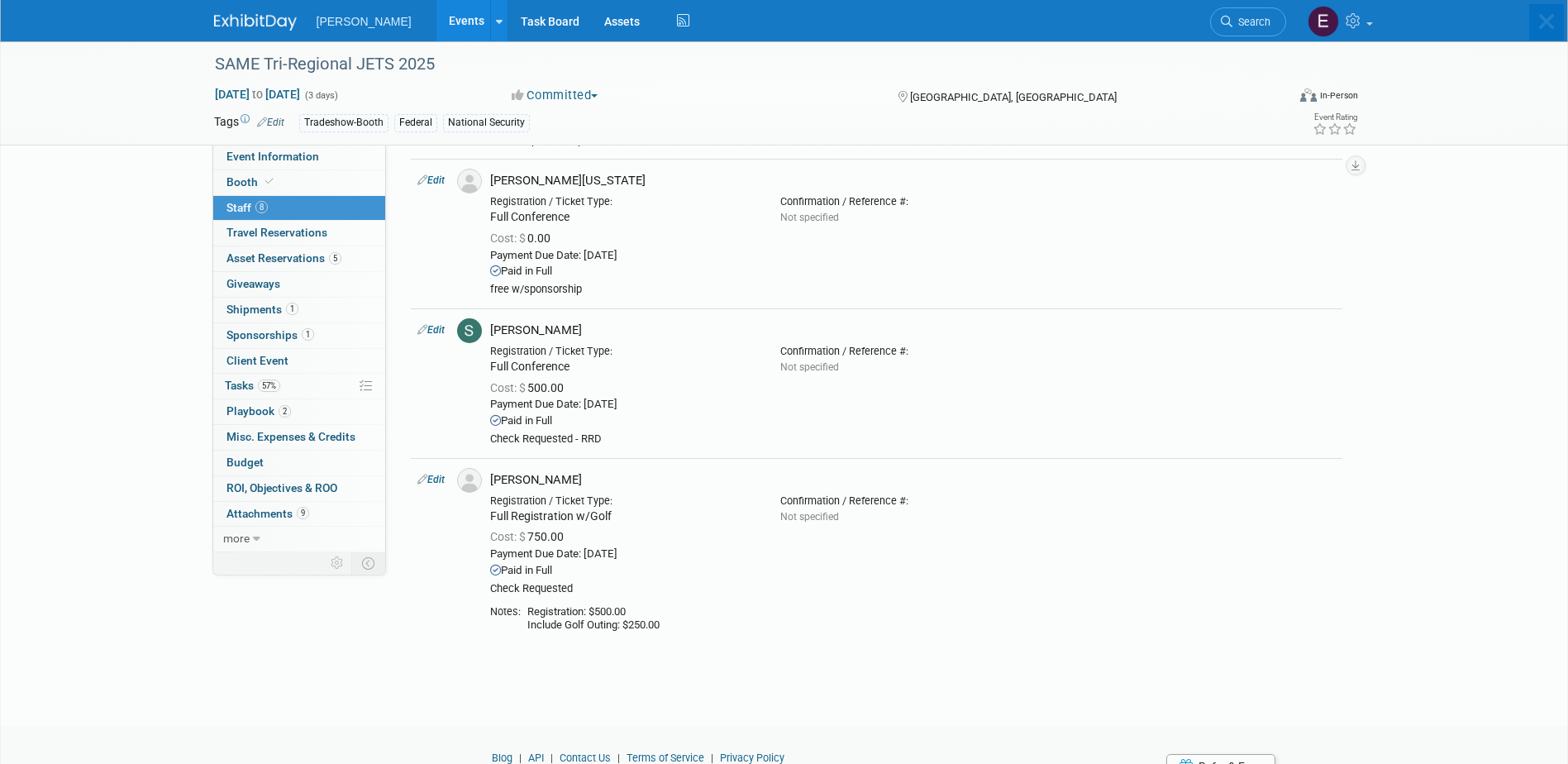
scroll to position [0, 0]
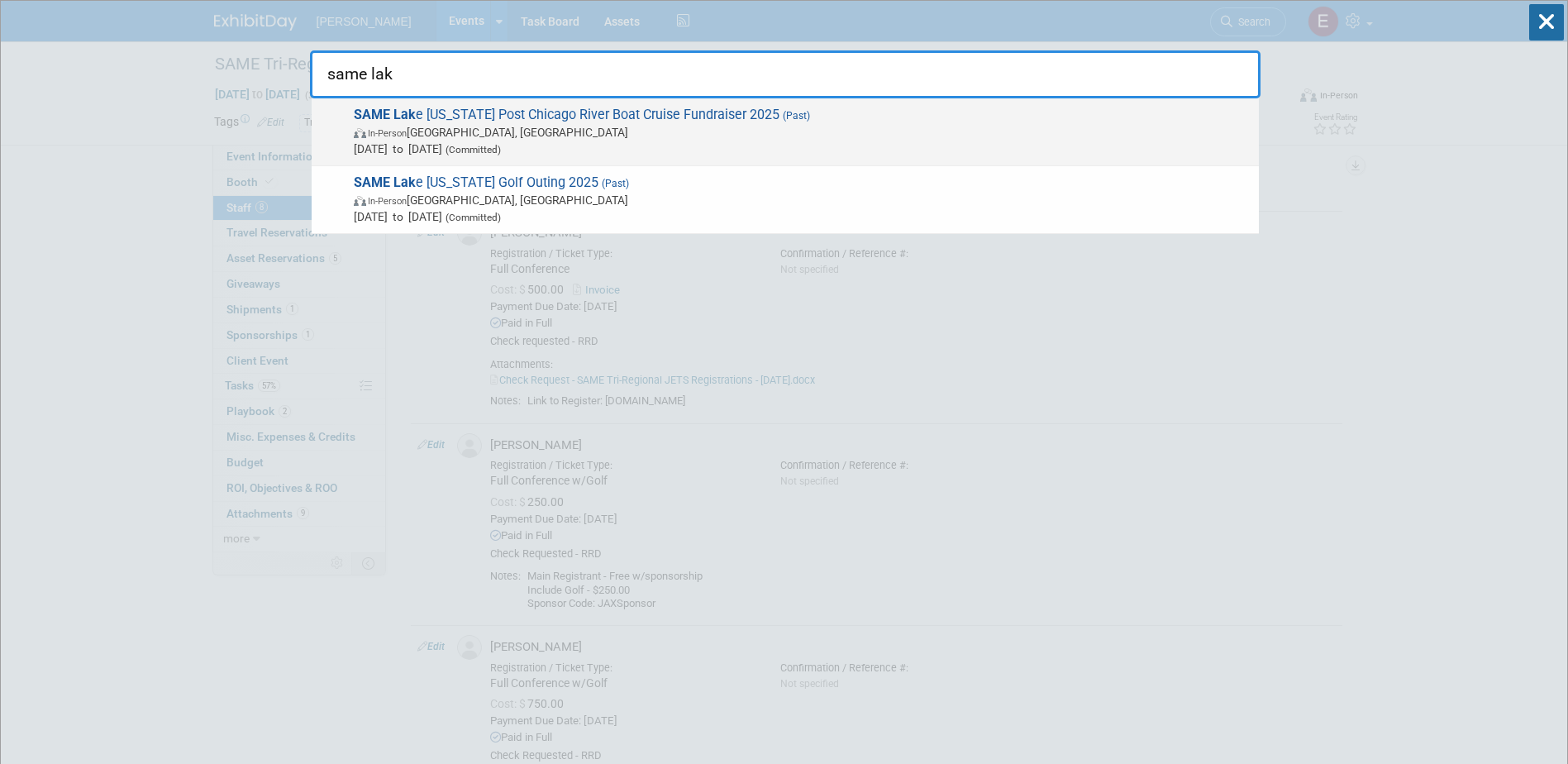
type input "same lak"
click at [444, 117] on span "SAME Lak e Michigan Post Chicago River Boat Cruise Fundraiser 2025 (Past) In-Pe…" at bounding box center [800, 132] width 902 height 50
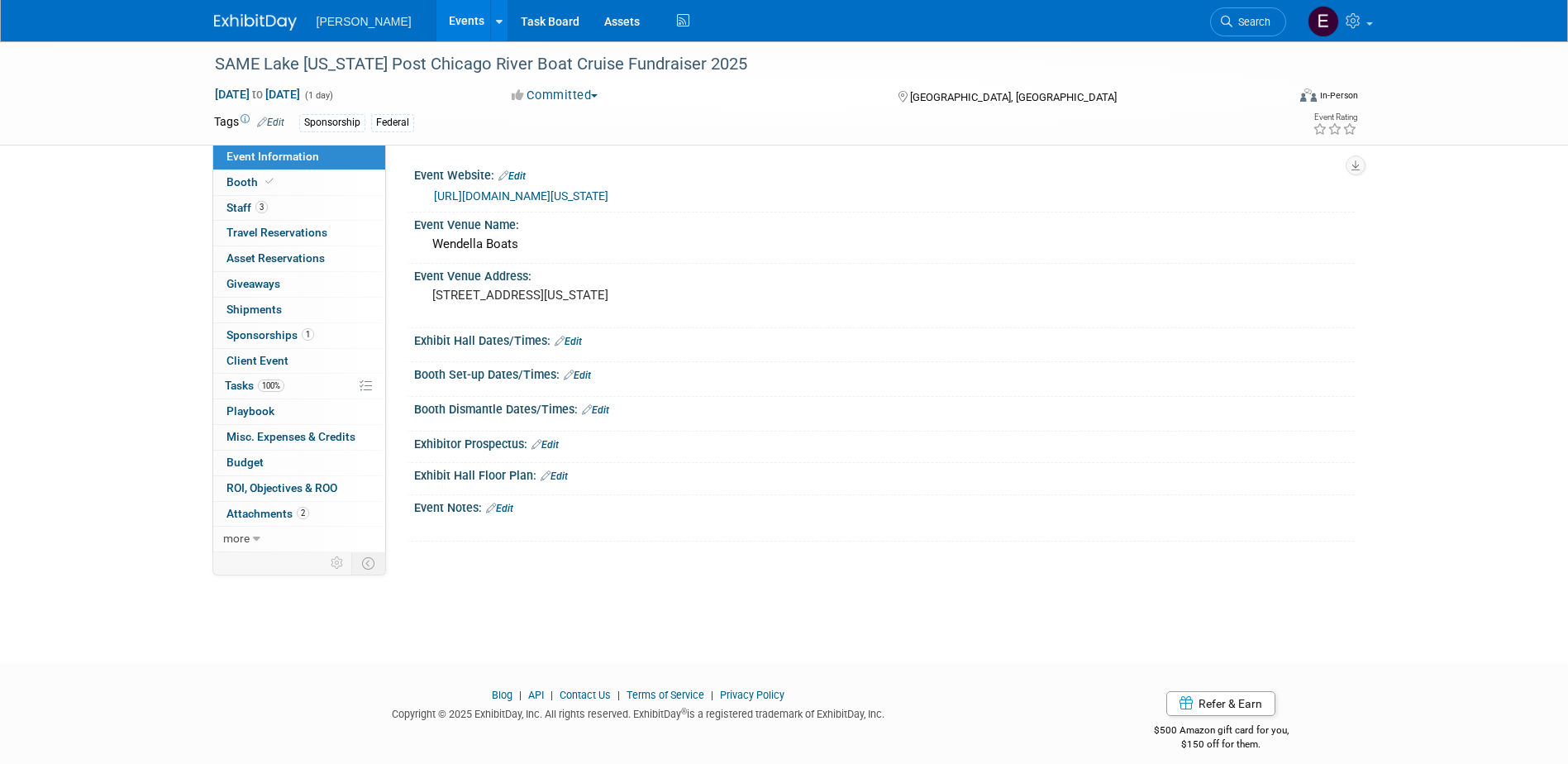
drag, startPoint x: 778, startPoint y: 410, endPoint x: 672, endPoint y: 382, distance: 109.6
click at [777, 410] on div "Booth Dismantle Dates/Times: Edit" at bounding box center [884, 408] width 941 height 22
click at [272, 204] on link "3 Staff 3" at bounding box center [299, 208] width 172 height 25
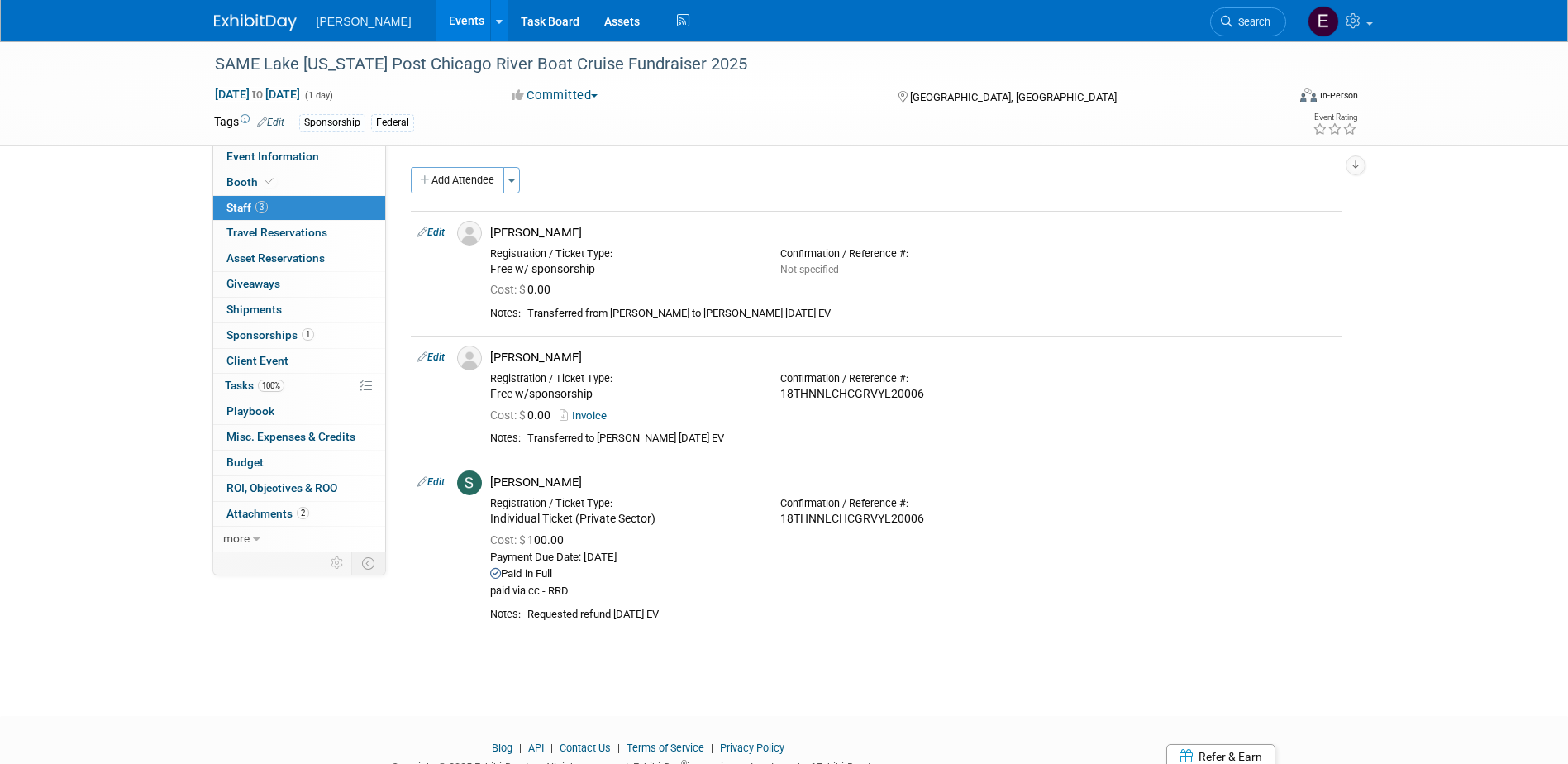
click at [159, 521] on div "SAME Lake [US_STATE] Post Chicago River Boat Cruise Fundraiser 2025 [DATE] to […" at bounding box center [784, 363] width 1568 height 645
